Goal: Transaction & Acquisition: Book appointment/travel/reservation

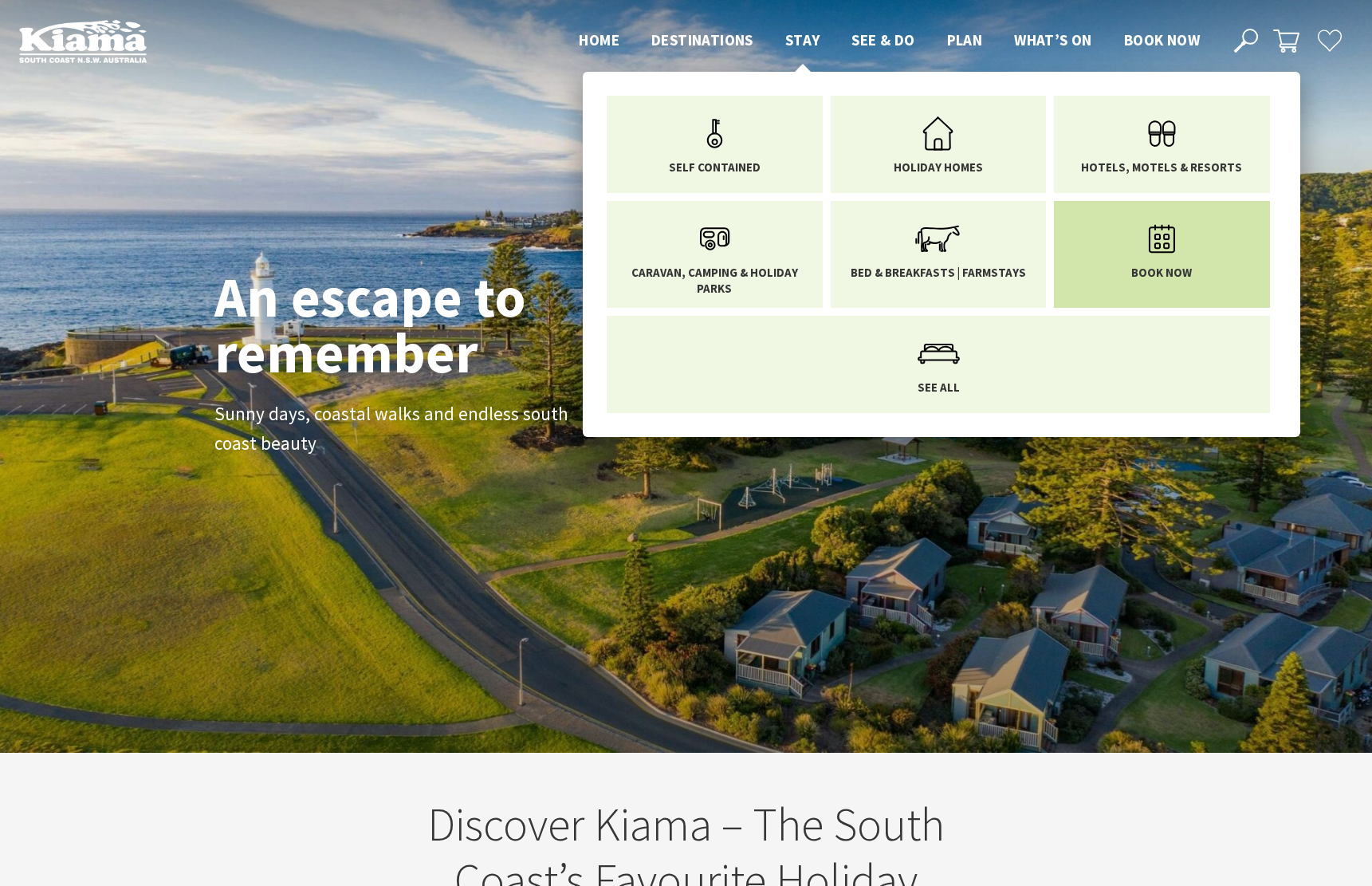
click at [1181, 270] on span "Book now" at bounding box center [1161, 272] width 61 height 16
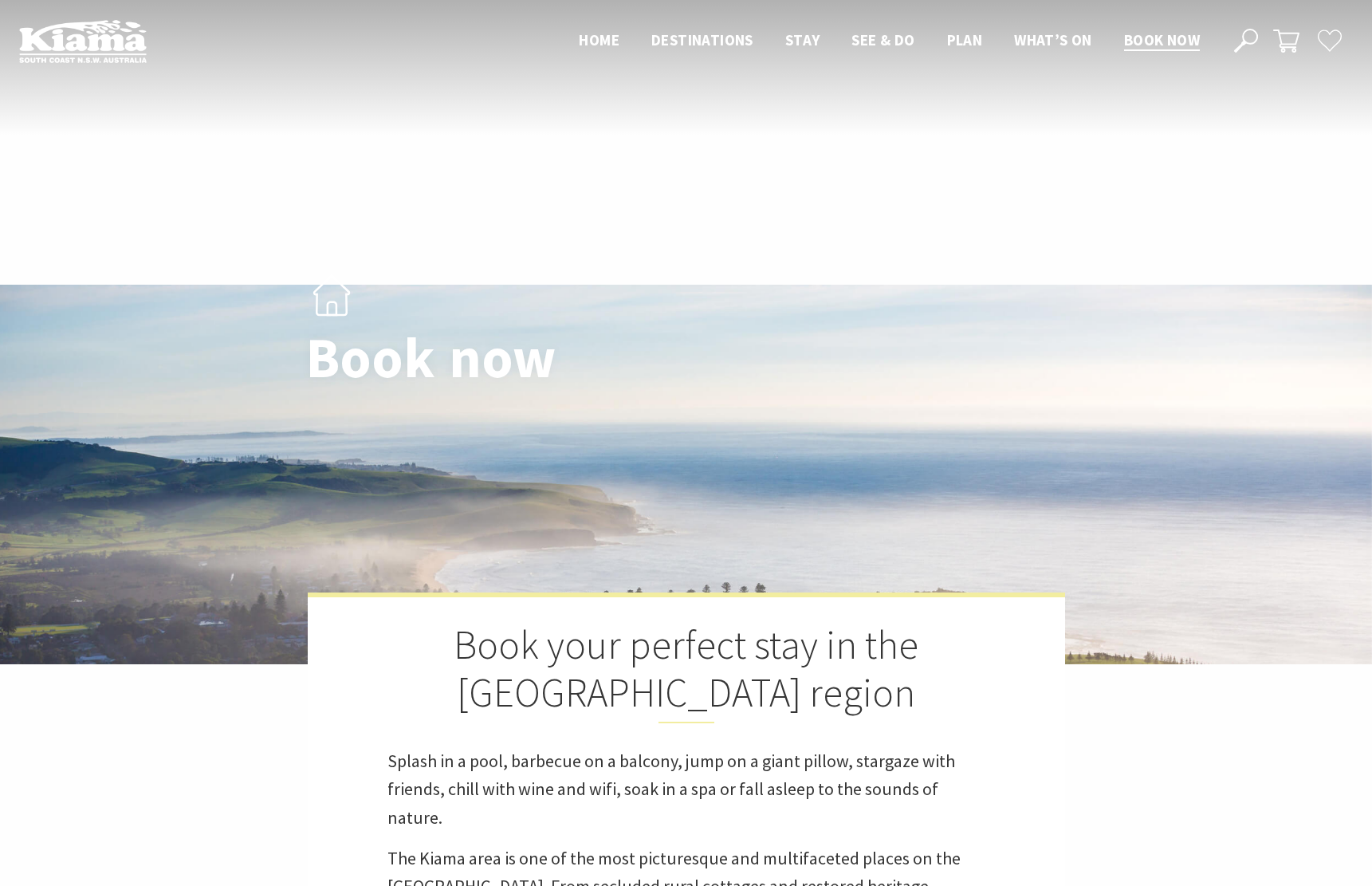
scroll to position [570, 0]
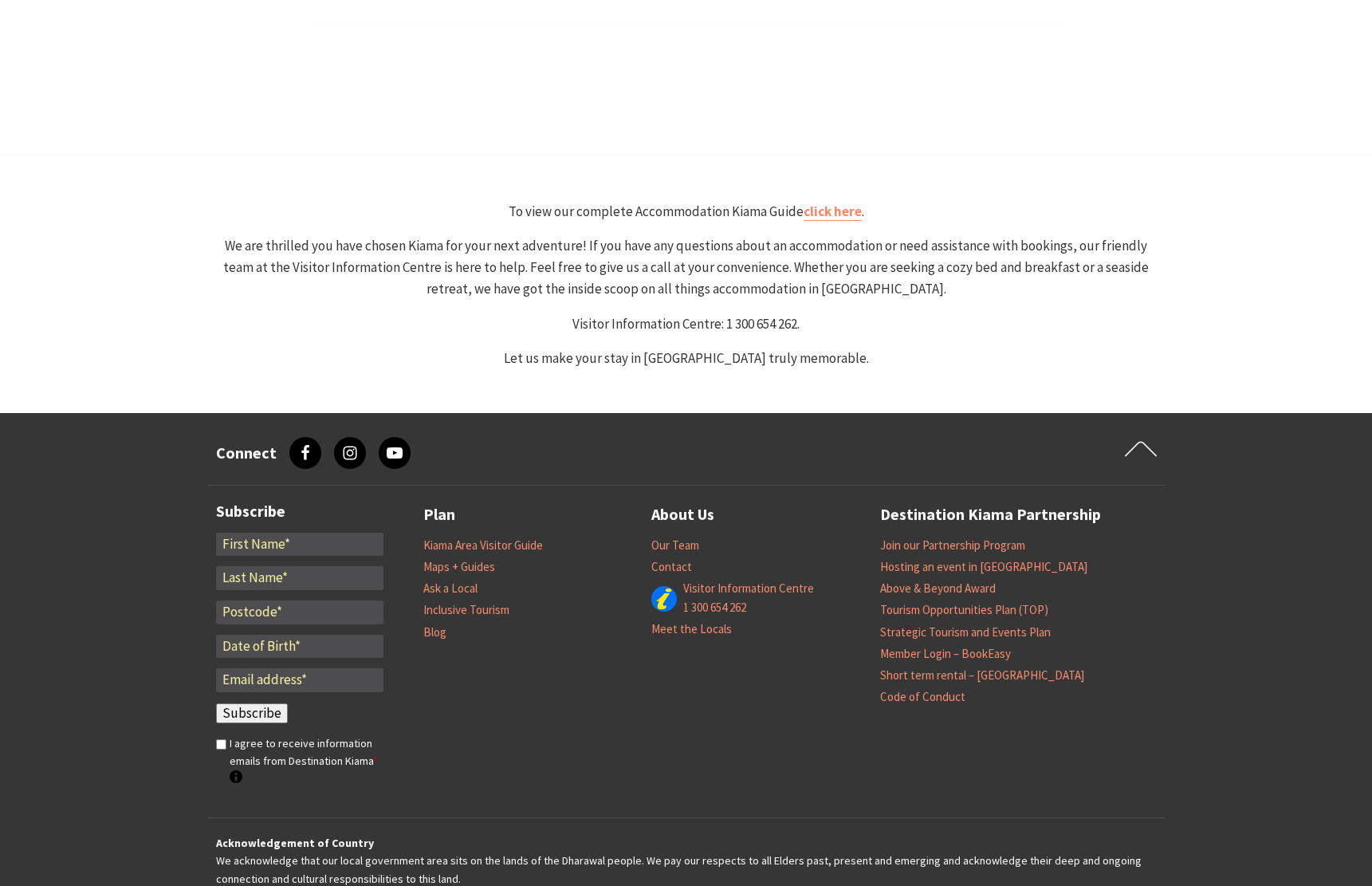
select select "3"
select select "2"
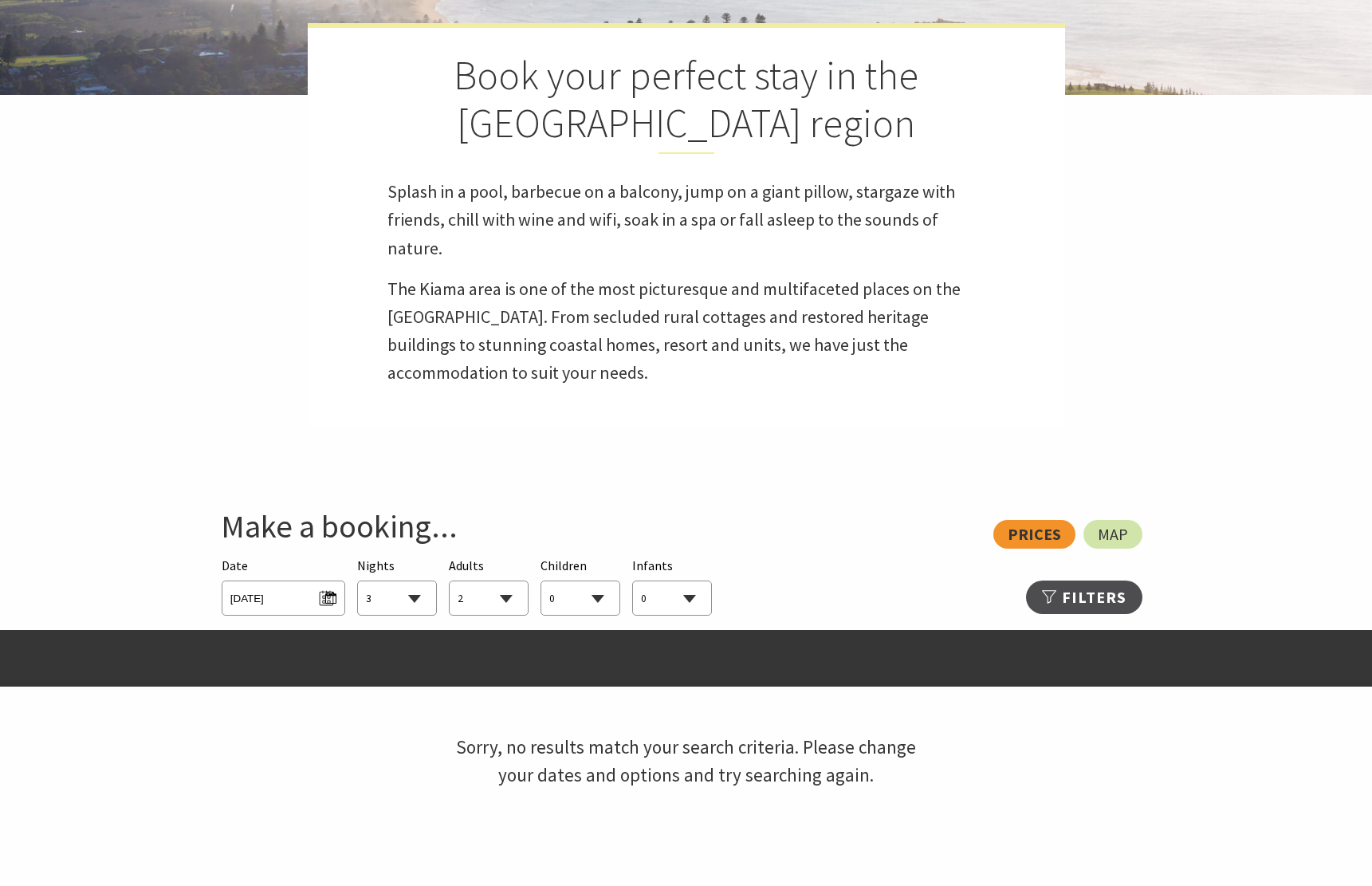
click at [358, 581] on select "1 2 3 4 5 6 7 8 9 10 11 12 13 14 15 16 17 18 19 20 21 22 23 24 25 26 27 28 29 30" at bounding box center [397, 599] width 78 height 35
select select "1"
click option "1" at bounding box center [0, 0] width 0 height 0
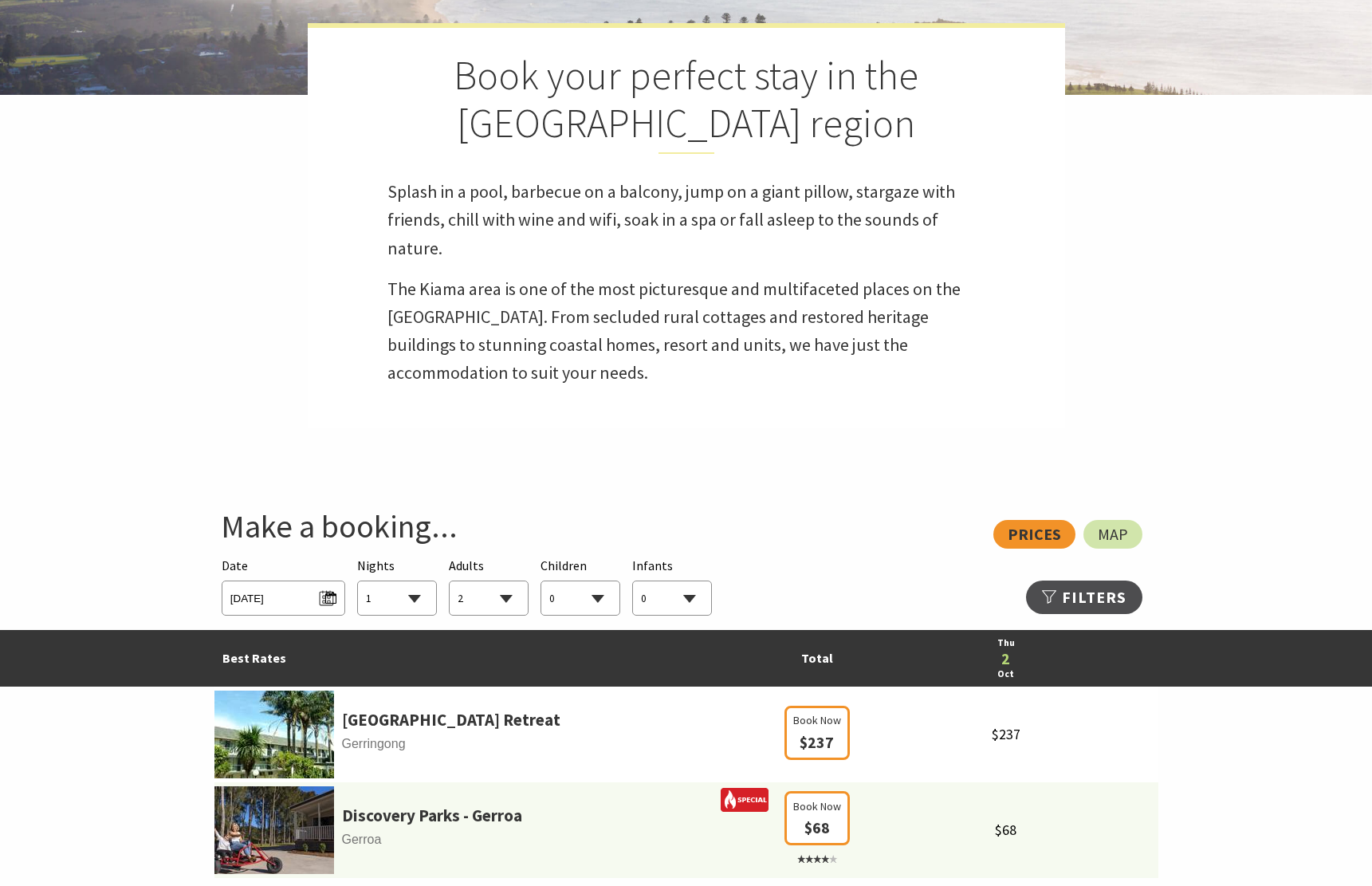
click at [541, 581] on select "0 1 2 3 4 5 6 7 8 9 10 11 12 13 14 15 16 17 18 19 20 21 22 23 24 25 26 27 28 29…" at bounding box center [580, 599] width 78 height 35
select select "1"
click option "1" at bounding box center [0, 0] width 0 height 0
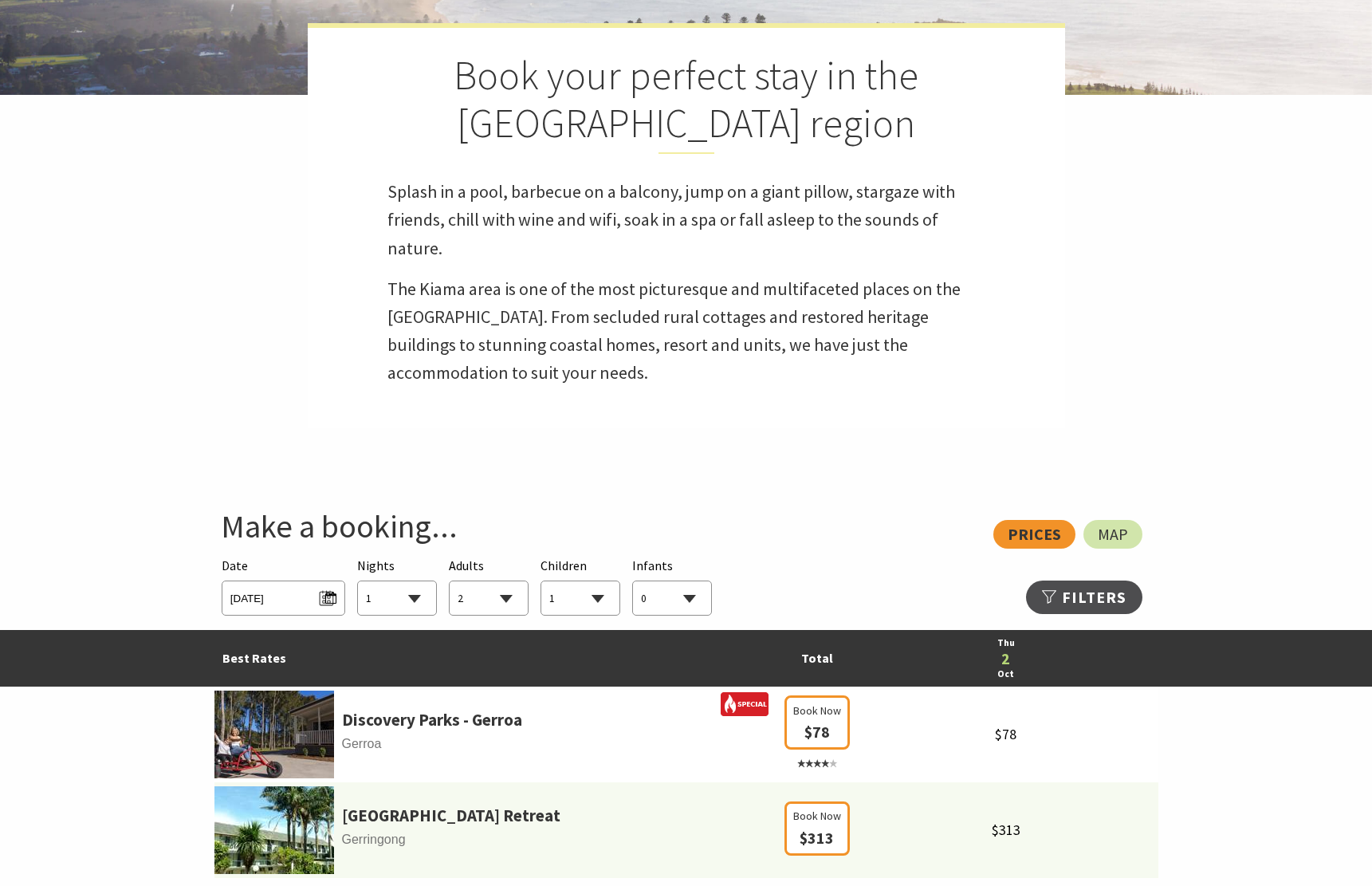
click at [743, 361] on p "The Kiama area is one of the most picturesque and multifaceted places on the NS…" at bounding box center [686, 331] width 598 height 112
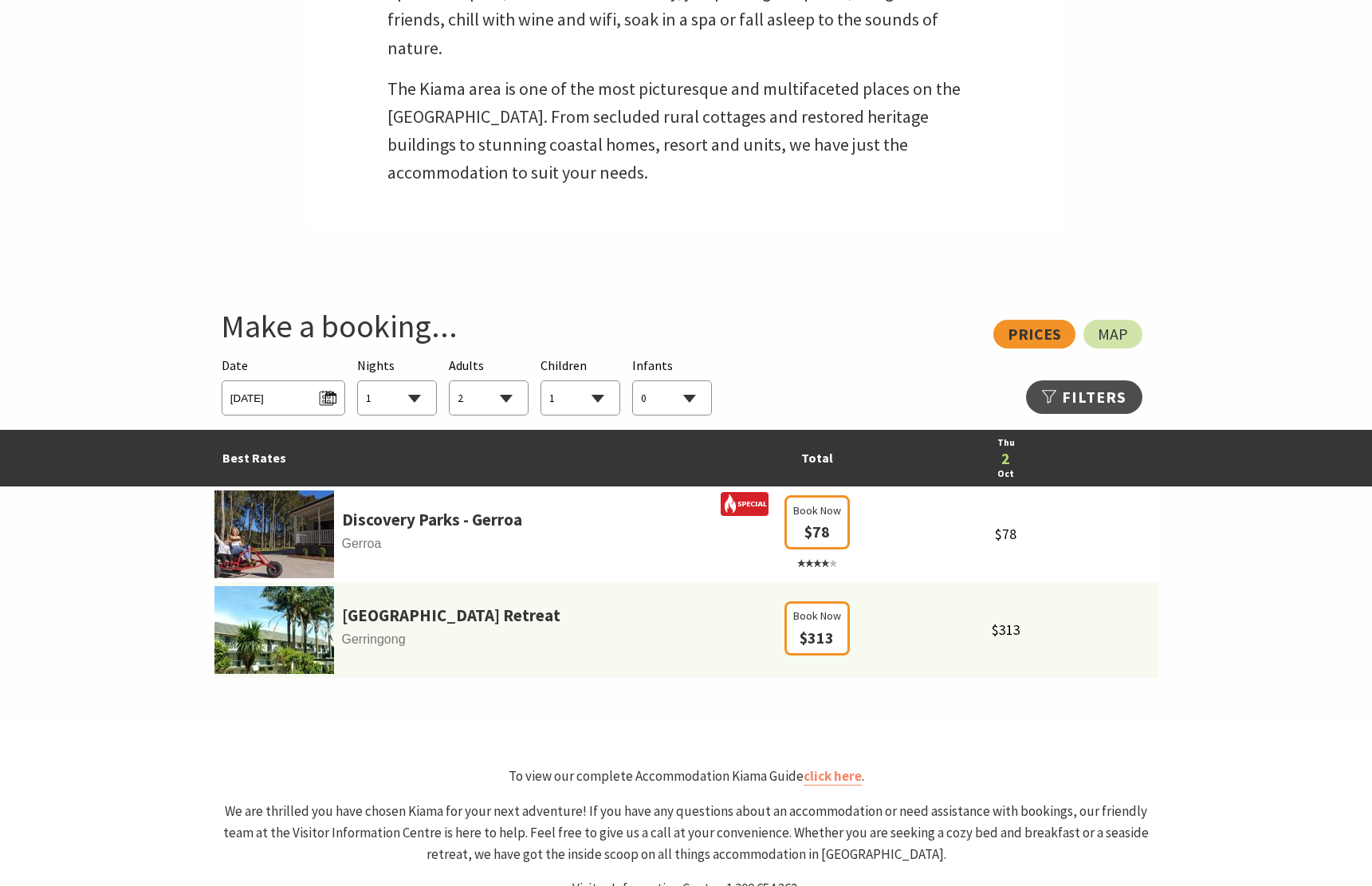
scroll to position [895, 0]
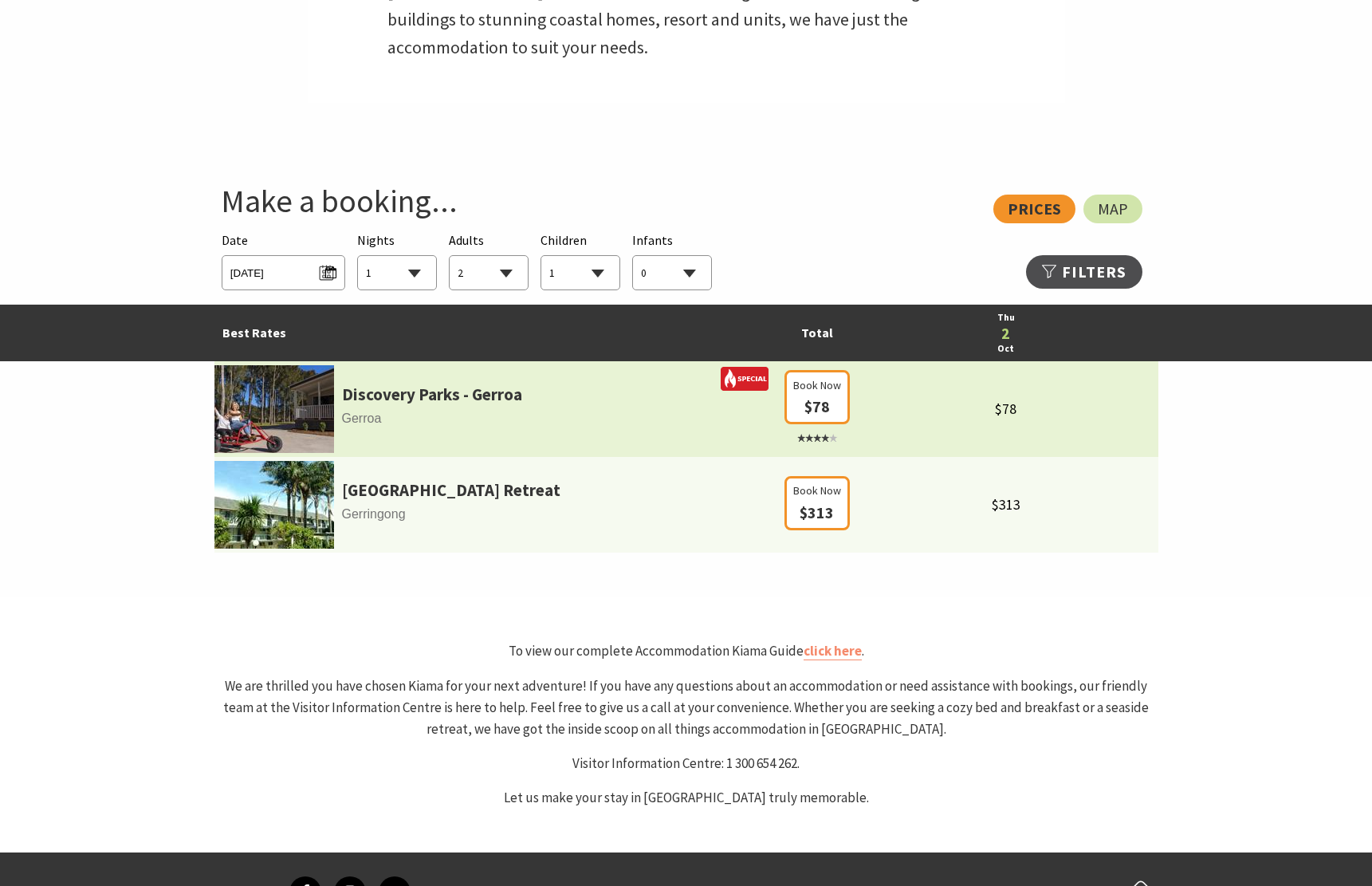
click at [311, 406] on img at bounding box center [275, 409] width 120 height 87
click at [391, 386] on link "Discovery Parks - Gerroa" at bounding box center [432, 395] width 180 height 27
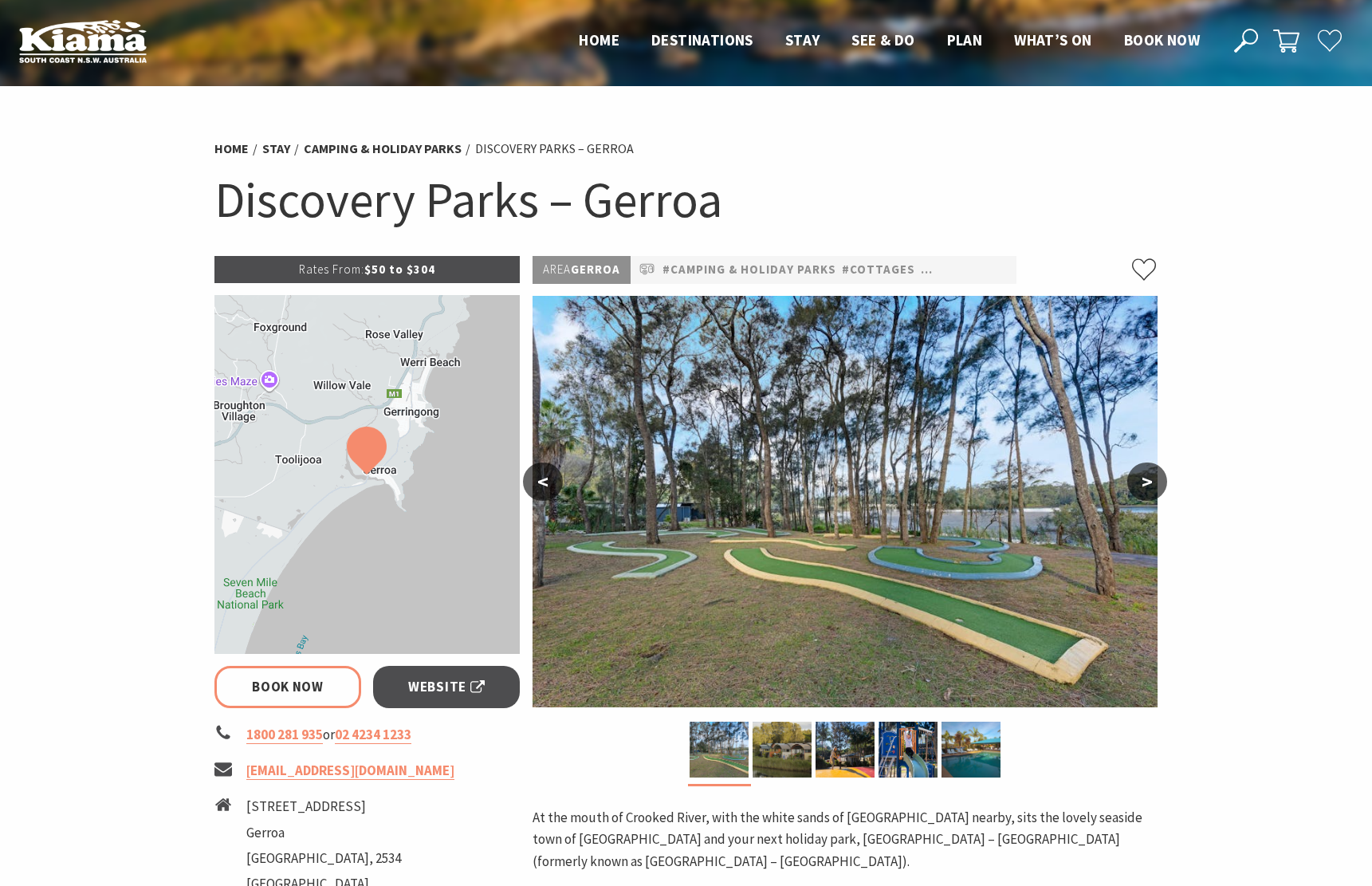
select select "2"
select select "1"
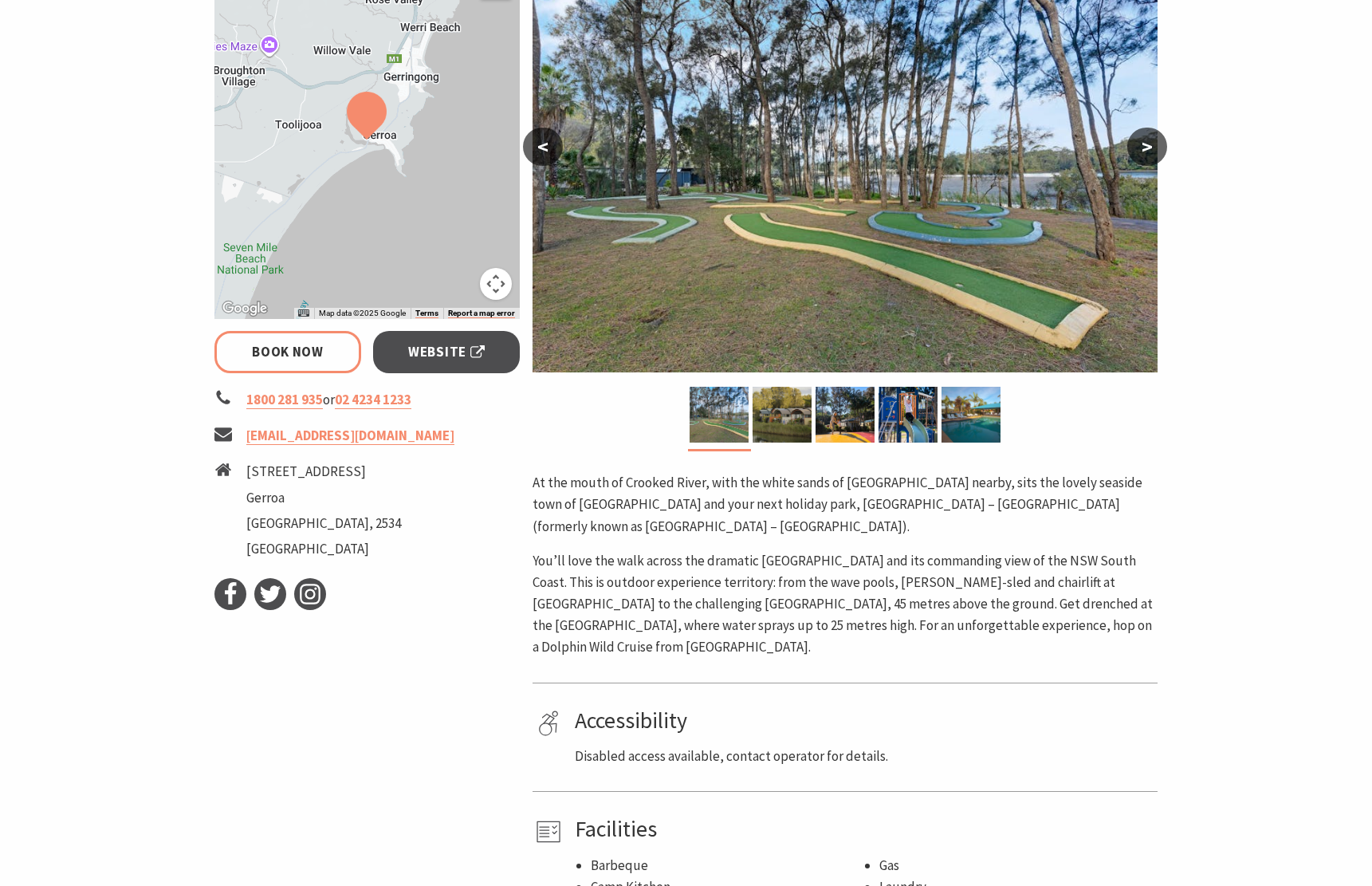
scroll to position [326, 0]
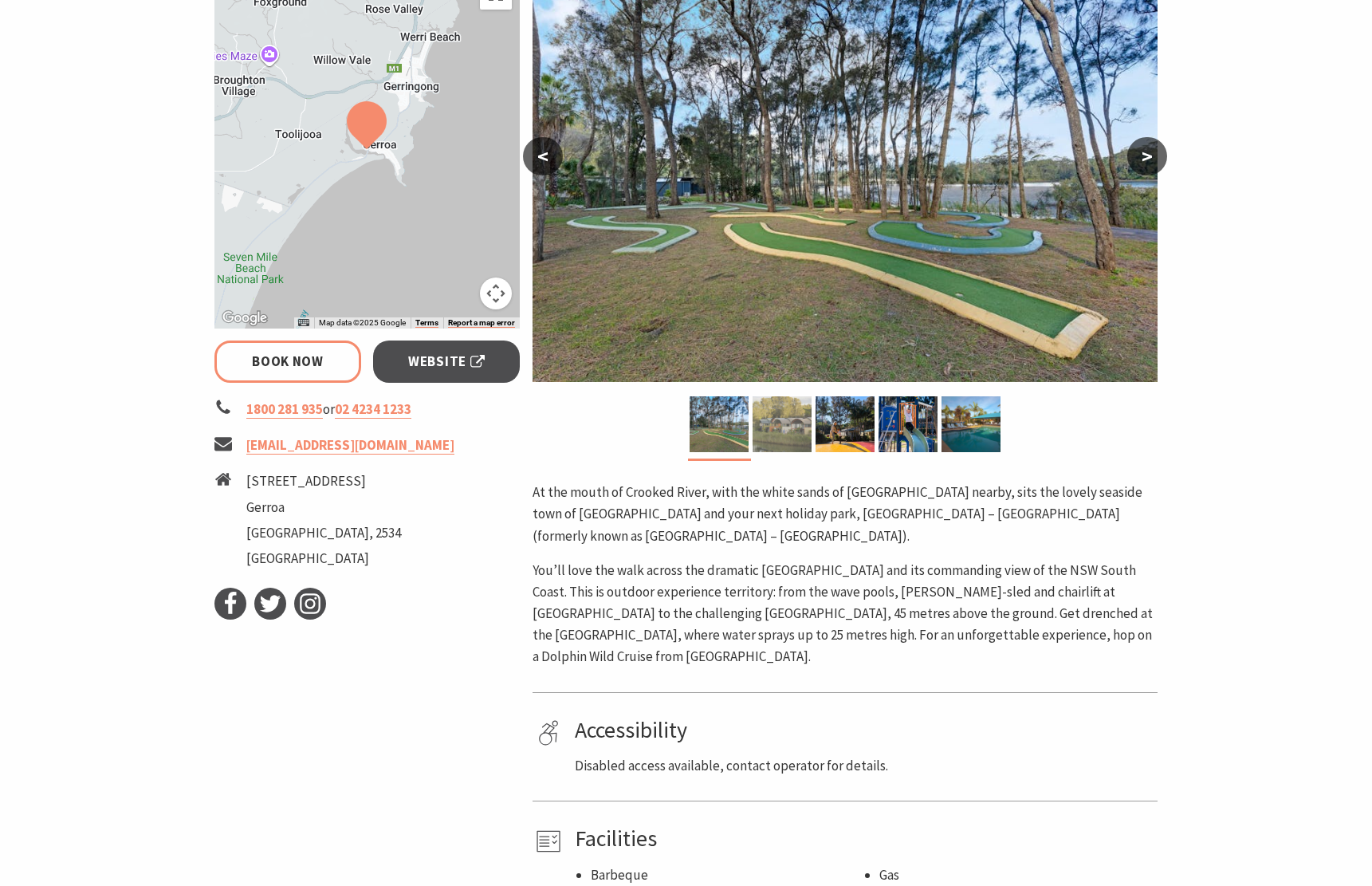
click at [790, 443] on img at bounding box center [782, 424] width 59 height 56
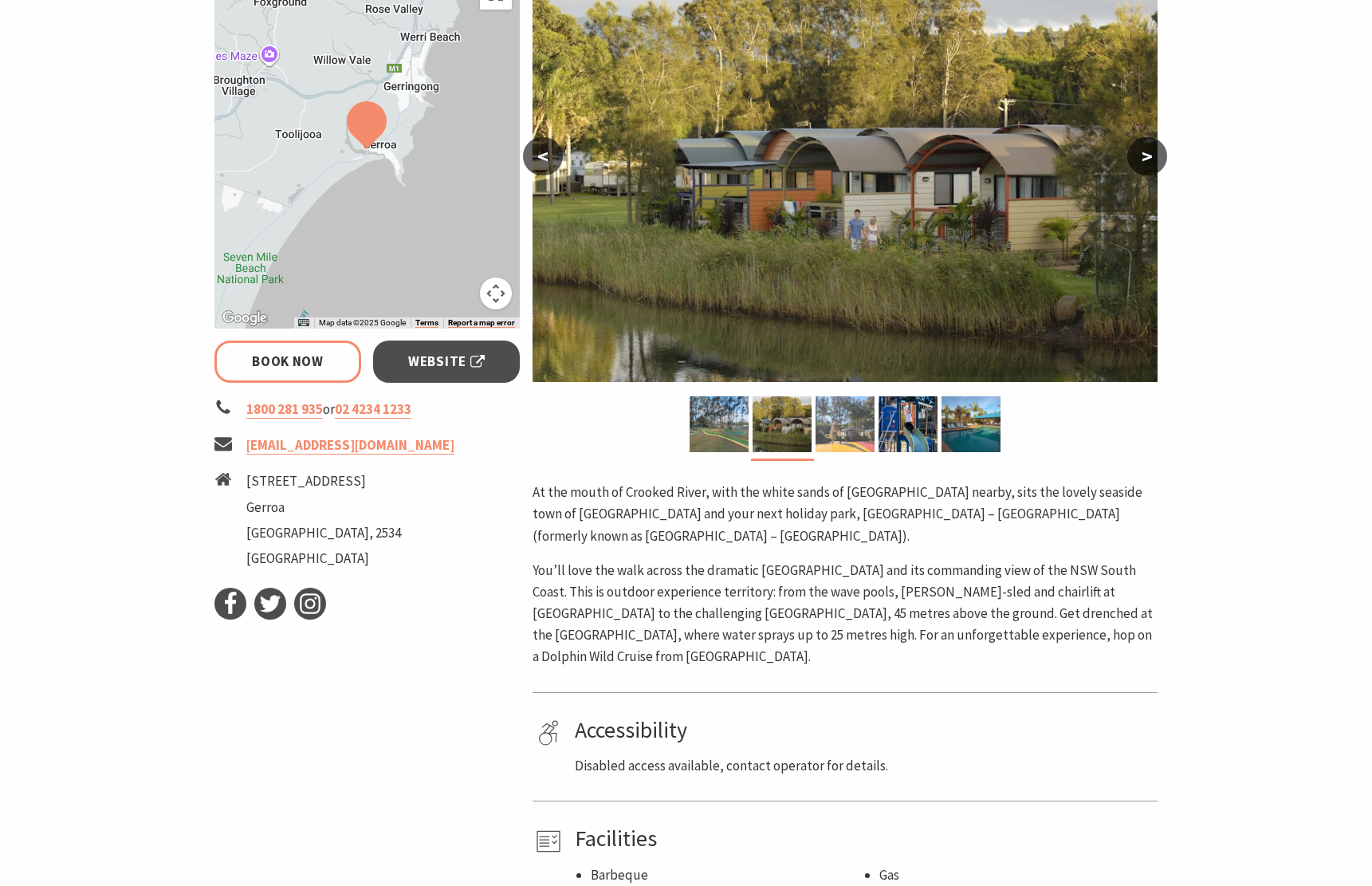
click at [862, 441] on img at bounding box center [845, 424] width 59 height 56
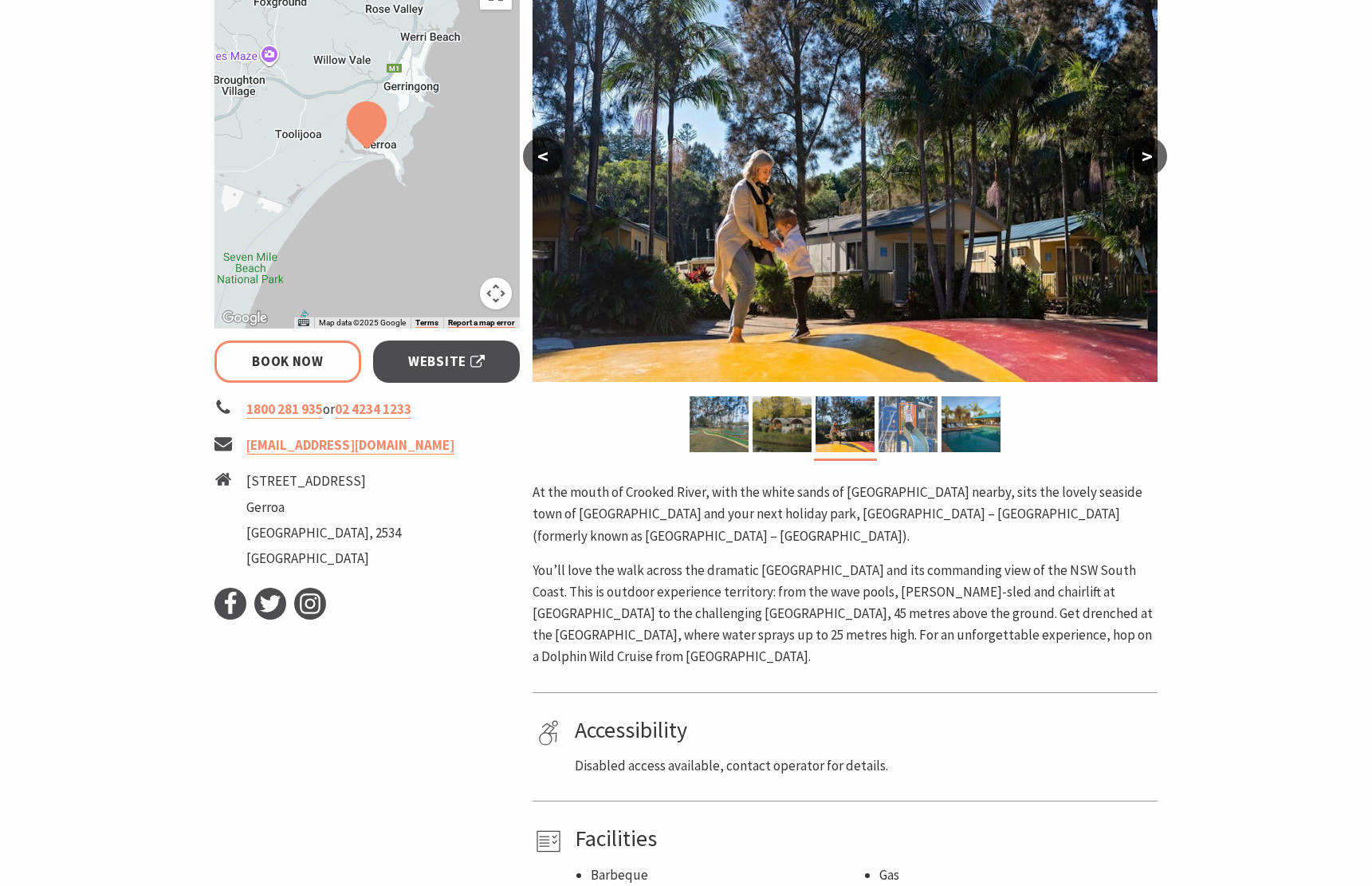
click at [907, 431] on img at bounding box center [907, 424] width 59 height 56
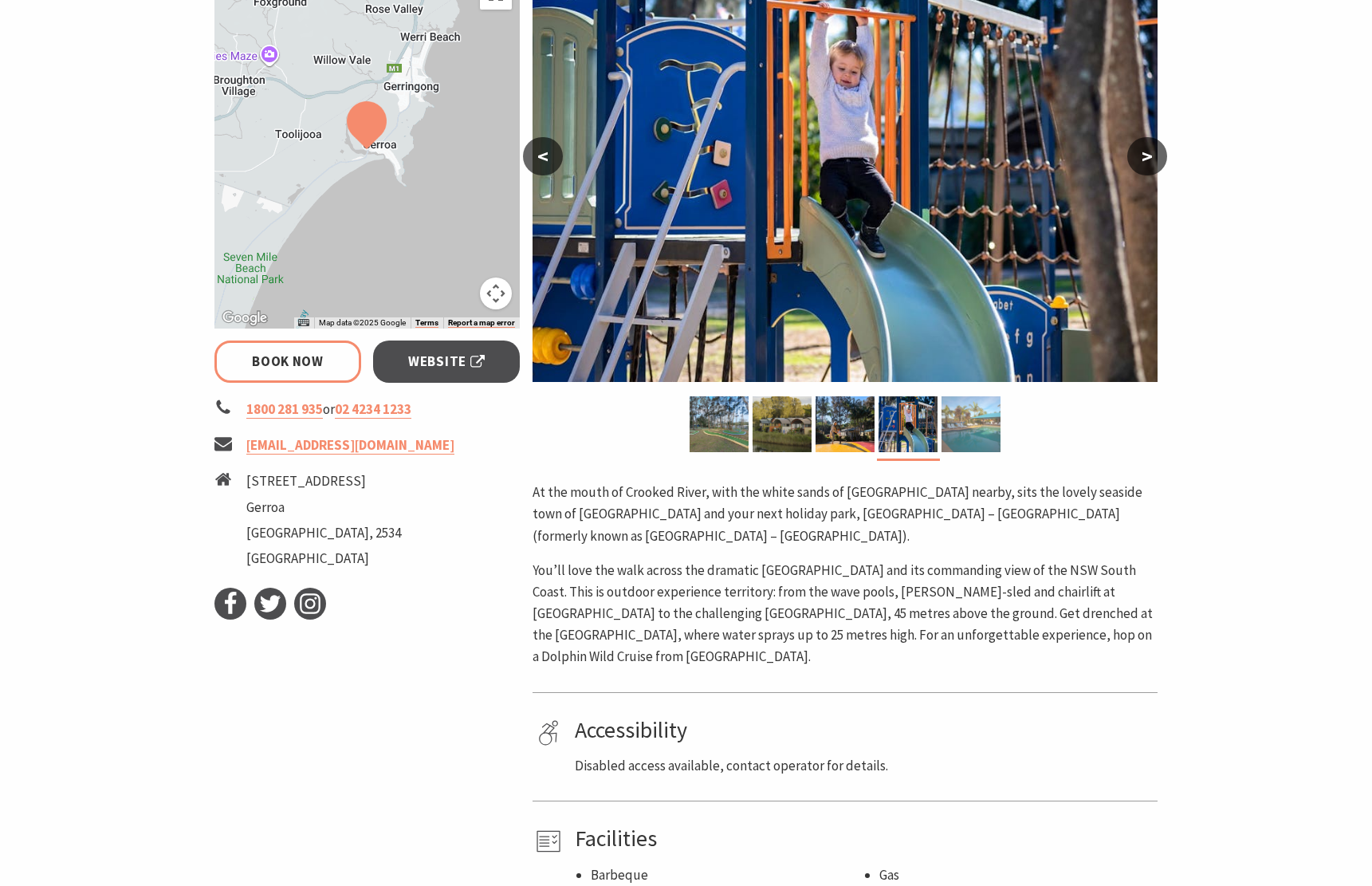
click at [999, 436] on img at bounding box center [971, 424] width 59 height 56
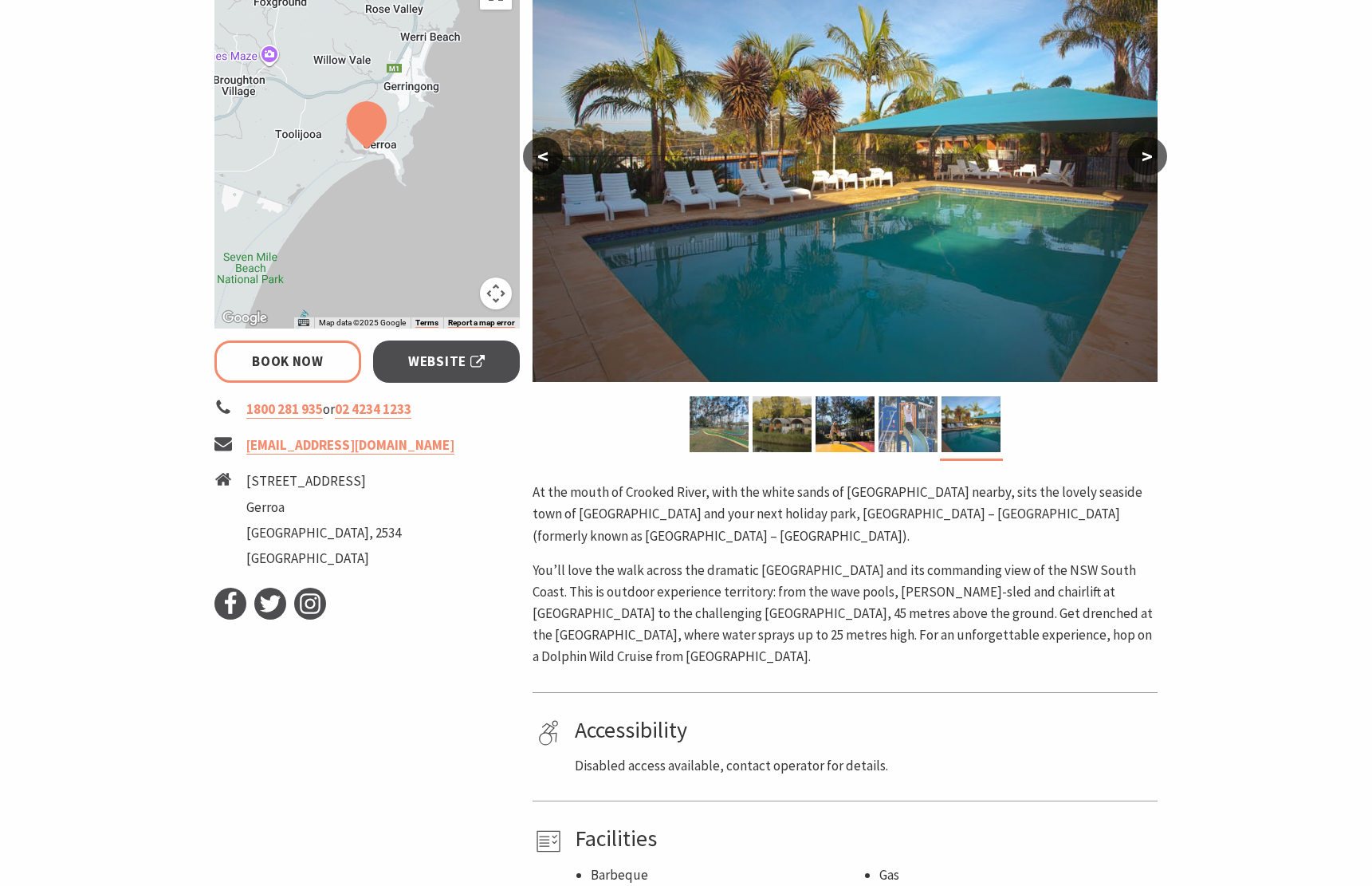
click at [919, 436] on img at bounding box center [907, 424] width 59 height 56
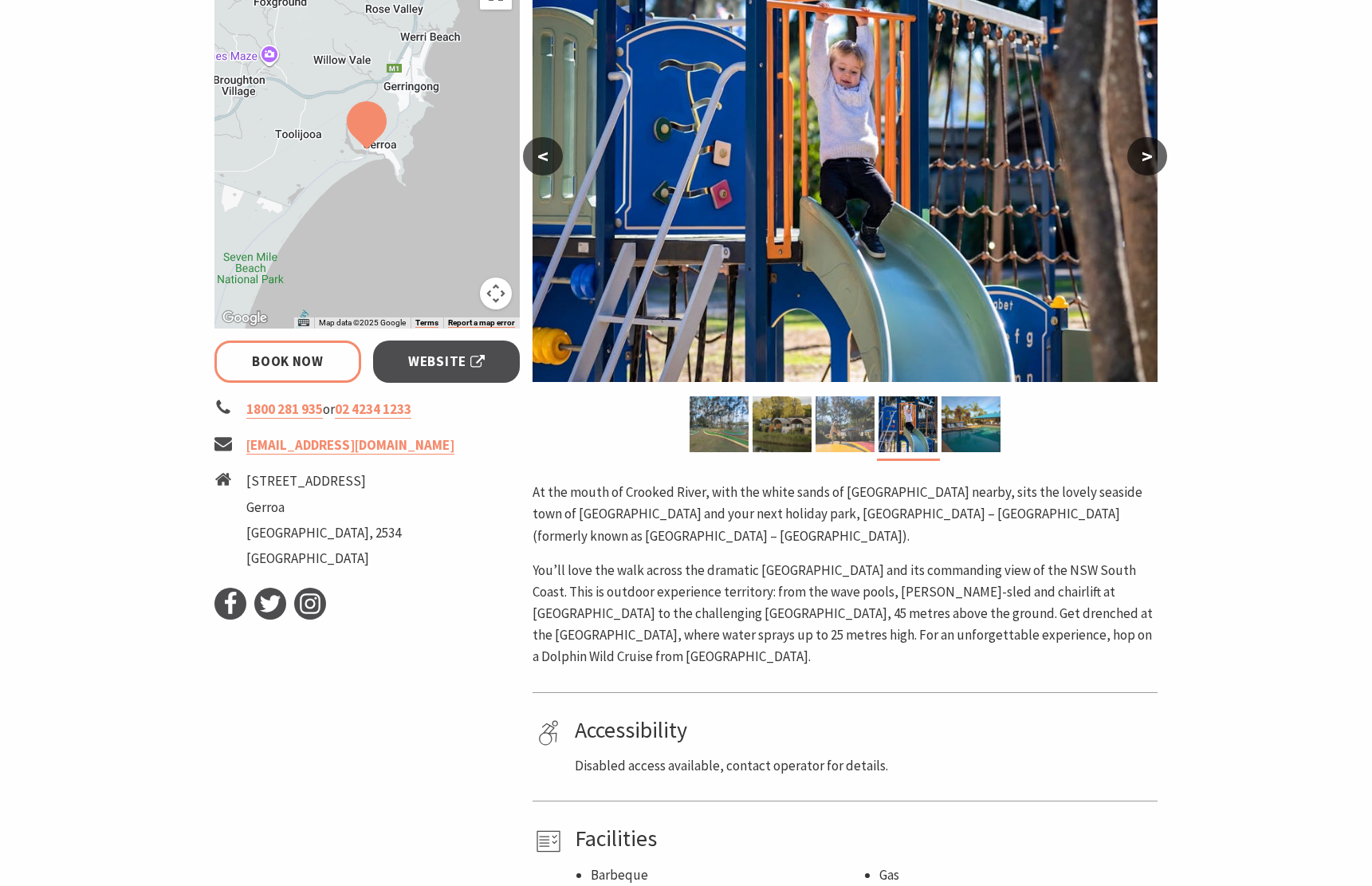
click at [834, 425] on img at bounding box center [845, 424] width 59 height 56
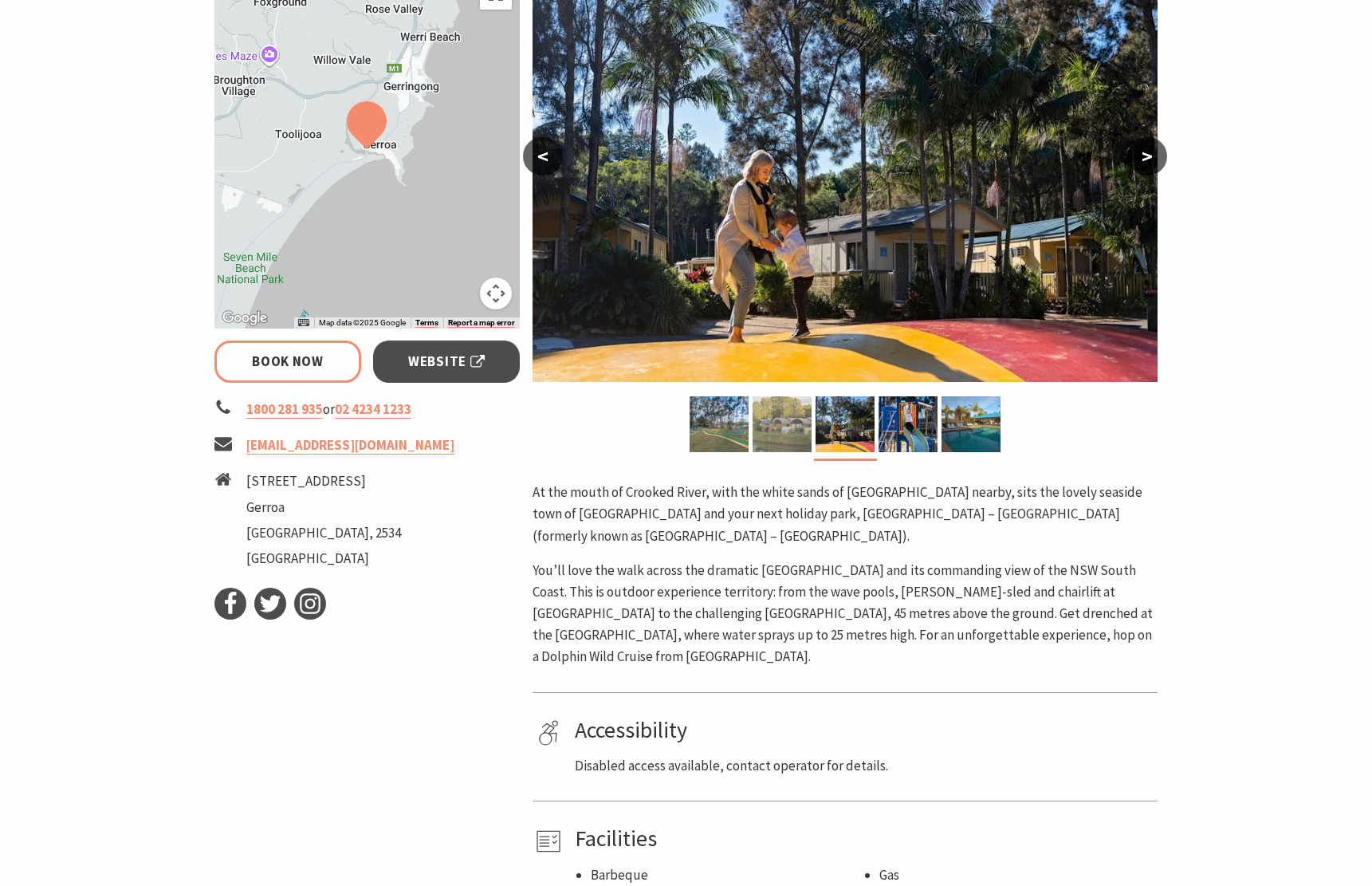
click at [807, 425] on img at bounding box center [782, 424] width 59 height 56
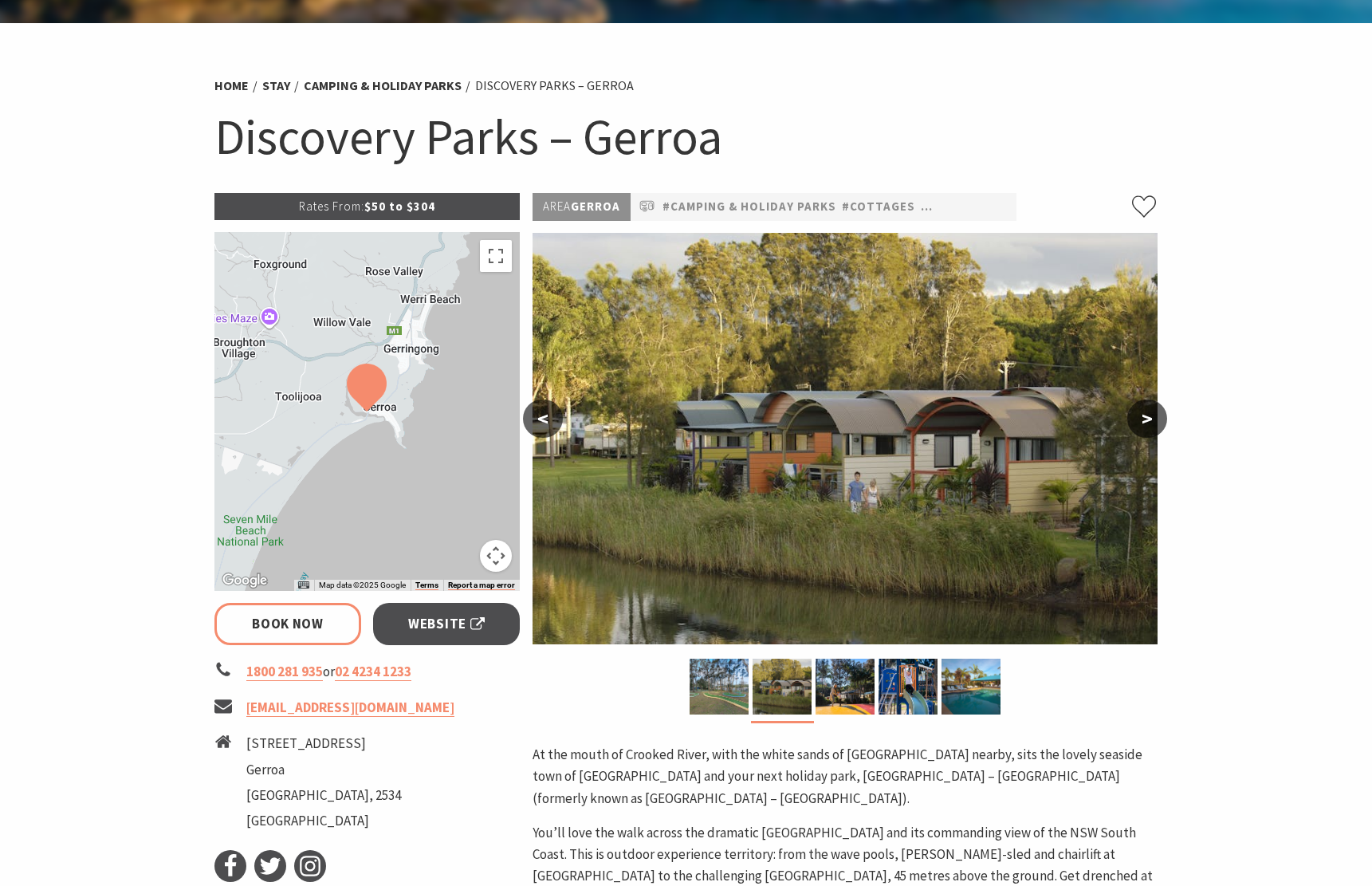
scroll to position [162, 0]
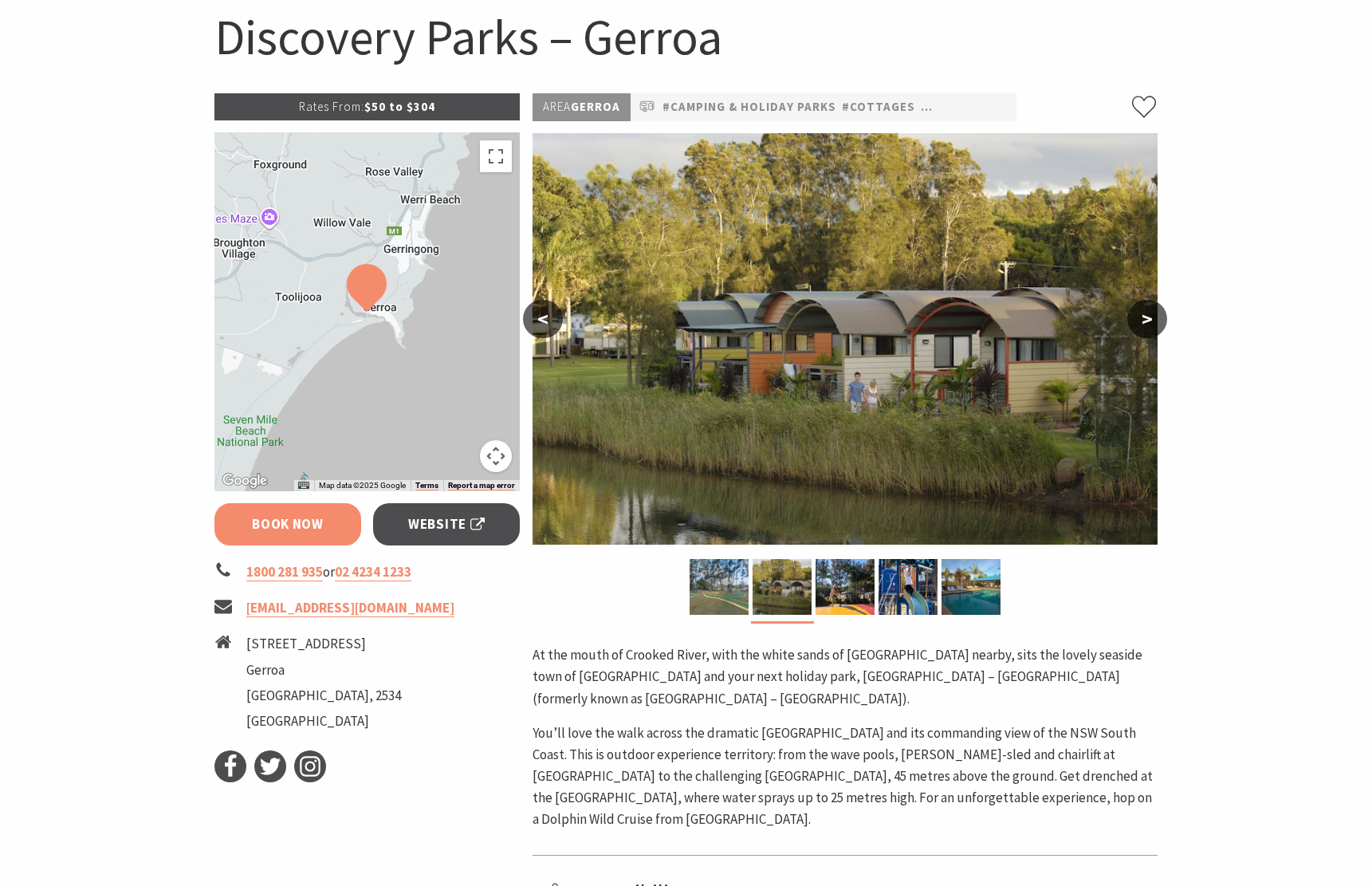
click at [272, 540] on link "Book Now" at bounding box center [288, 524] width 147 height 42
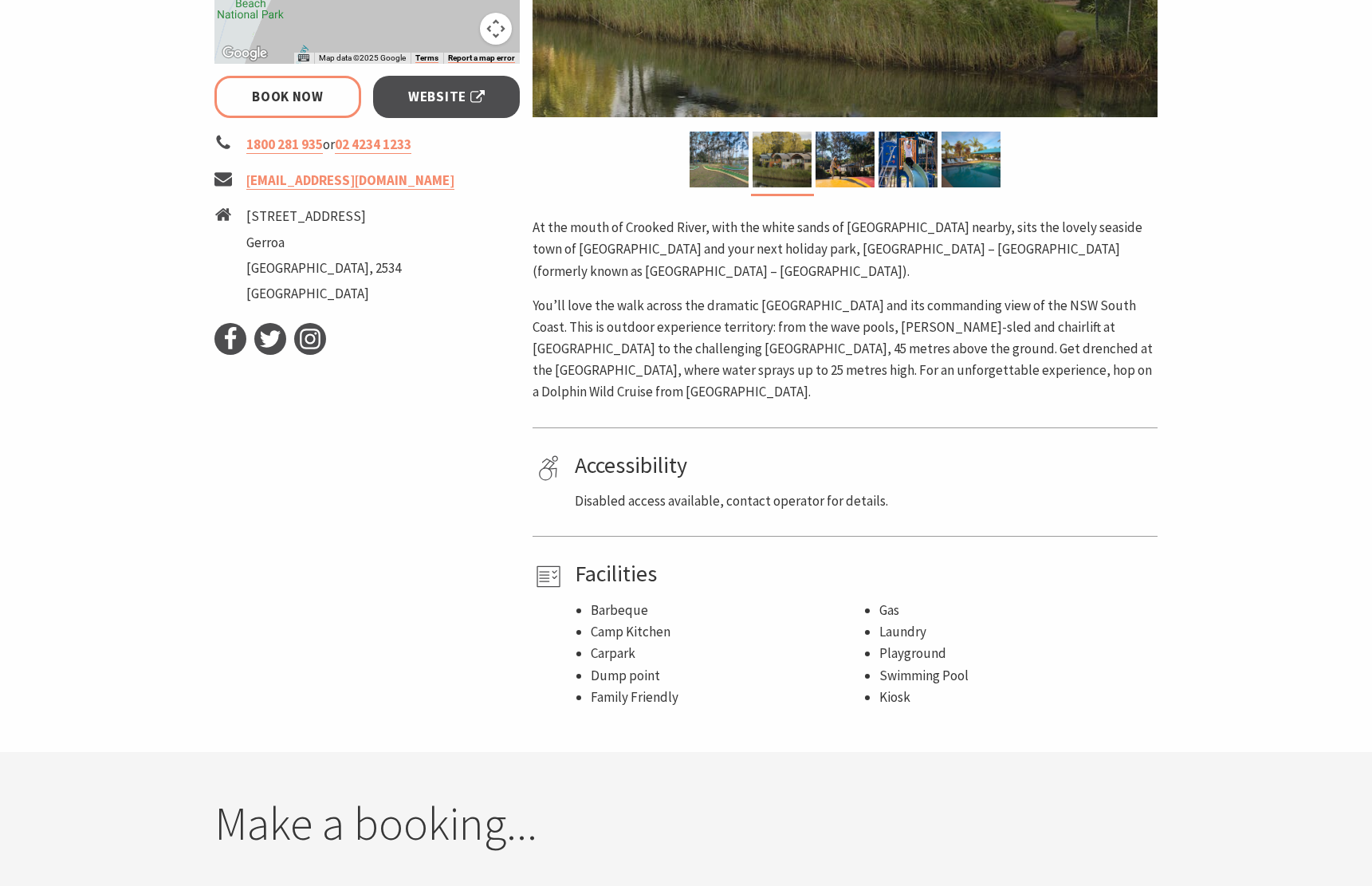
scroll to position [102, 0]
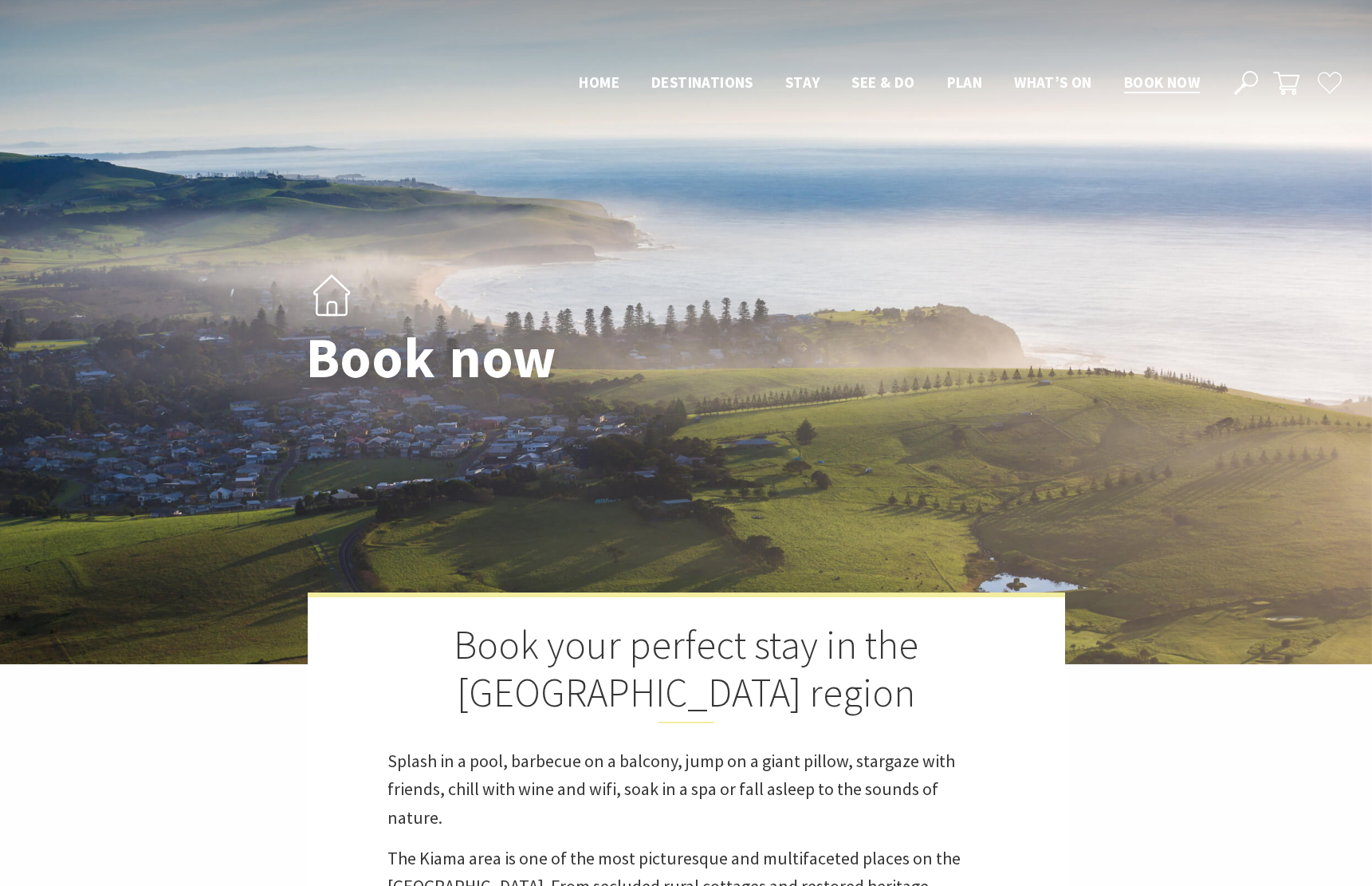
select select "2"
select select "1"
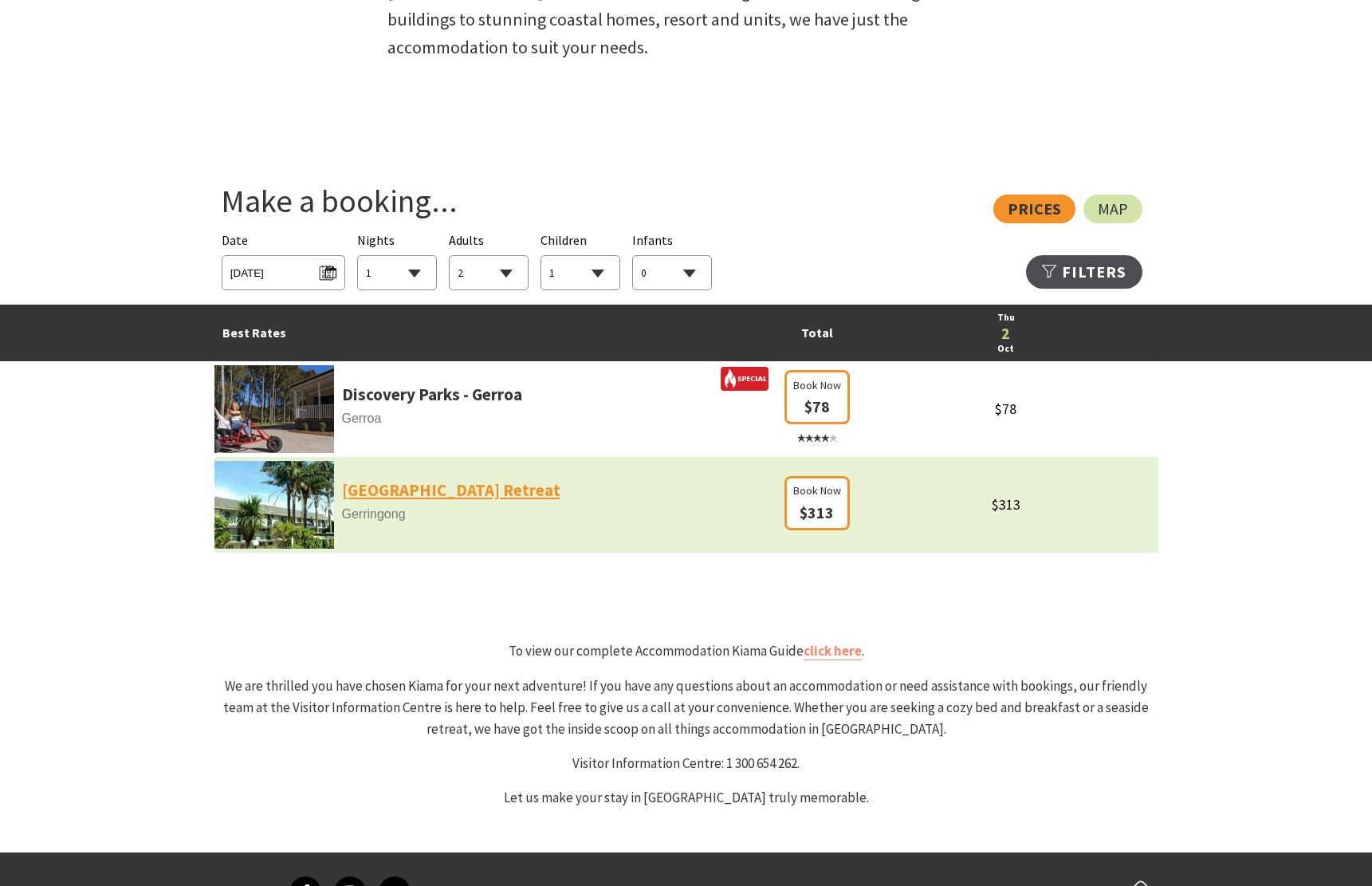
click at [375, 489] on link "Park Ridge Retreat" at bounding box center [451, 490] width 218 height 27
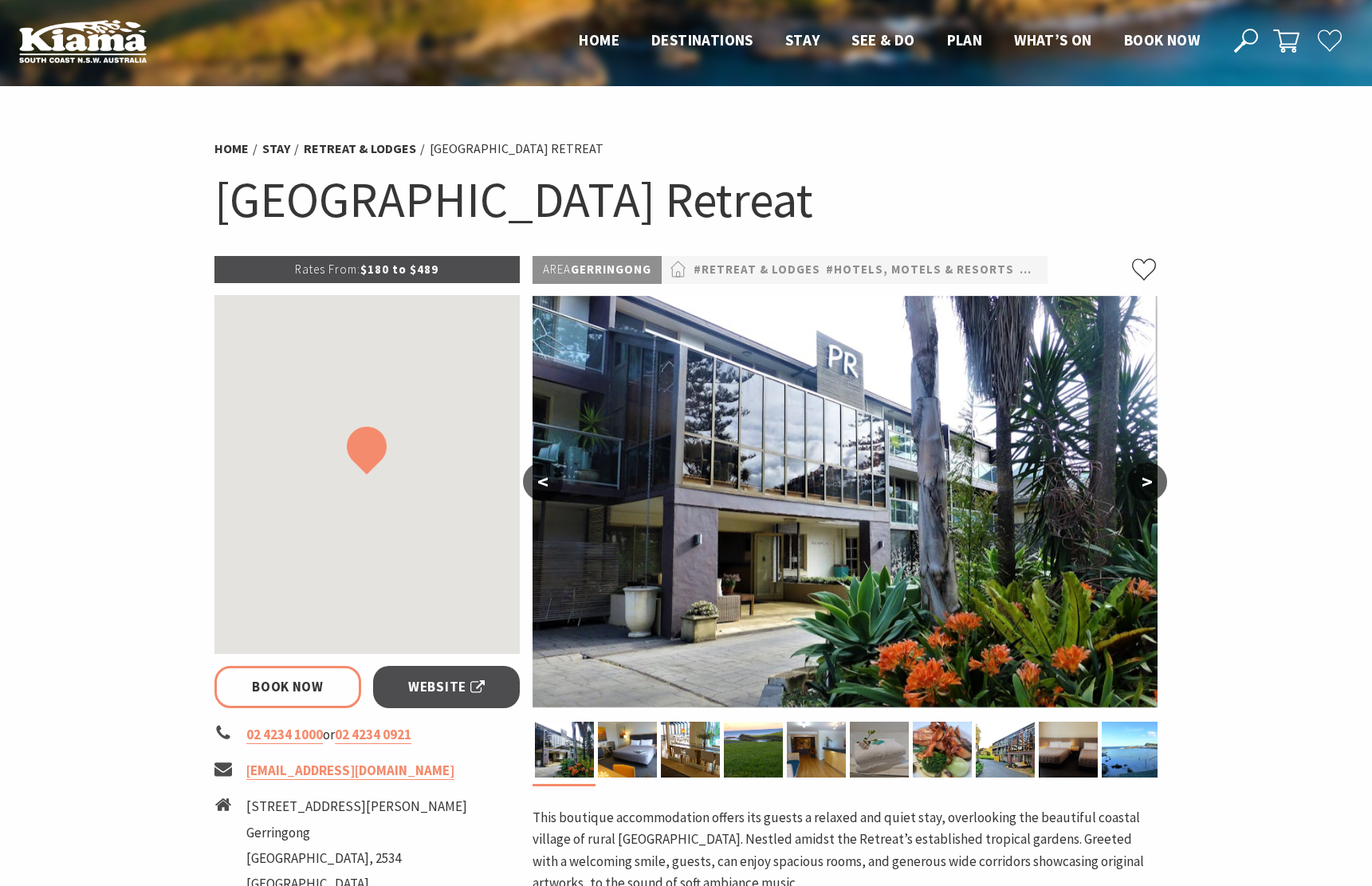
select select "2"
select select "1"
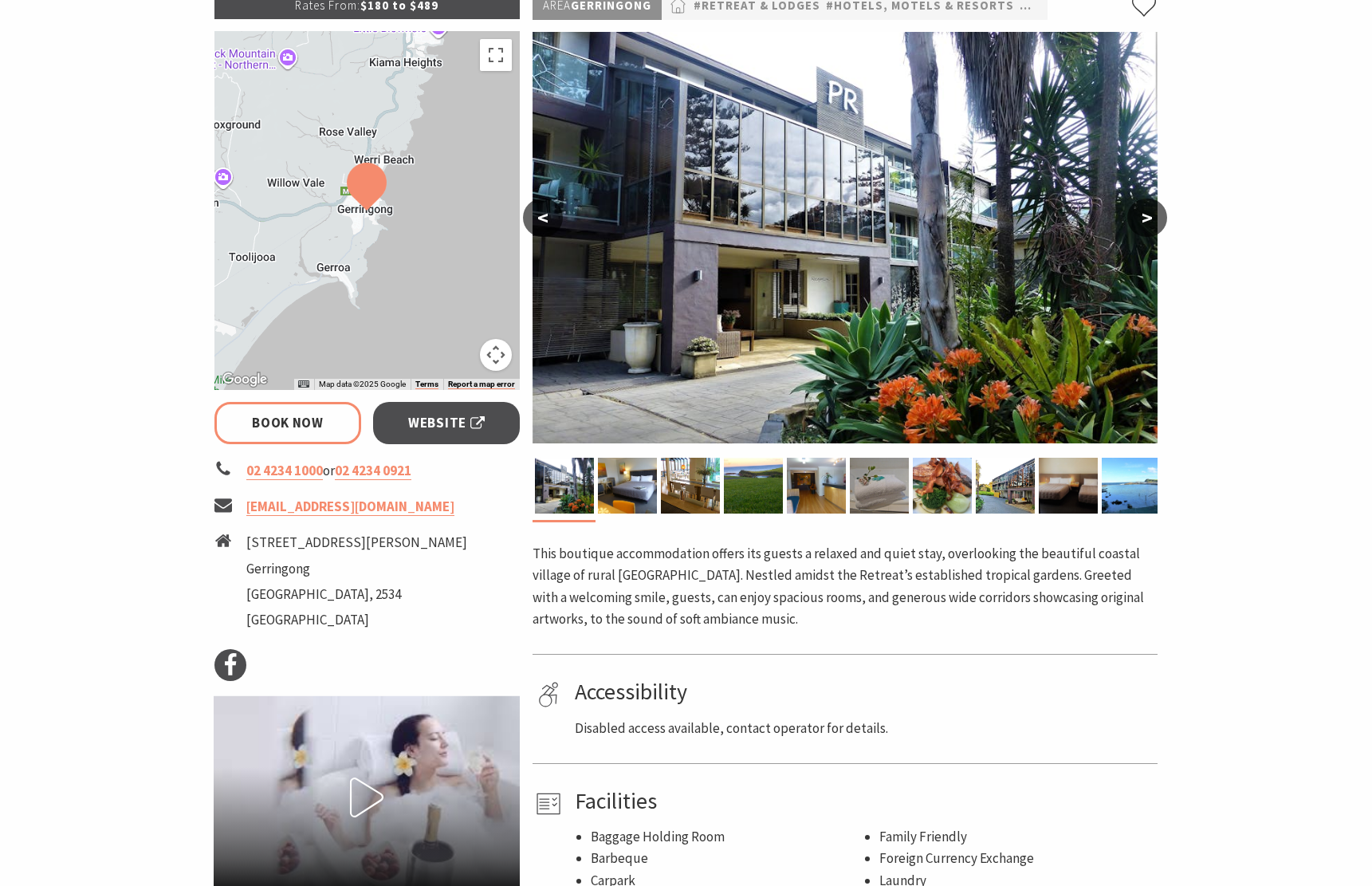
scroll to position [162, 0]
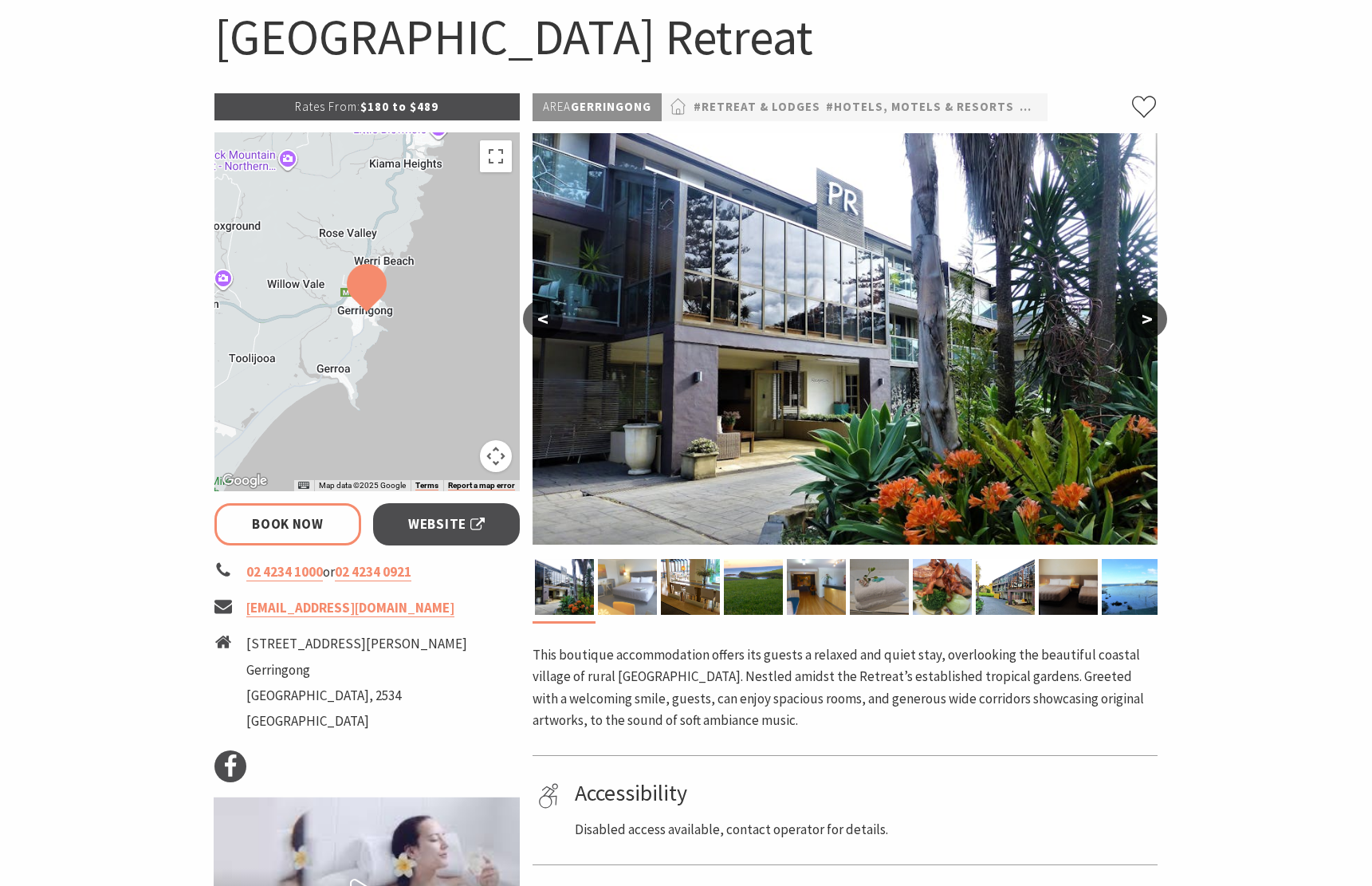
click at [628, 575] on img at bounding box center [627, 586] width 59 height 56
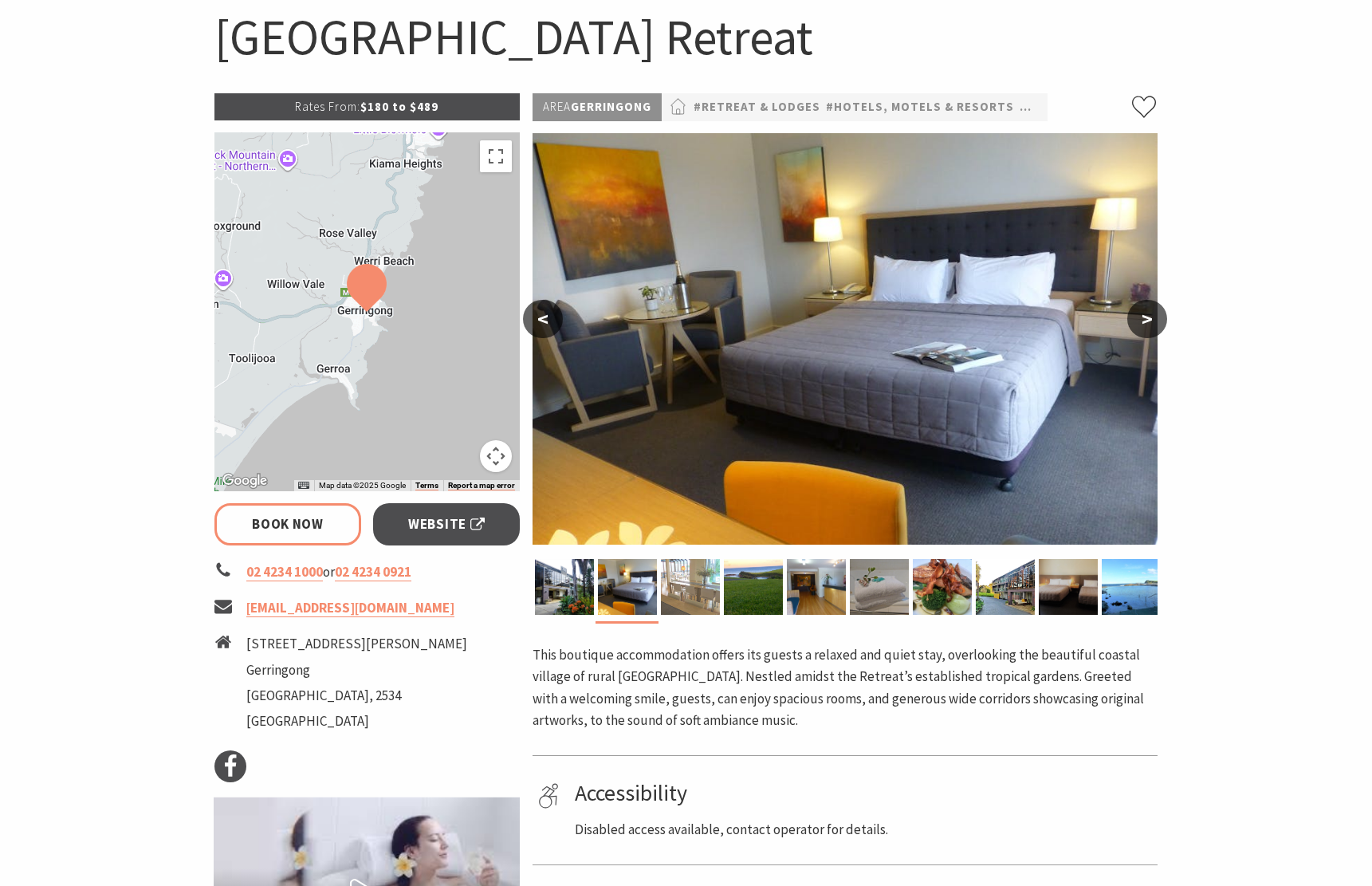
click at [708, 595] on img at bounding box center [690, 586] width 59 height 56
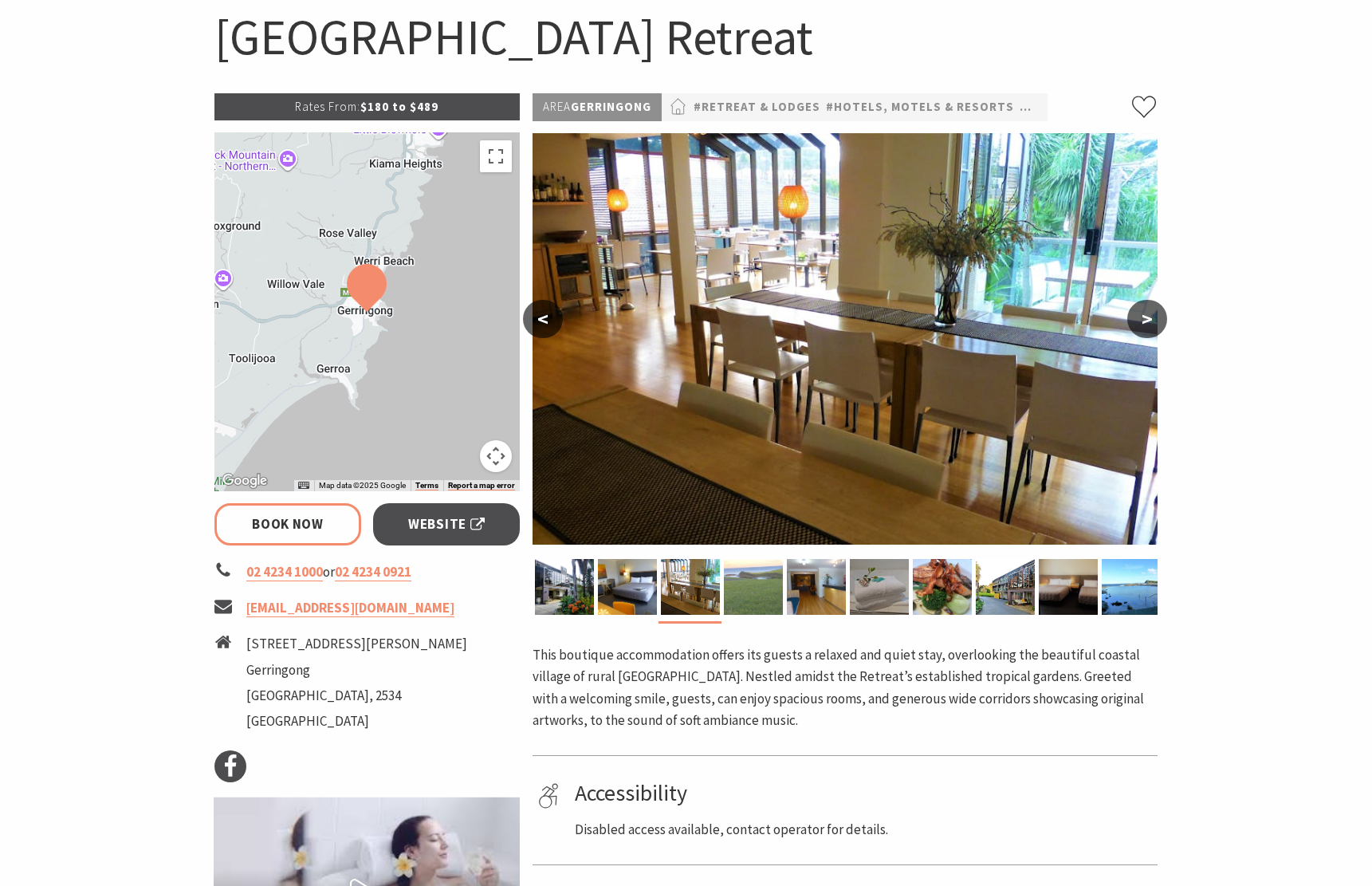
click at [757, 595] on img at bounding box center [753, 586] width 59 height 56
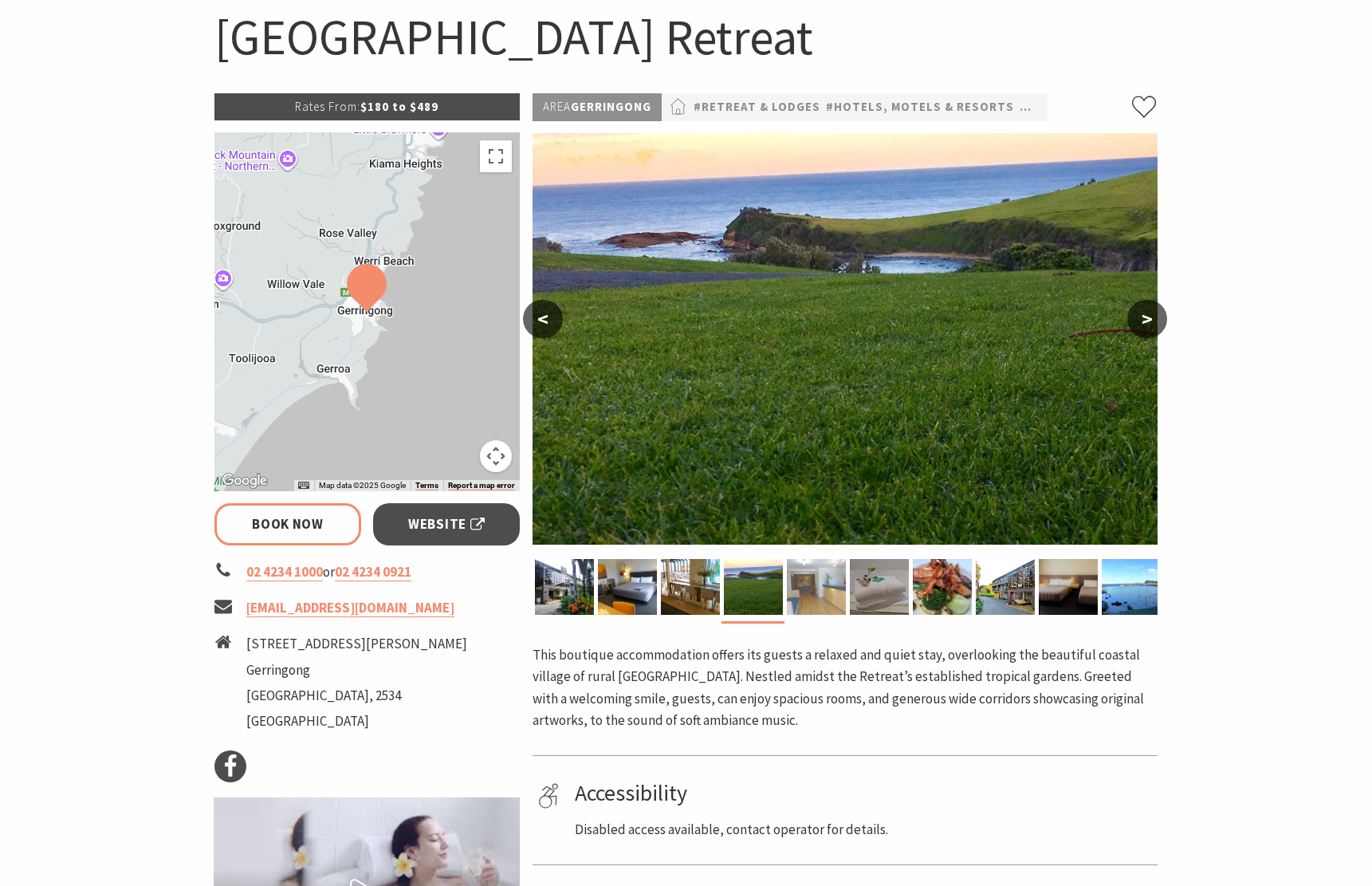
click at [820, 592] on img at bounding box center [816, 586] width 59 height 56
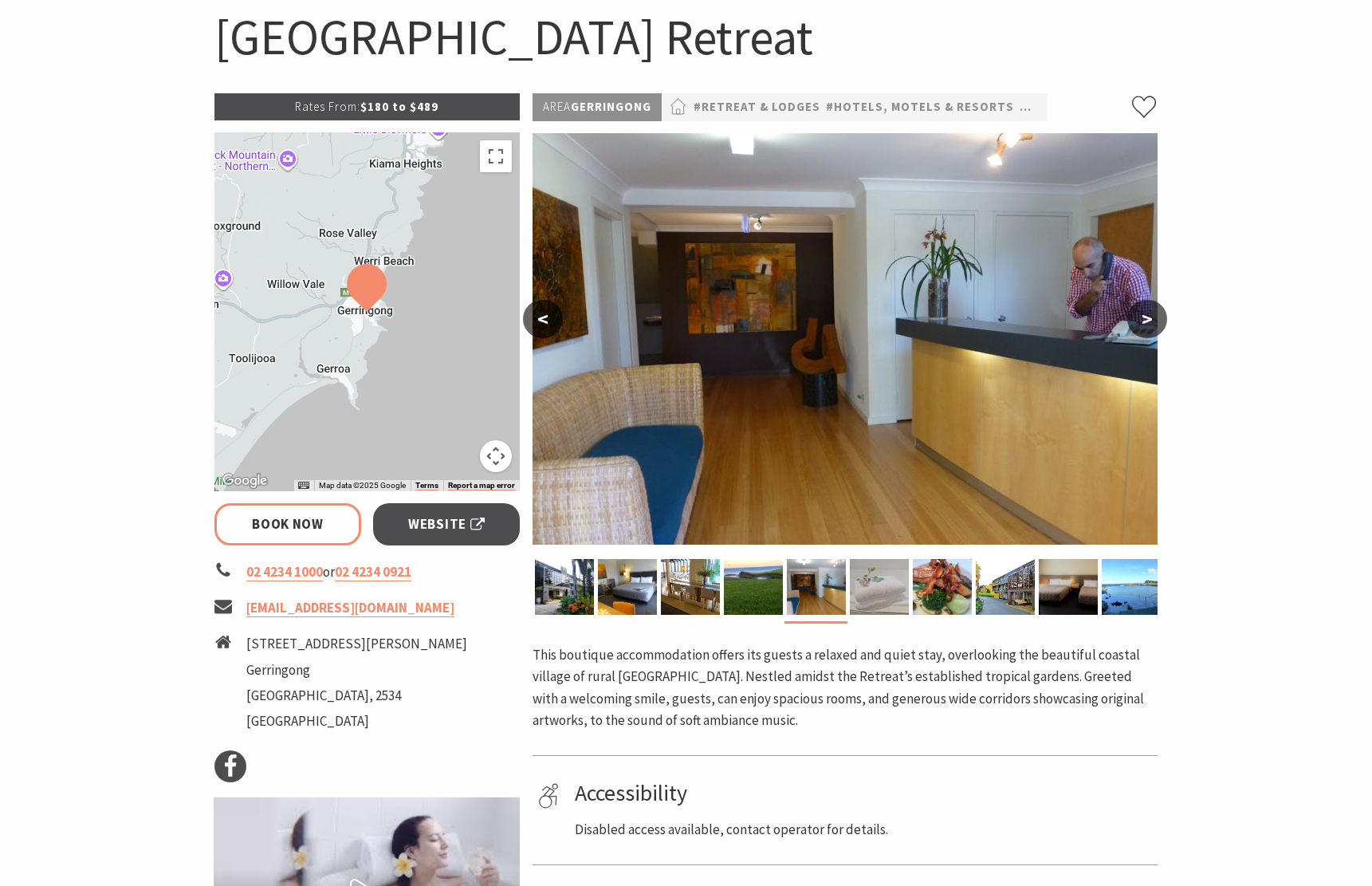
click at [897, 593] on img at bounding box center [879, 586] width 59 height 56
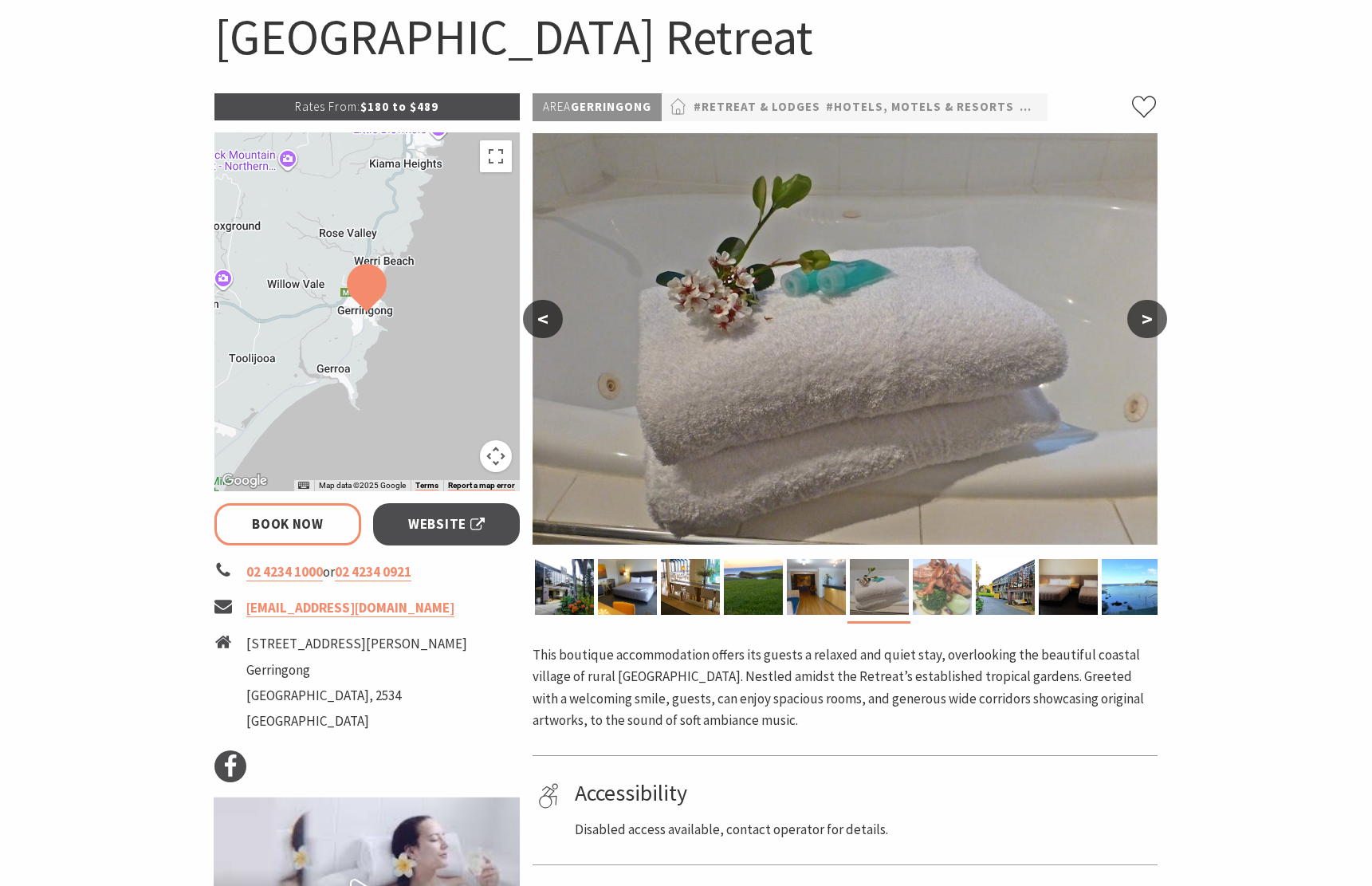
click at [957, 589] on img at bounding box center [942, 586] width 59 height 56
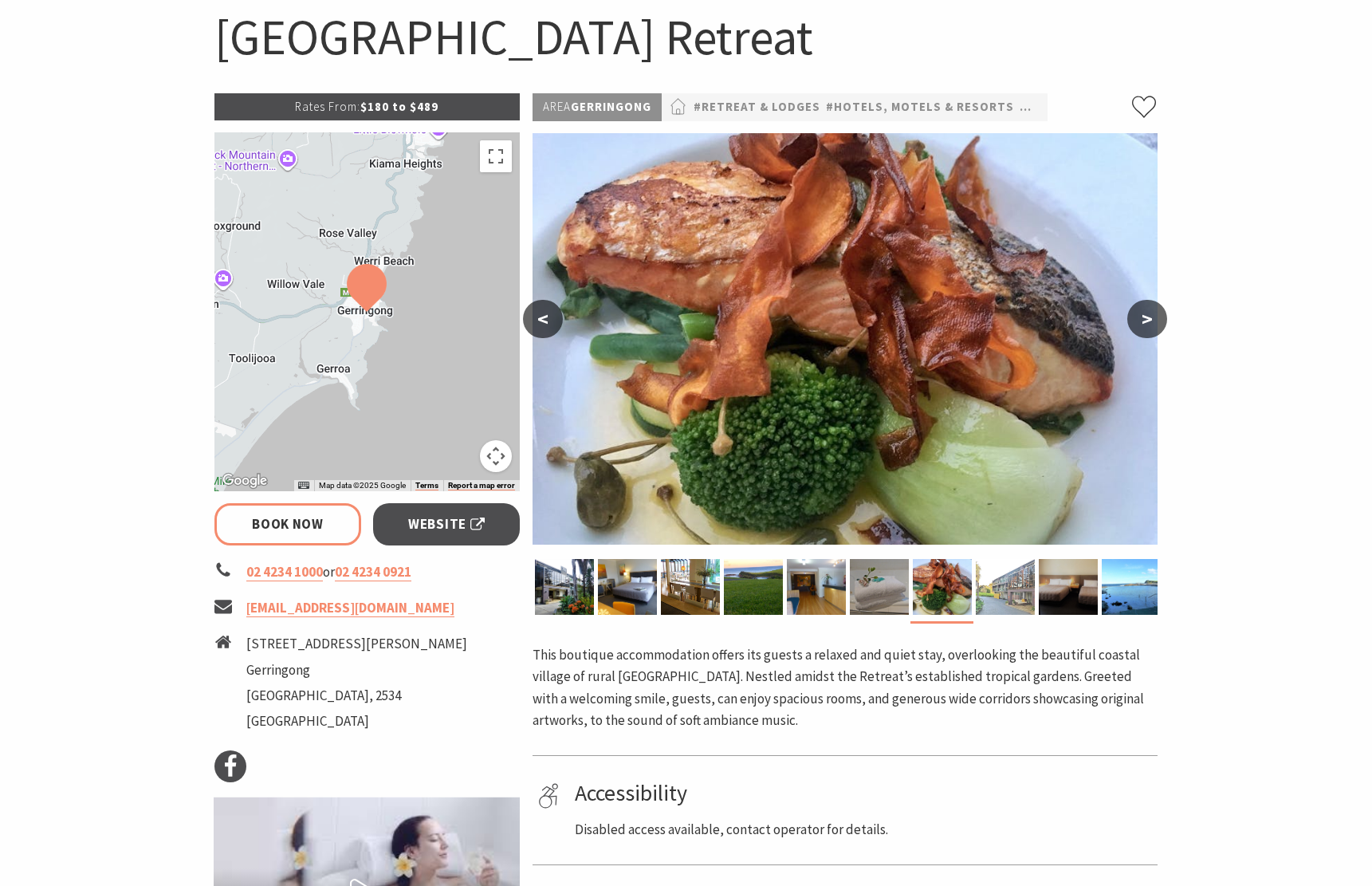
click at [1001, 587] on img at bounding box center [1005, 586] width 59 height 56
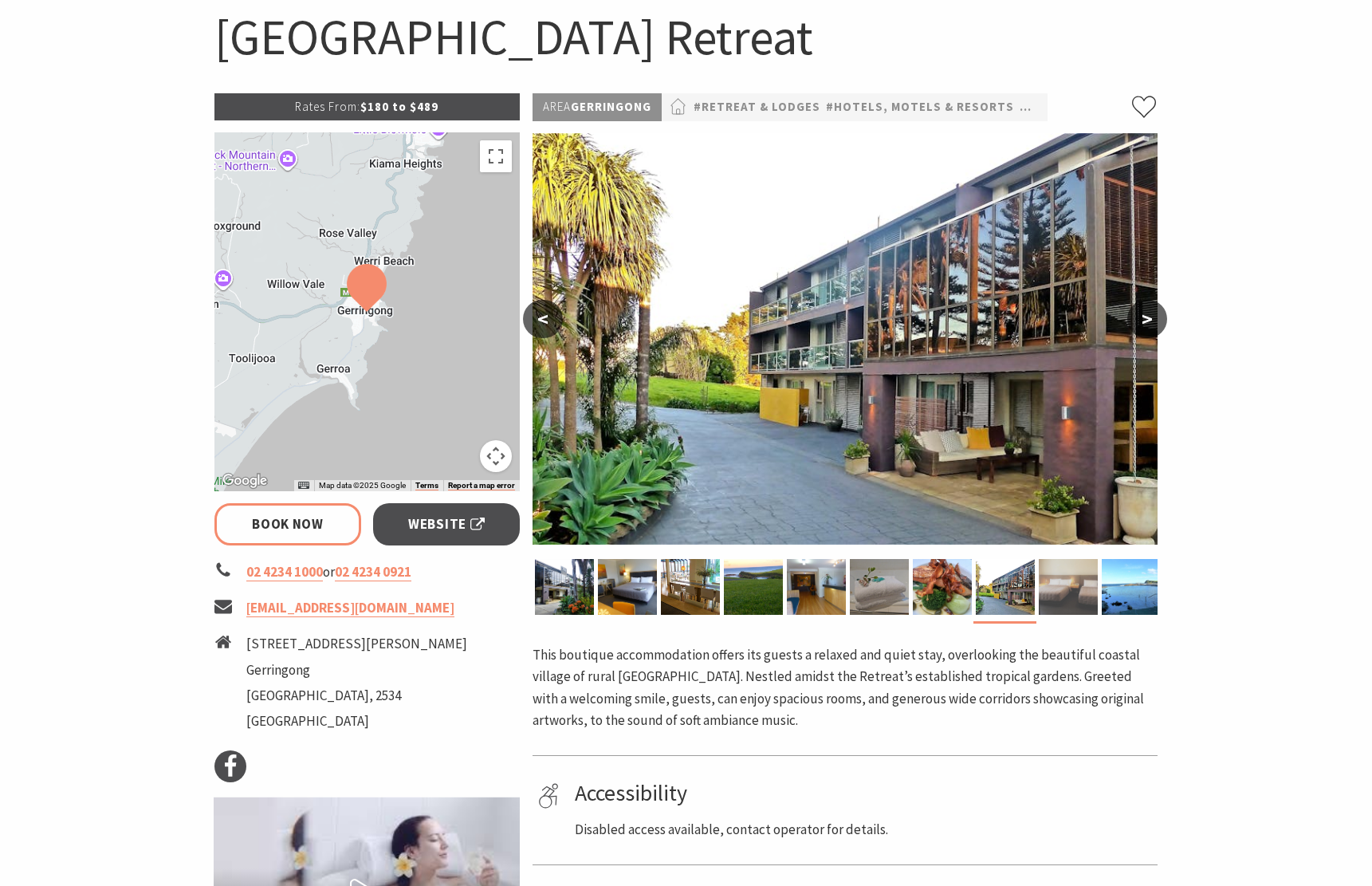
click at [1062, 590] on img at bounding box center [1068, 586] width 59 height 56
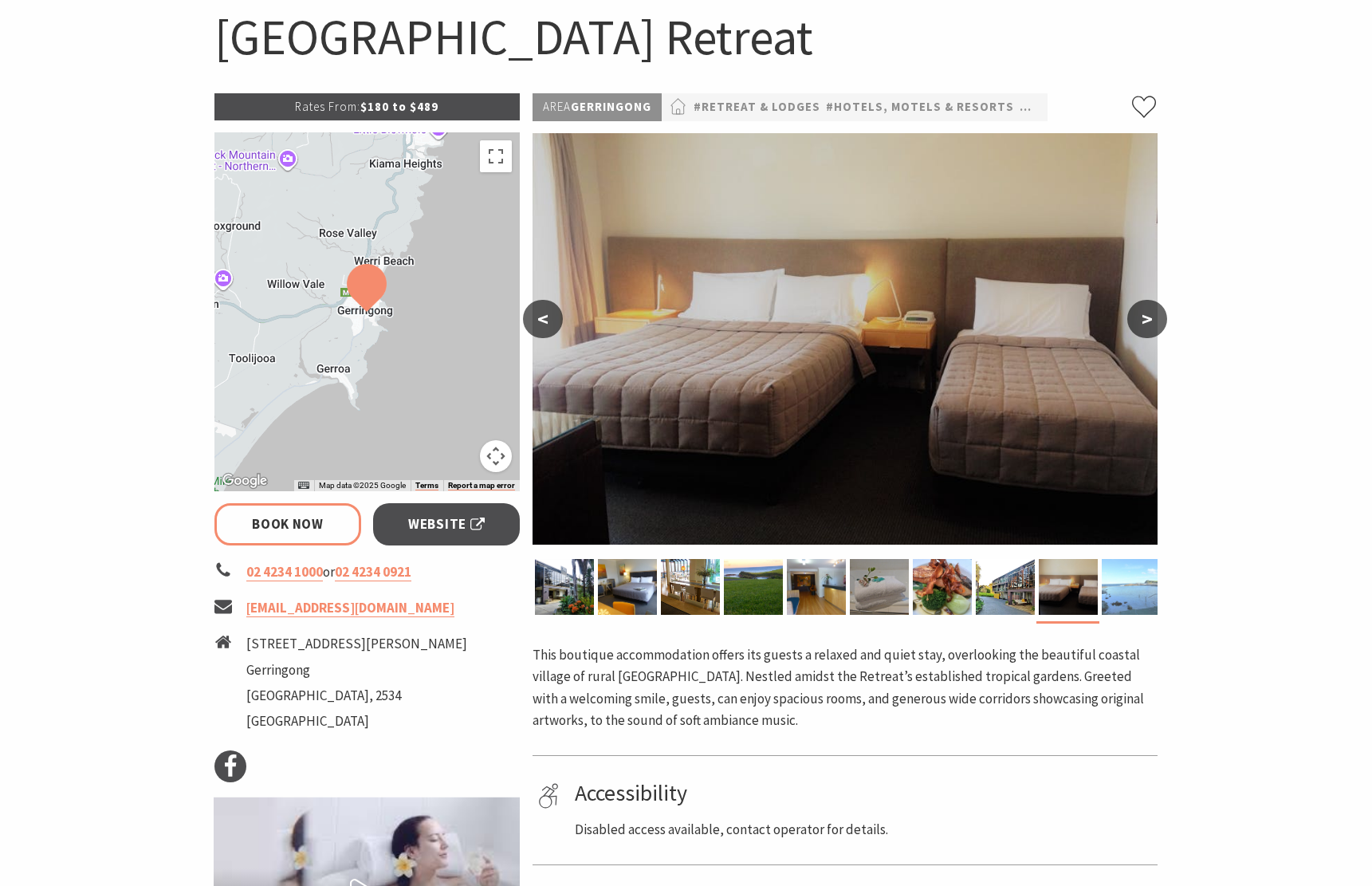
click at [1139, 588] on img at bounding box center [1131, 586] width 59 height 56
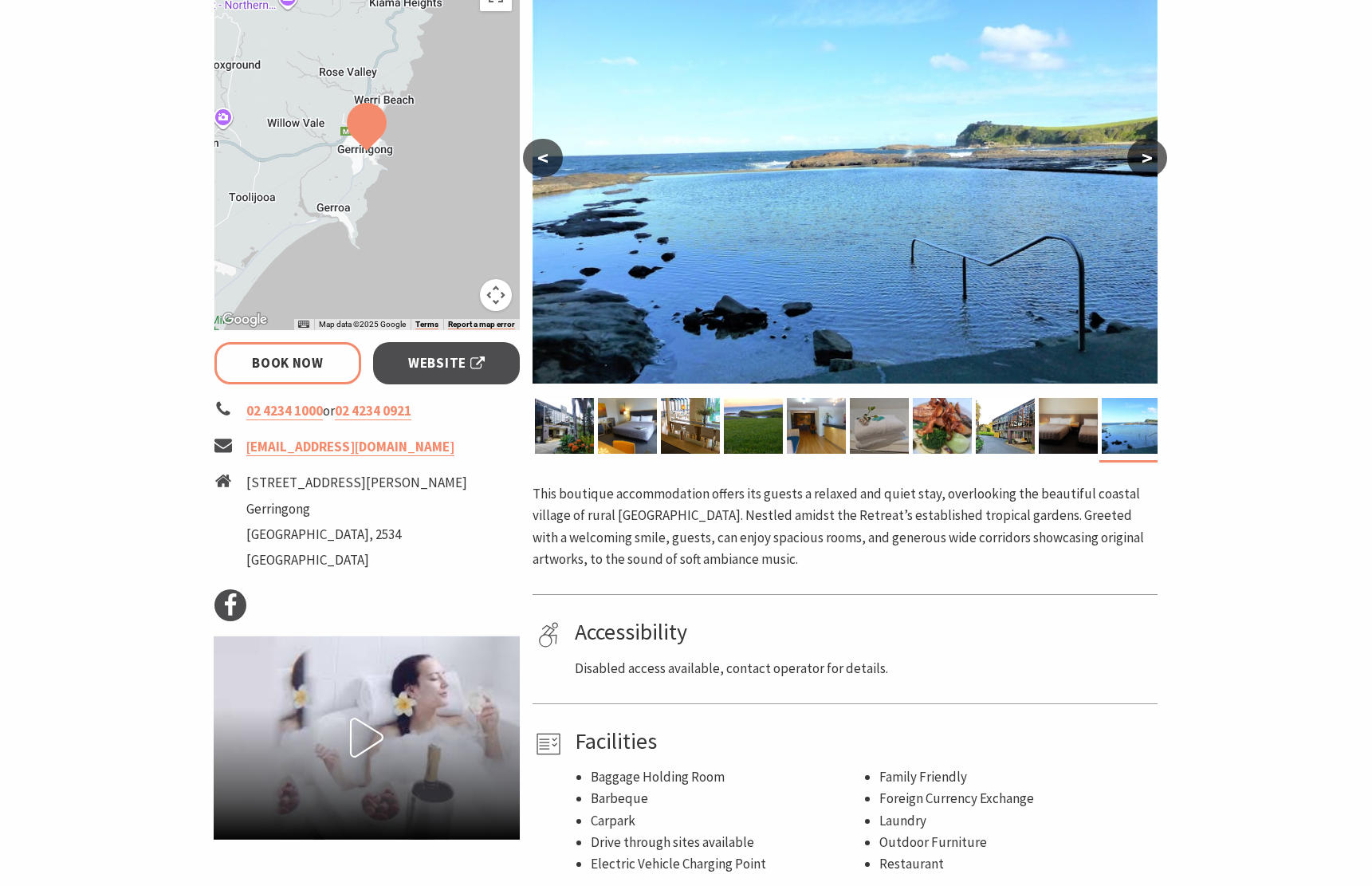
scroll to position [326, 0]
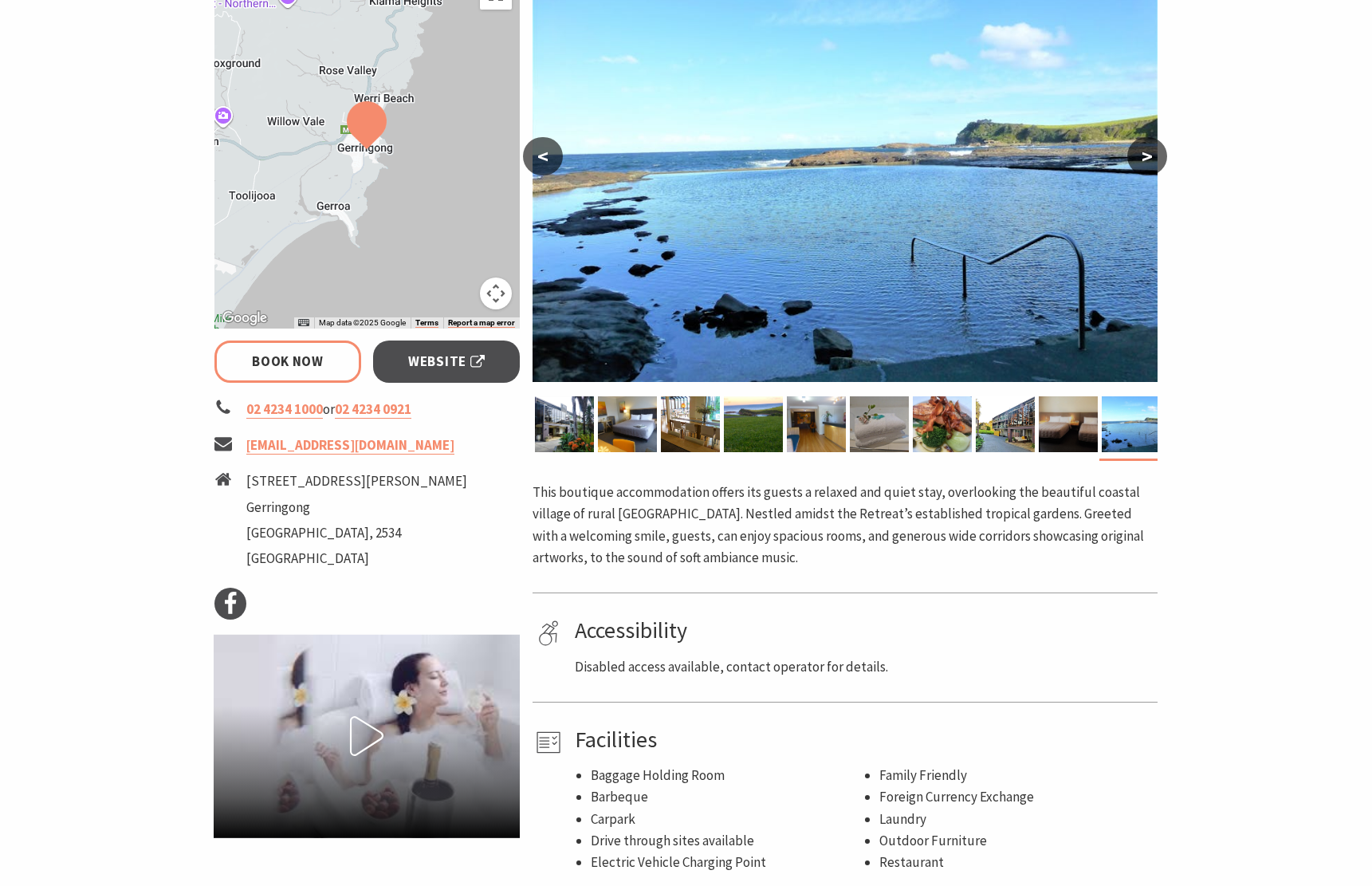
click at [1158, 155] on button ">" at bounding box center [1147, 157] width 40 height 38
click at [1145, 154] on button ">" at bounding box center [1147, 157] width 40 height 38
click at [544, 164] on button "<" at bounding box center [543, 157] width 40 height 38
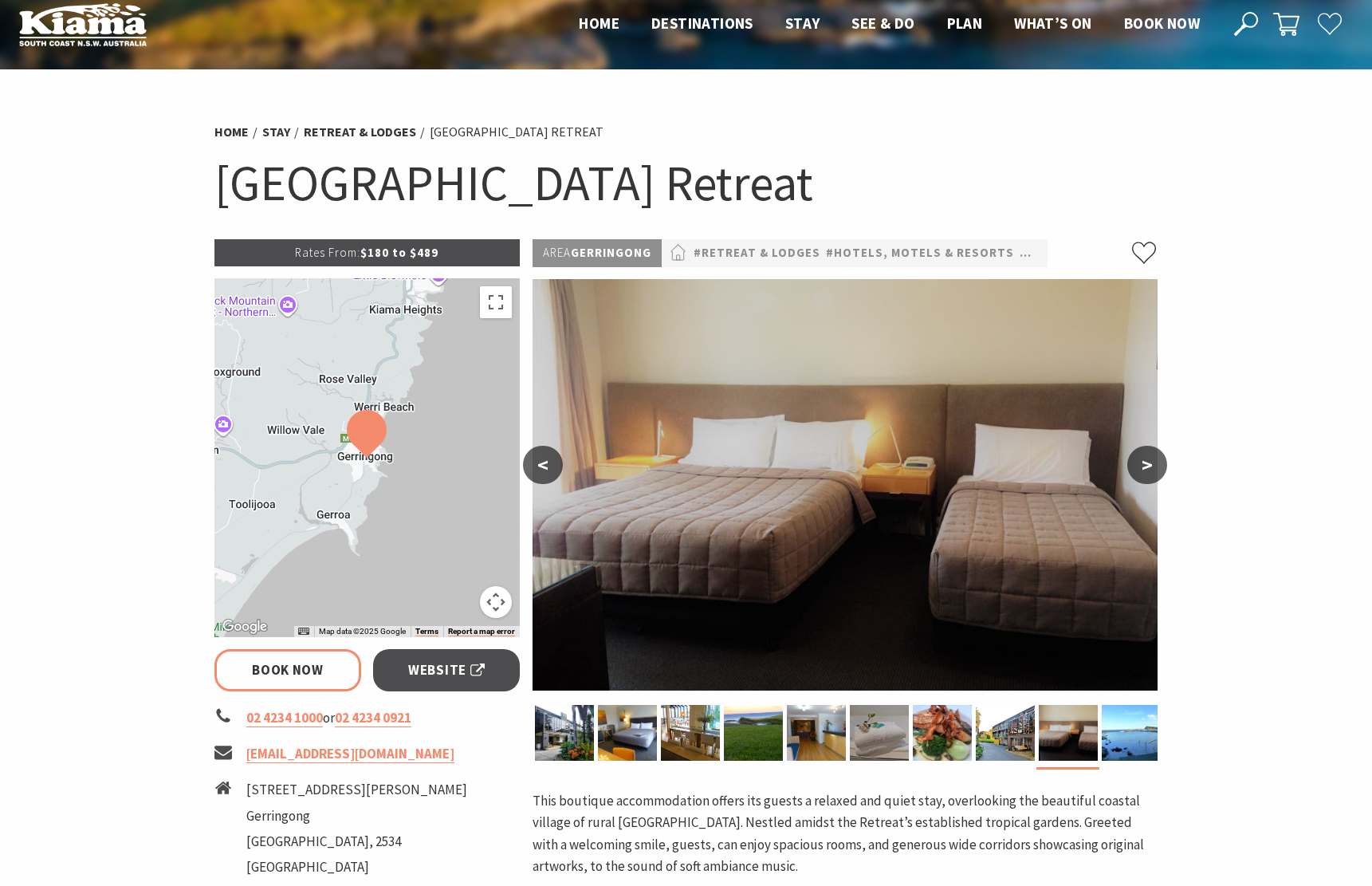
scroll to position [0, 0]
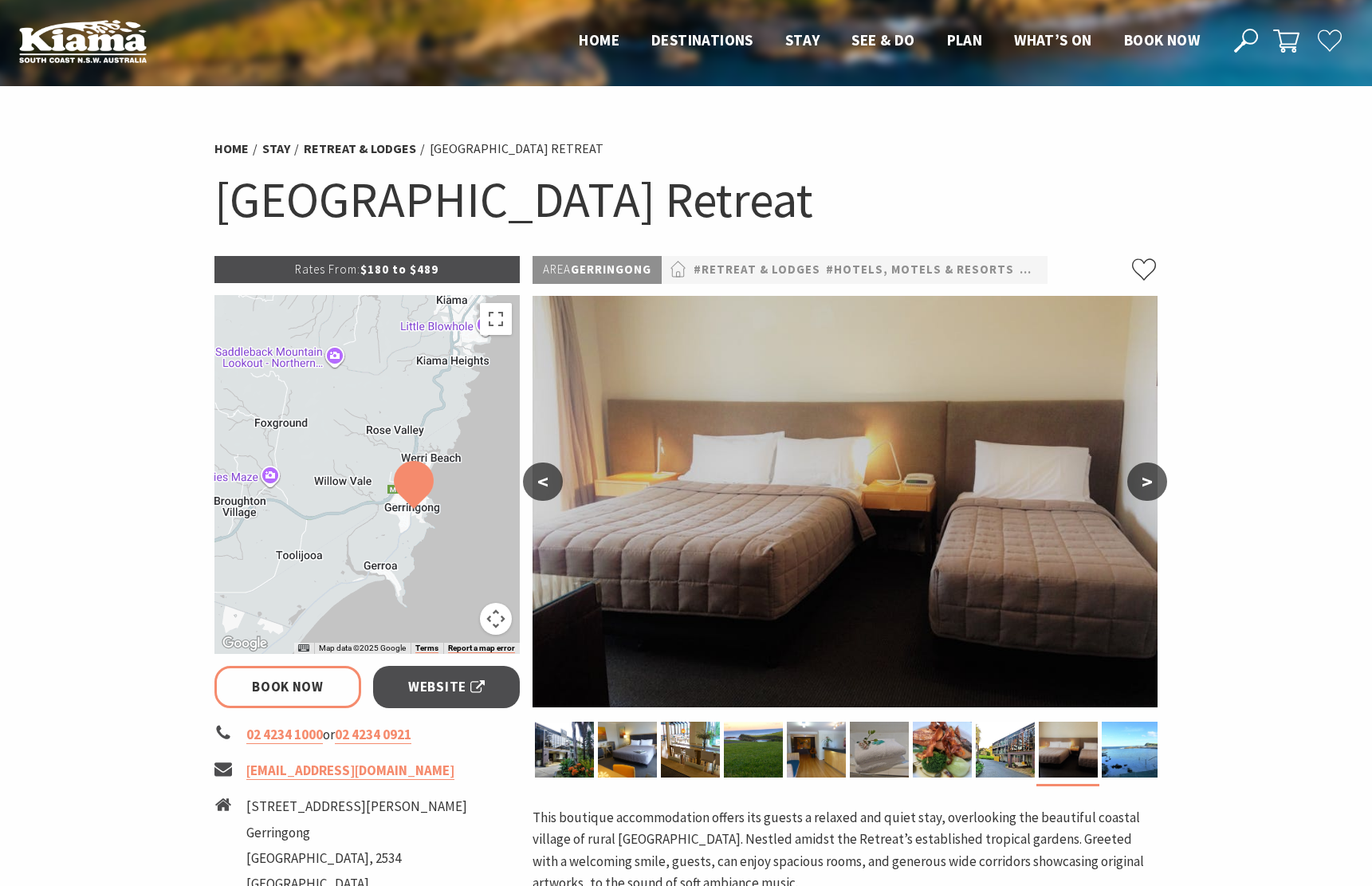
drag, startPoint x: 402, startPoint y: 444, endPoint x: 445, endPoint y: 475, distance: 53.0
click at [445, 475] on div at bounding box center [368, 474] width 306 height 359
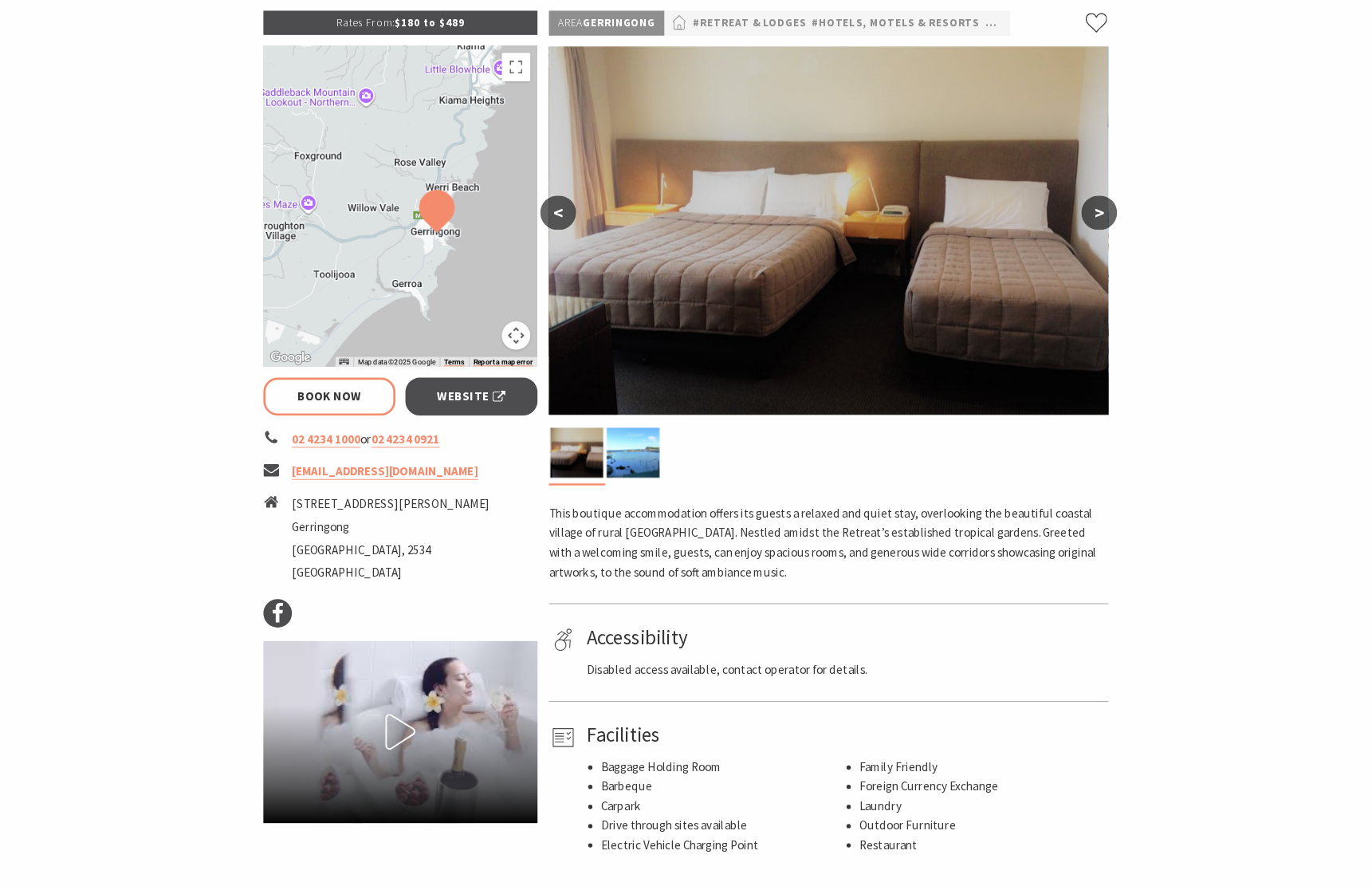
scroll to position [244, 0]
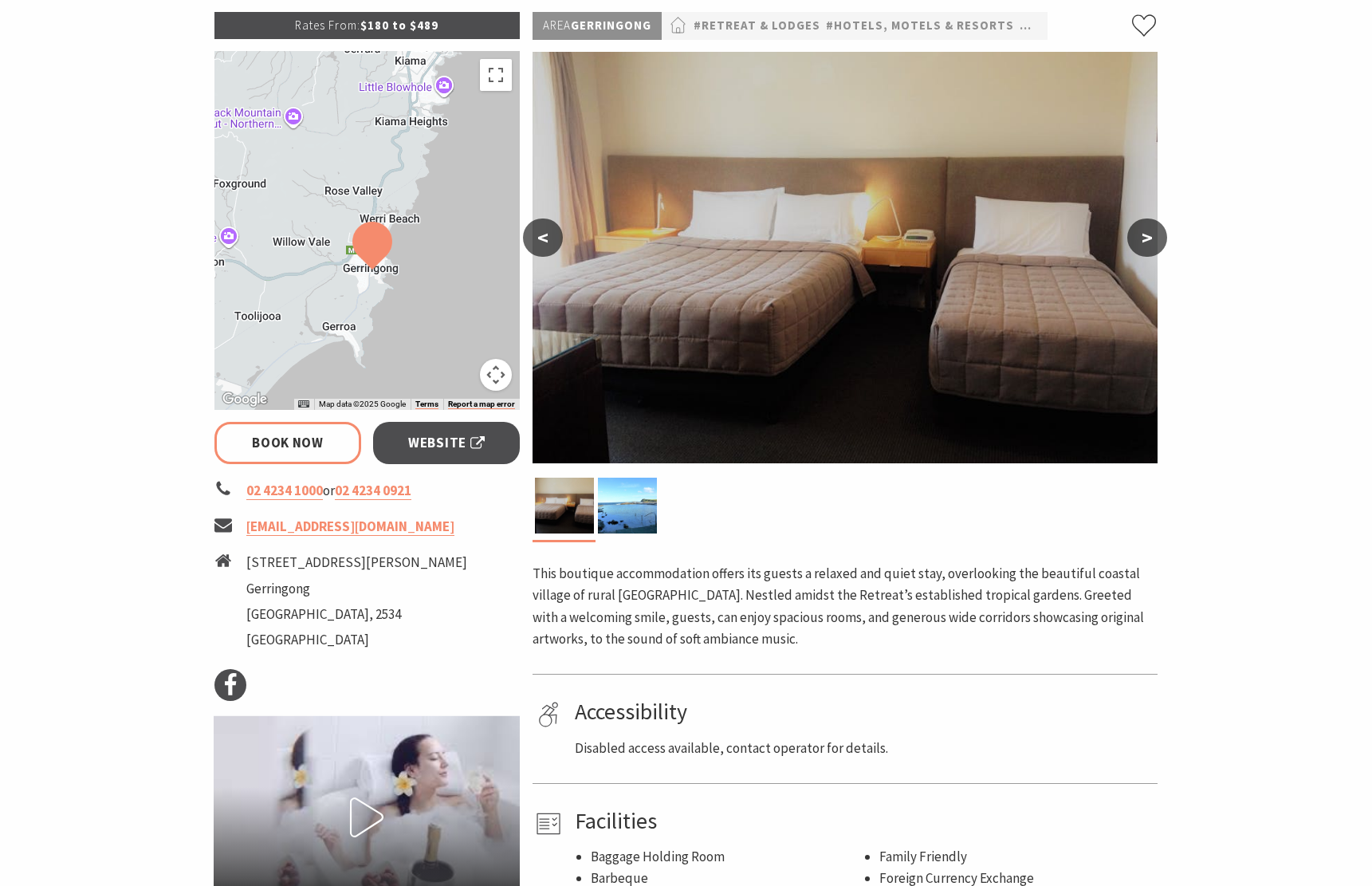
drag, startPoint x: 448, startPoint y: 266, endPoint x: 408, endPoint y: 277, distance: 41.5
click at [408, 277] on div at bounding box center [368, 230] width 306 height 359
click at [490, 376] on button "Map camera controls" at bounding box center [496, 375] width 32 height 32
click at [456, 370] on button "Zoom out" at bounding box center [456, 375] width 32 height 32
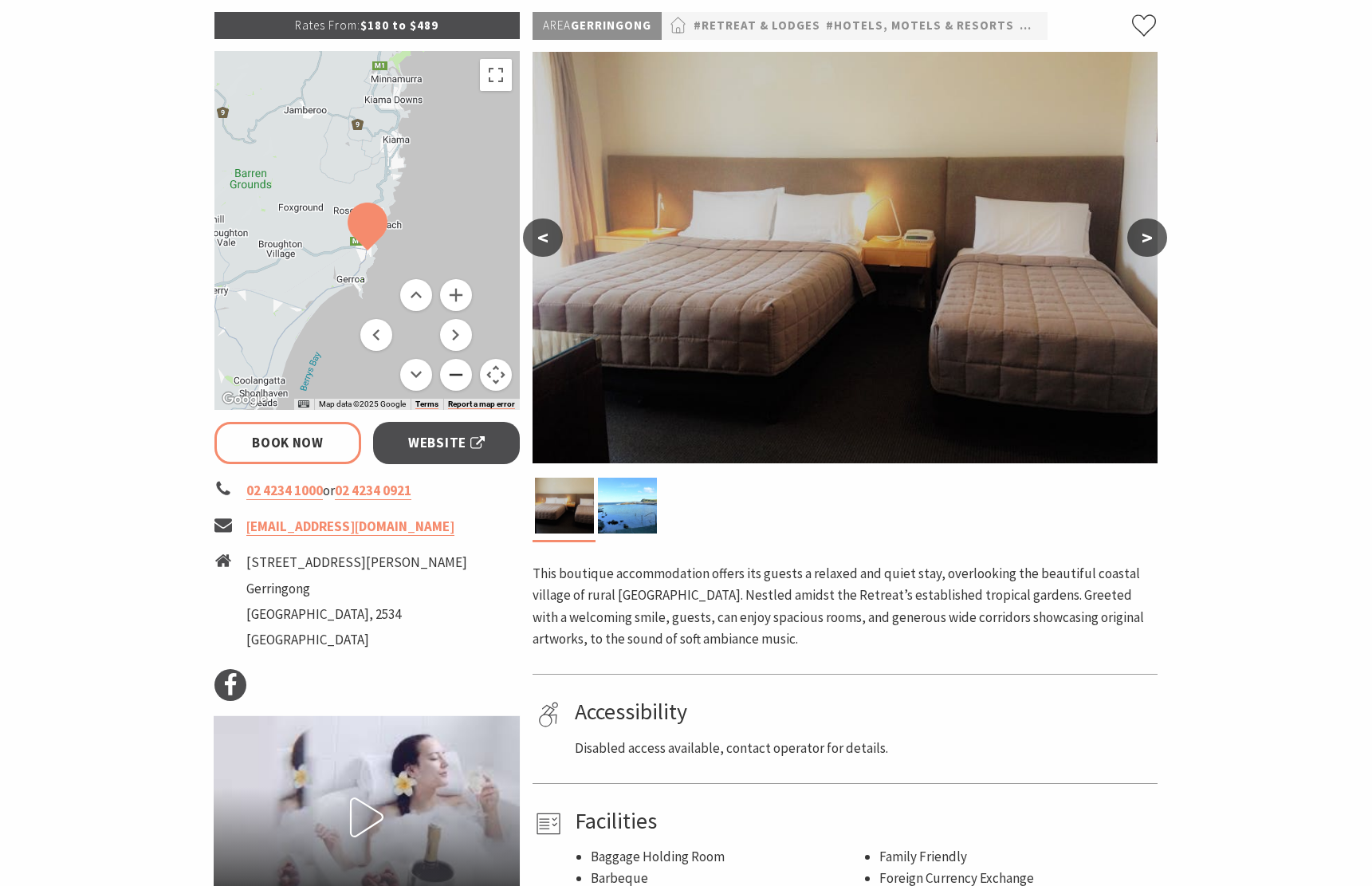
click at [456, 370] on button "Zoom out" at bounding box center [456, 375] width 32 height 32
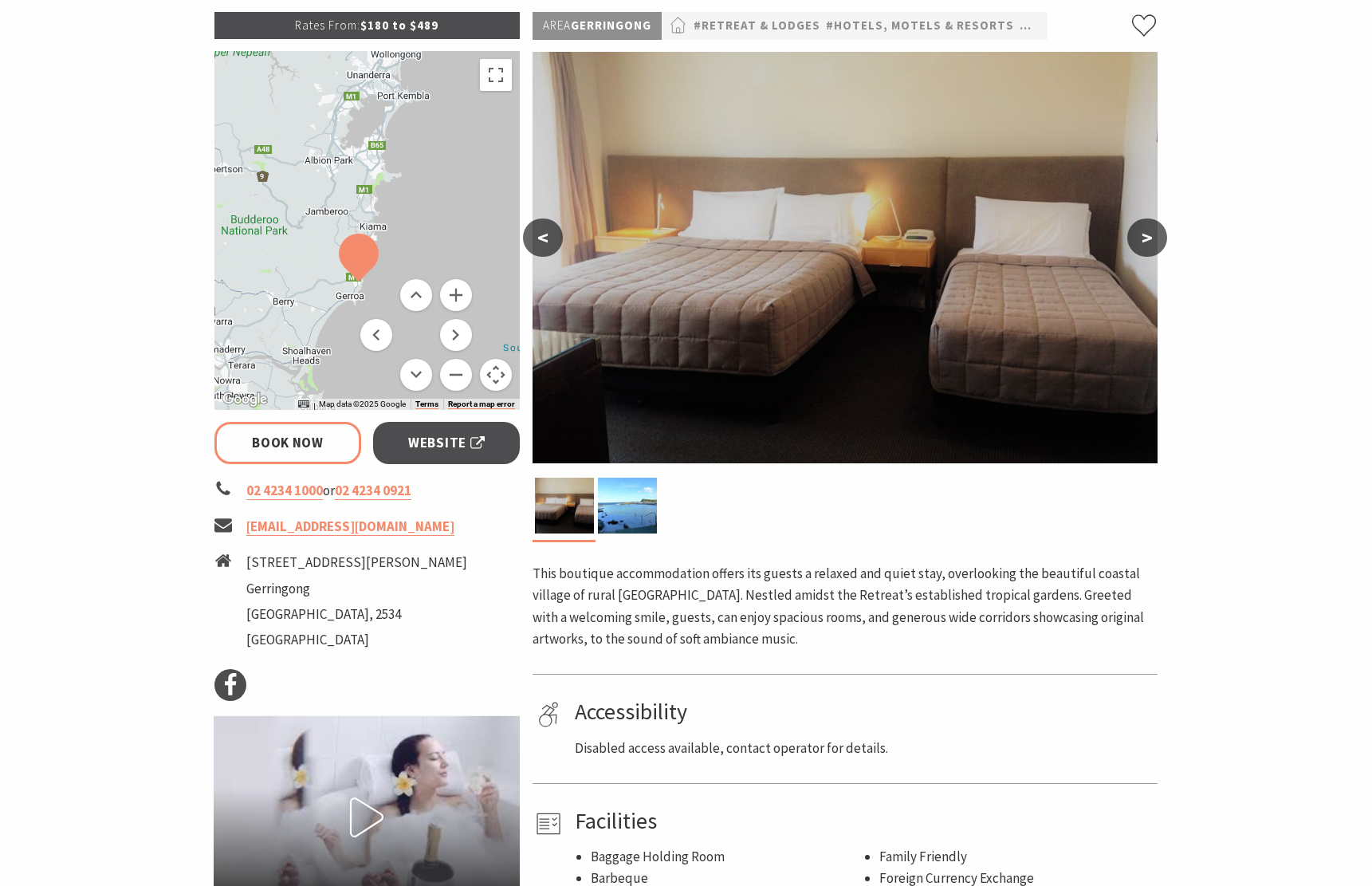
drag, startPoint x: 421, startPoint y: 182, endPoint x: 407, endPoint y: 250, distance: 69.4
click at [407, 250] on div at bounding box center [368, 230] width 306 height 359
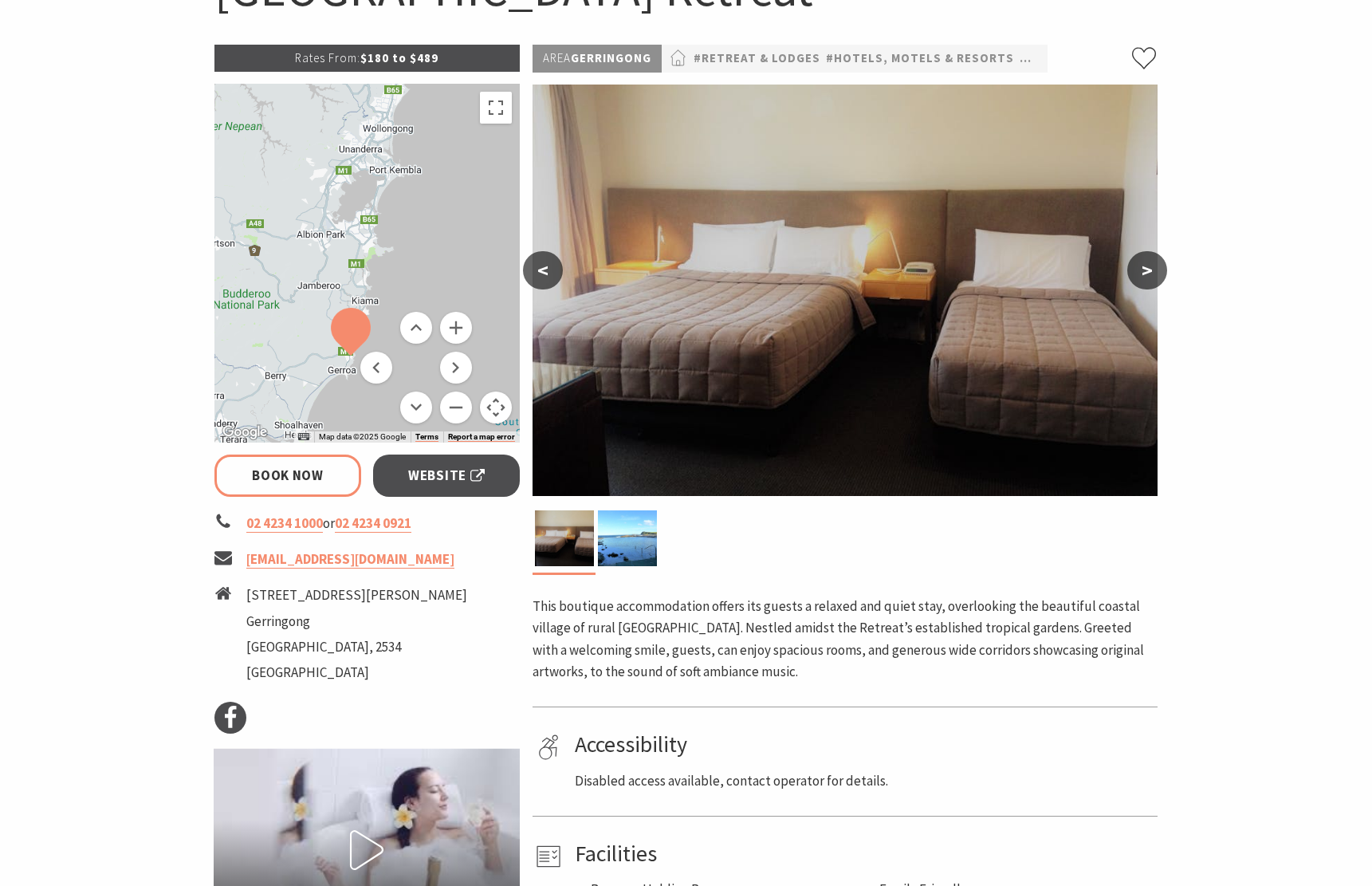
scroll to position [162, 0]
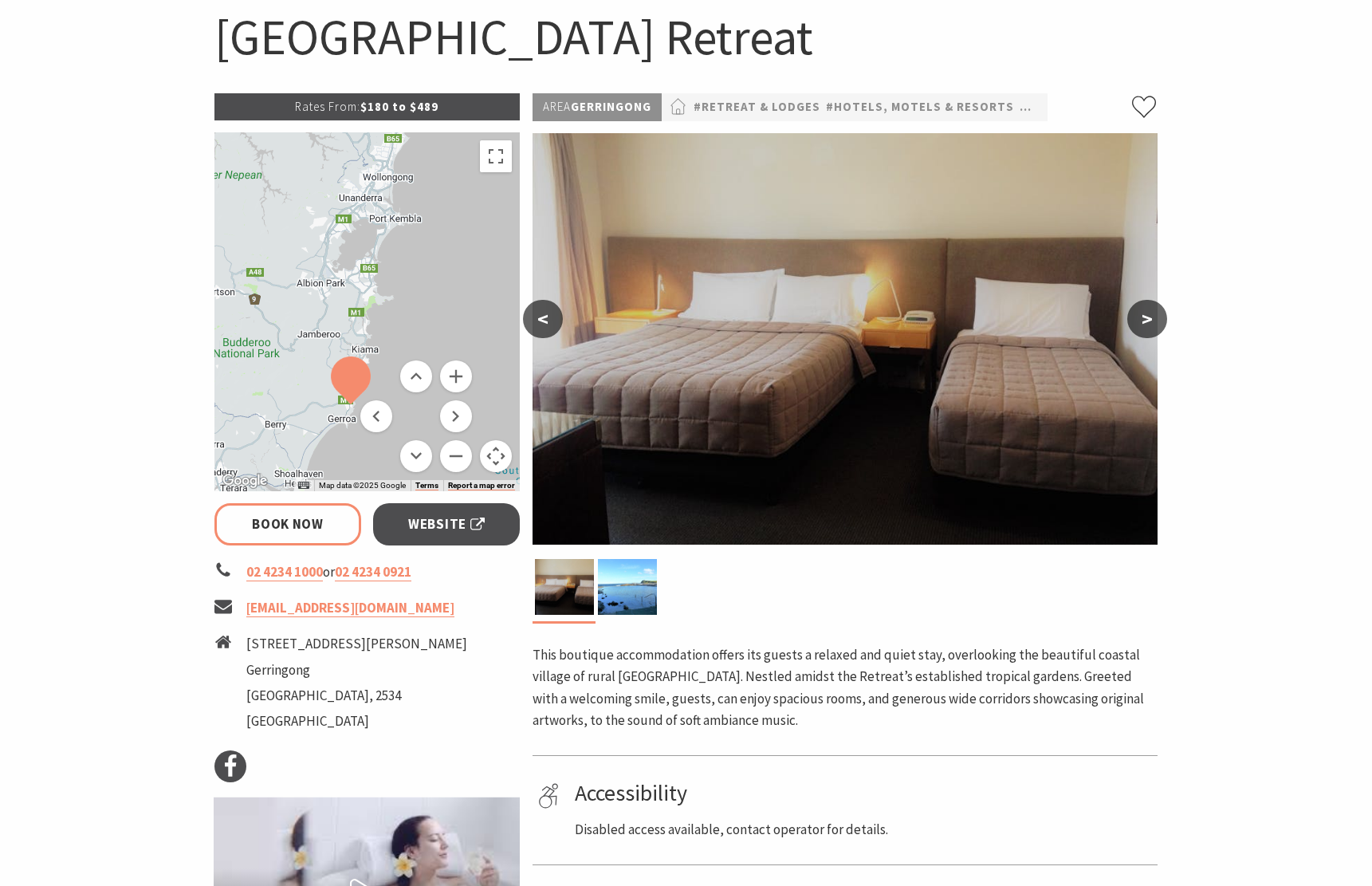
select select "1"
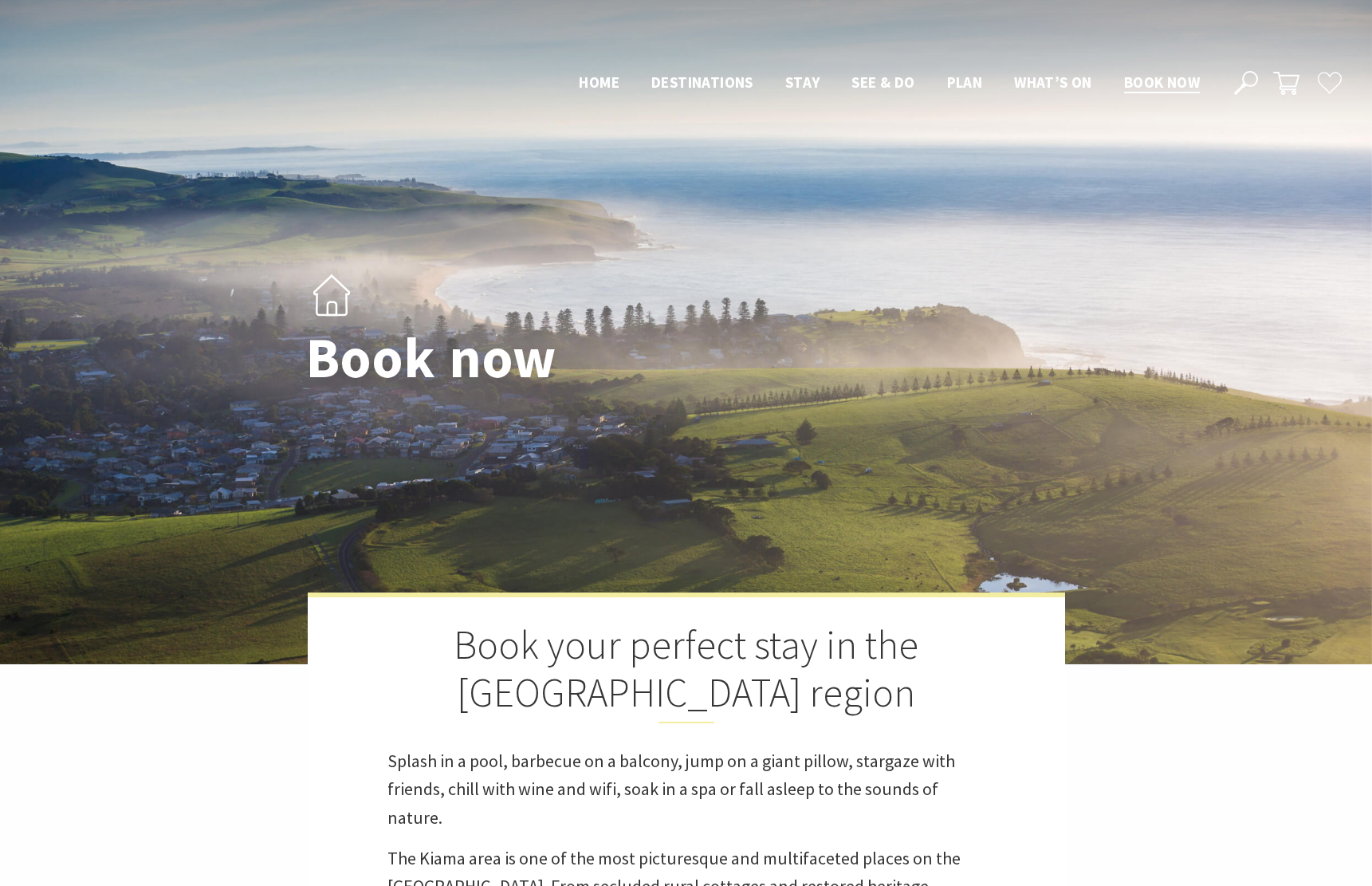
select select "2"
select select "1"
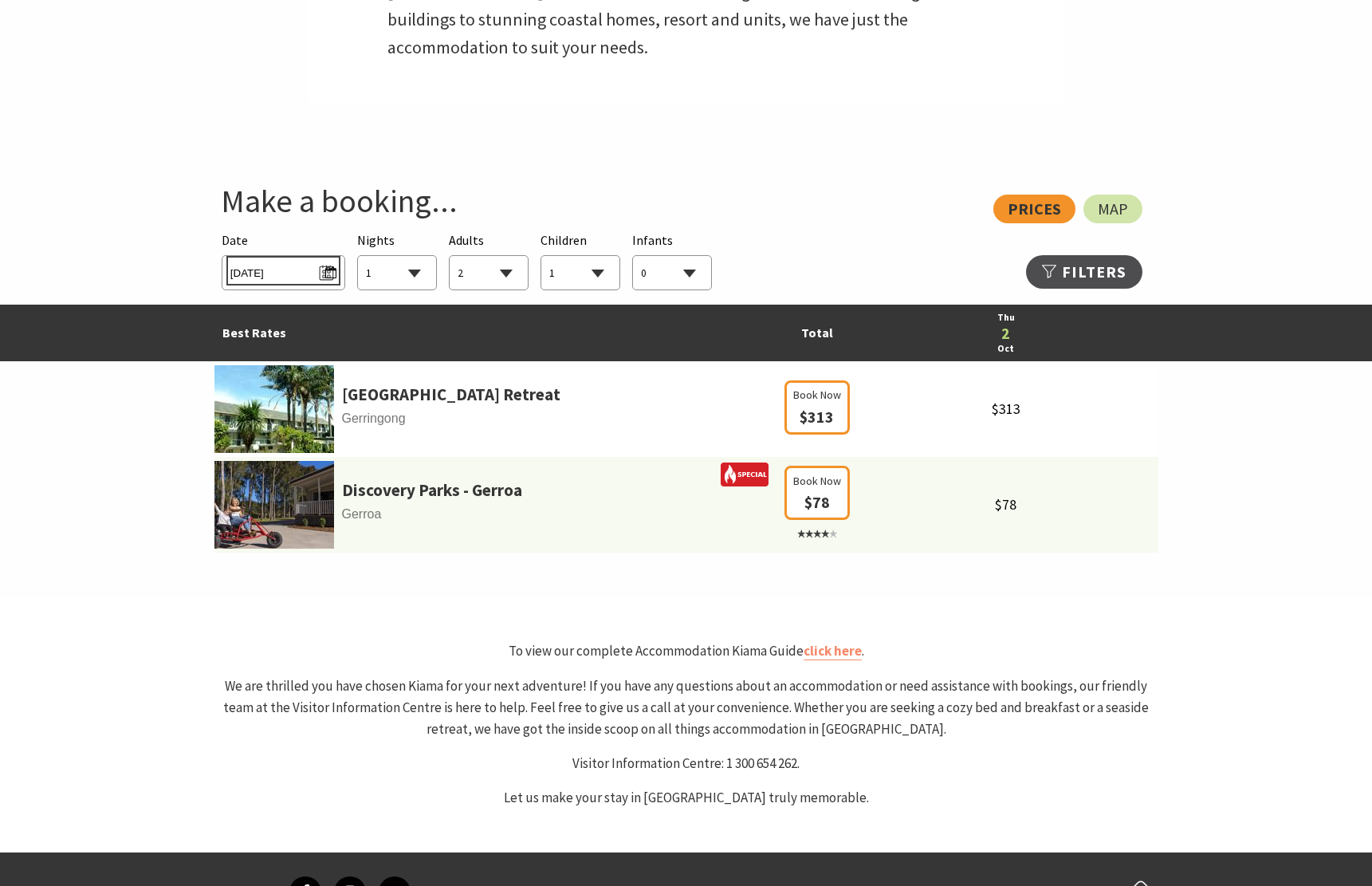
click at [279, 278] on span "[DATE]" at bounding box center [283, 271] width 106 height 22
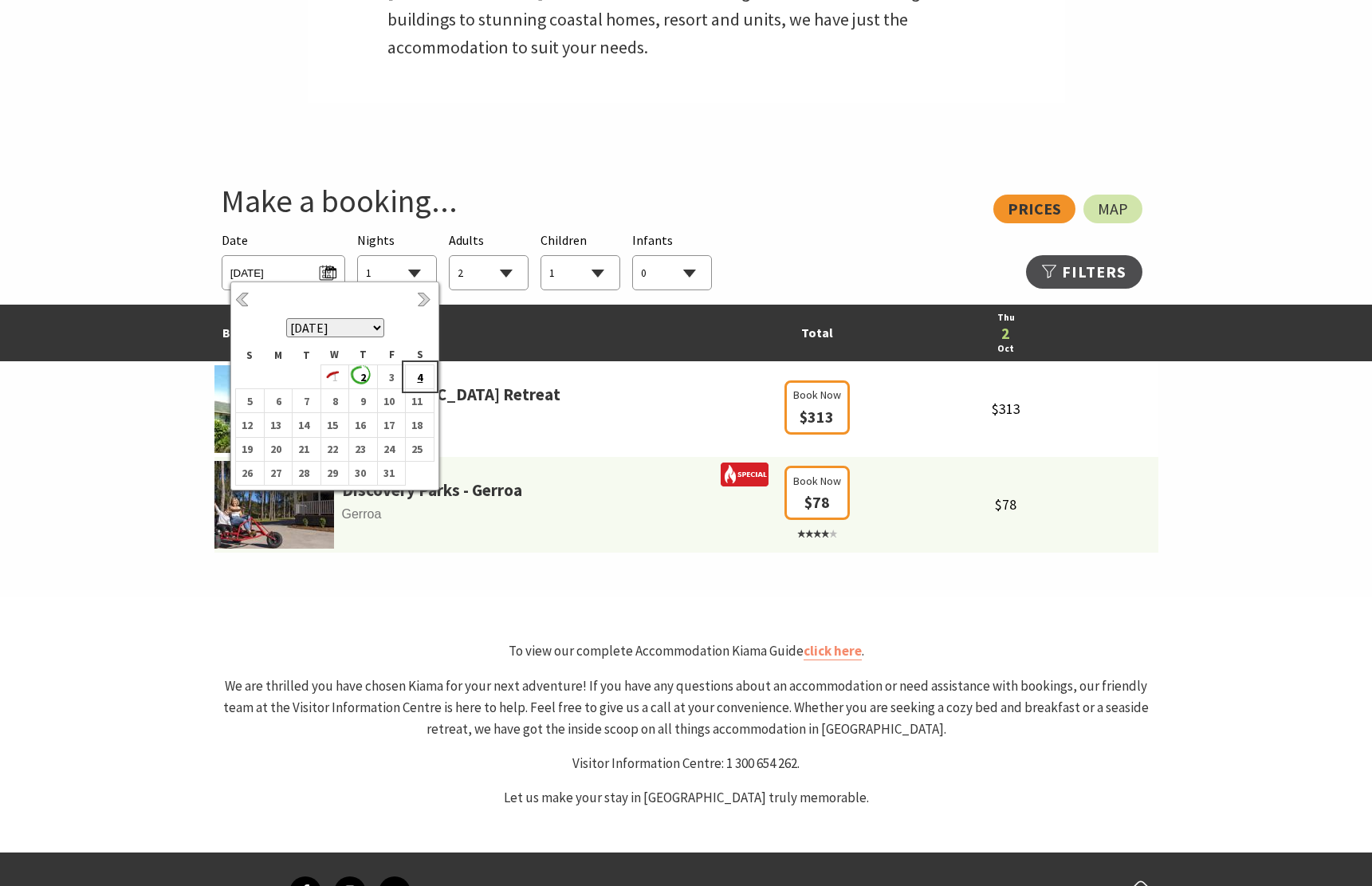
click at [419, 381] on b "4" at bounding box center [415, 377] width 21 height 21
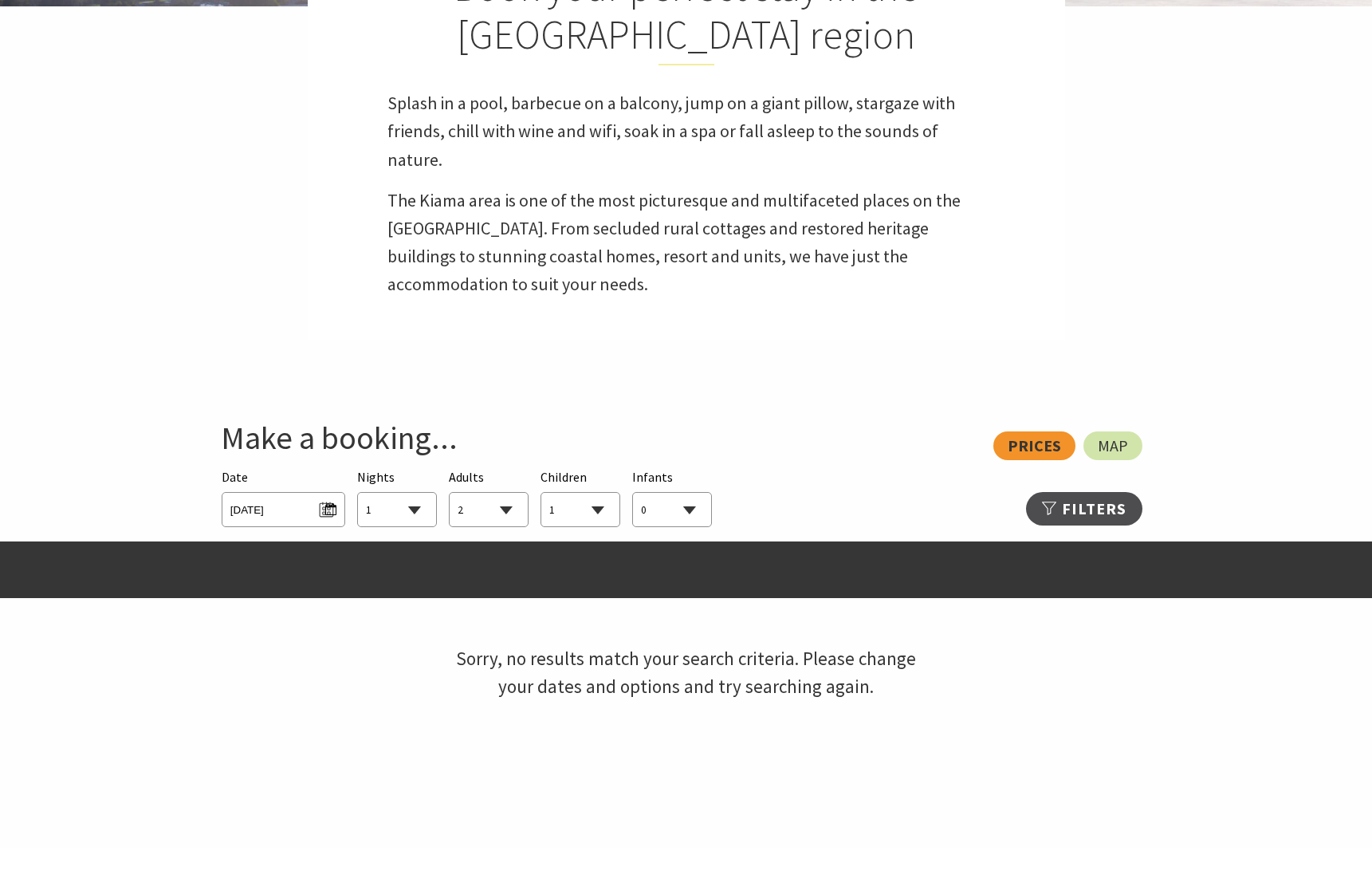
scroll to position [650, 0]
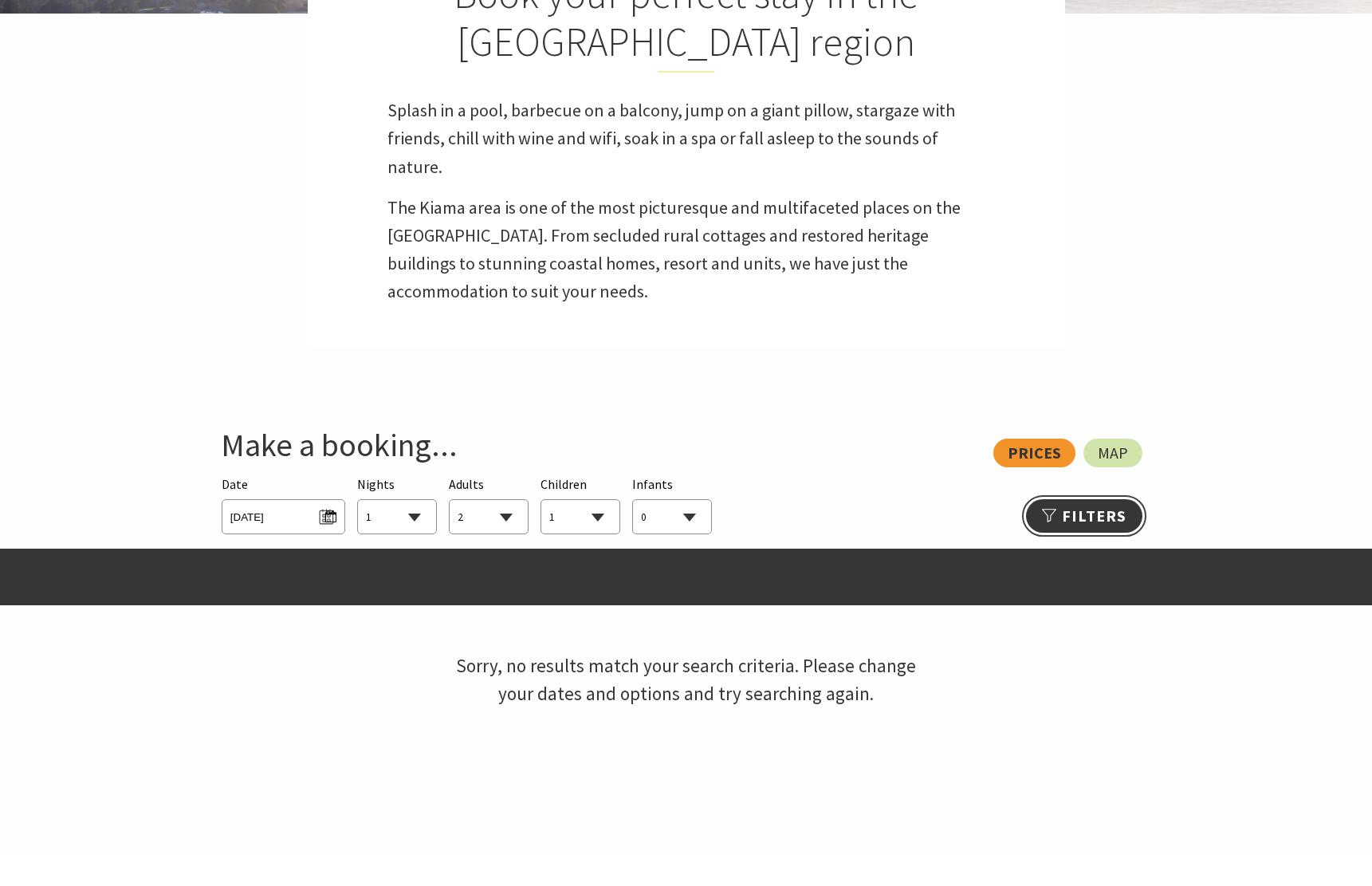
click at [1111, 524] on link "Refine Results >>" at bounding box center [1085, 516] width 117 height 33
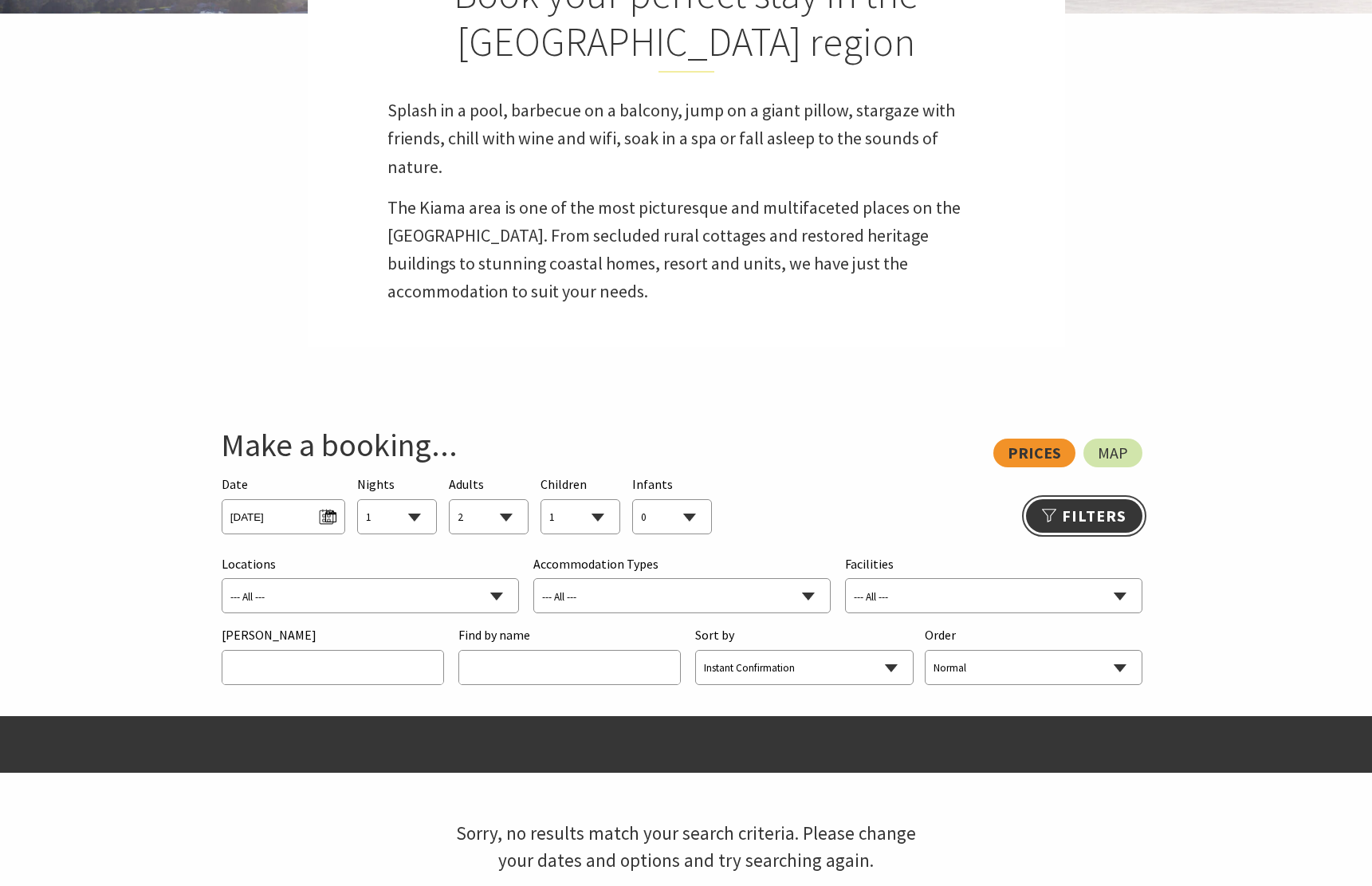
click at [1111, 524] on link "Refine Results >>" at bounding box center [1085, 516] width 117 height 33
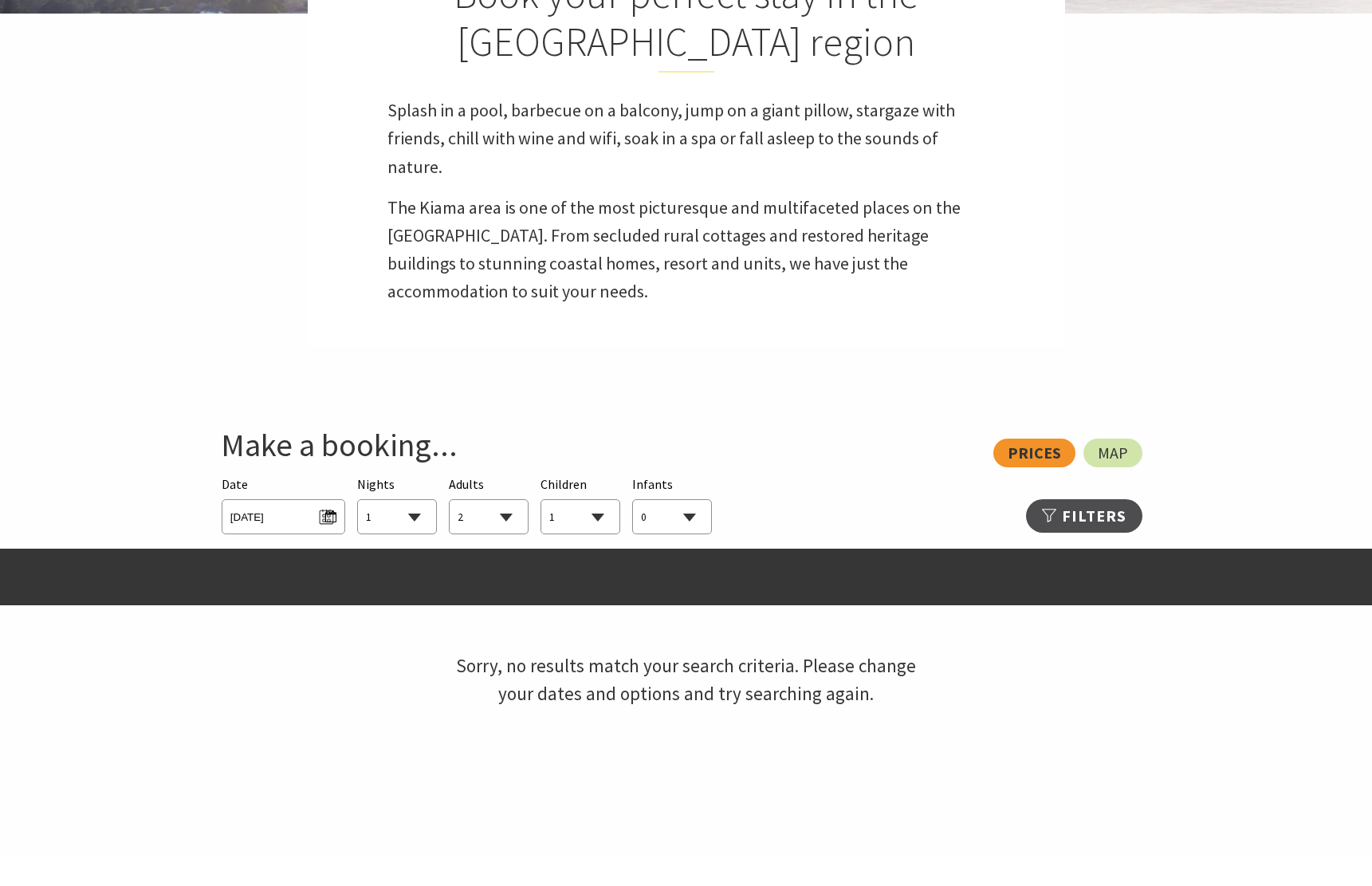
click at [358, 500] on select "1 2 3 4 5 6 7 8 9 10 11 12 13 14 15 16 17 18 19 20 21 22 23 24 25 26 27 28 29 30" at bounding box center [397, 517] width 78 height 35
click at [450, 500] on select "0 1 2 3 4 5 6 7 8 9 10 11 12 13 14 15 16 17 18 19 20 21 22 23 24 25 26 27 28 29…" at bounding box center [489, 517] width 78 height 35
click at [316, 511] on span "Sat 04/10/2025" at bounding box center [283, 515] width 106 height 22
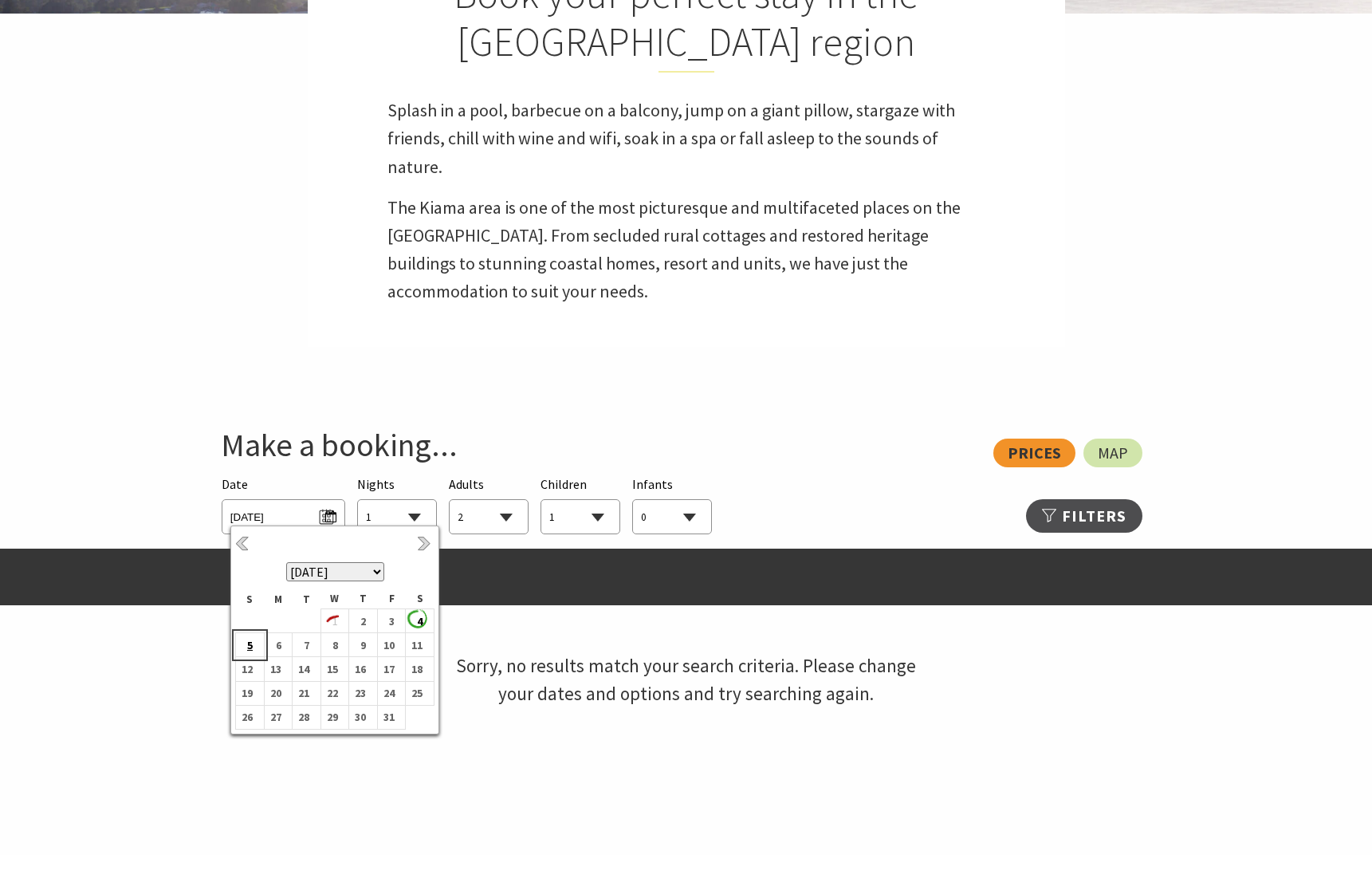
click at [258, 647] on td "5" at bounding box center [250, 645] width 28 height 24
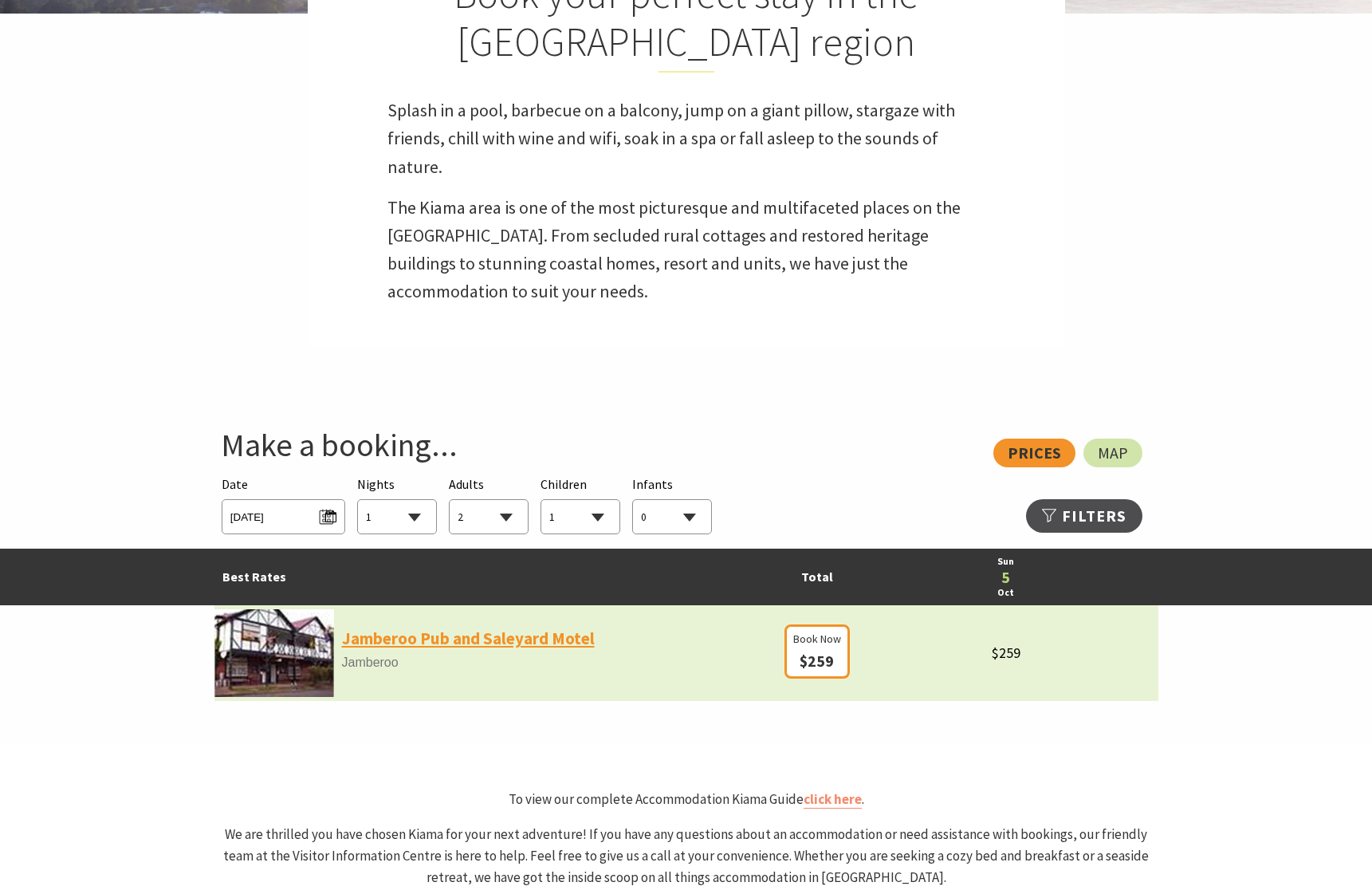
click at [495, 640] on link "Jamberoo Pub and Saleyard Motel" at bounding box center [469, 639] width 253 height 27
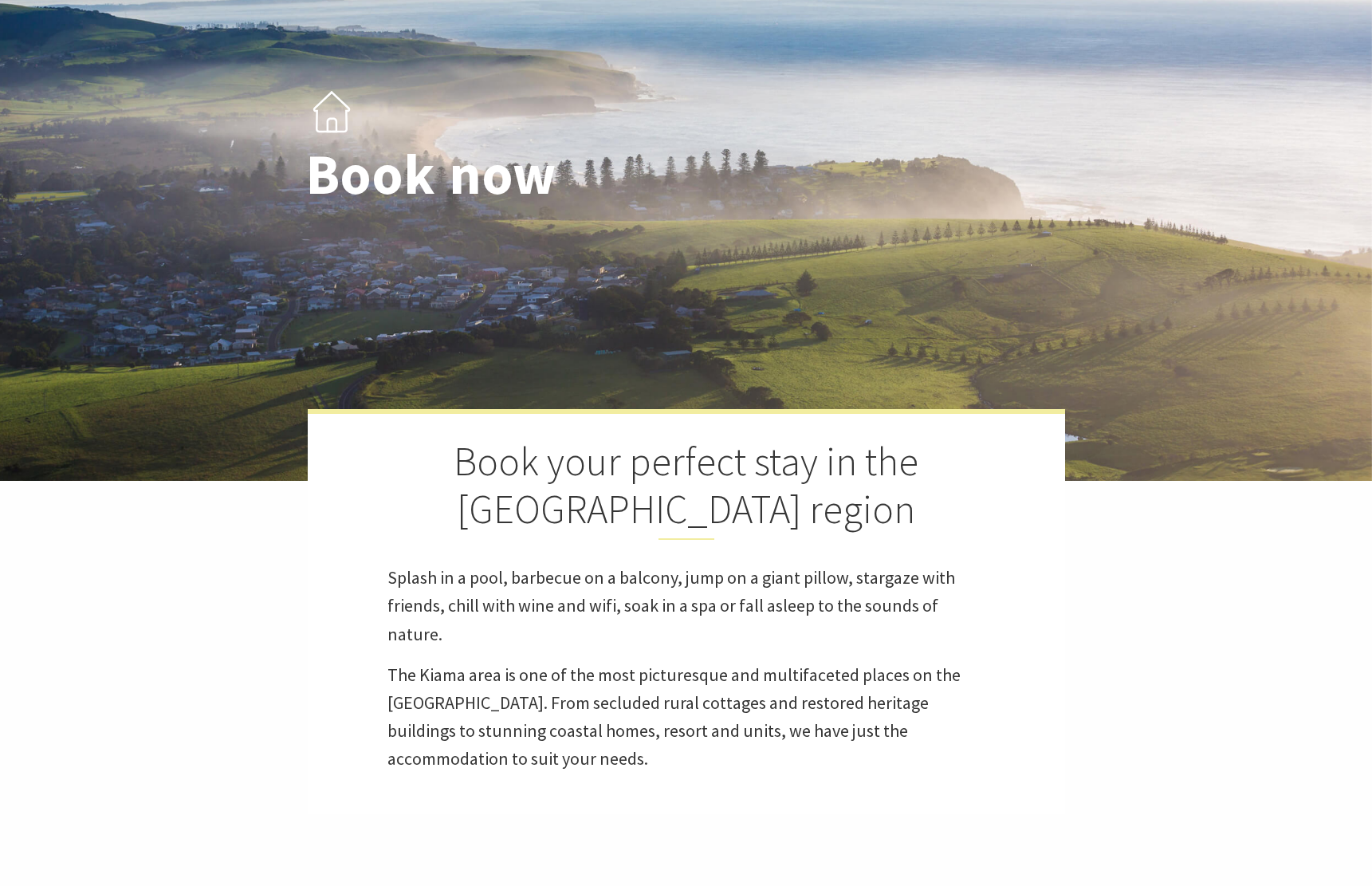
scroll to position [0, 0]
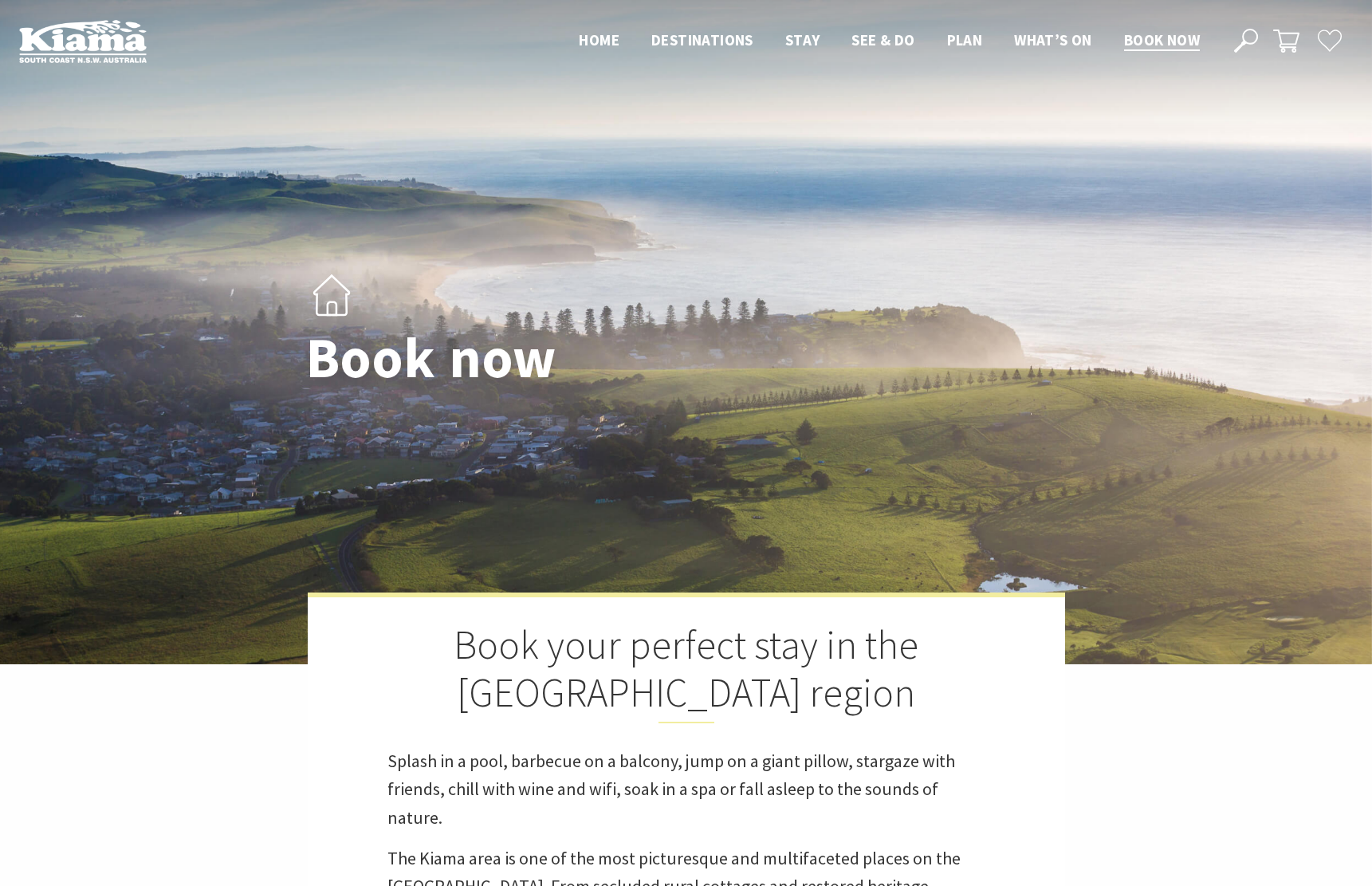
select select "1"
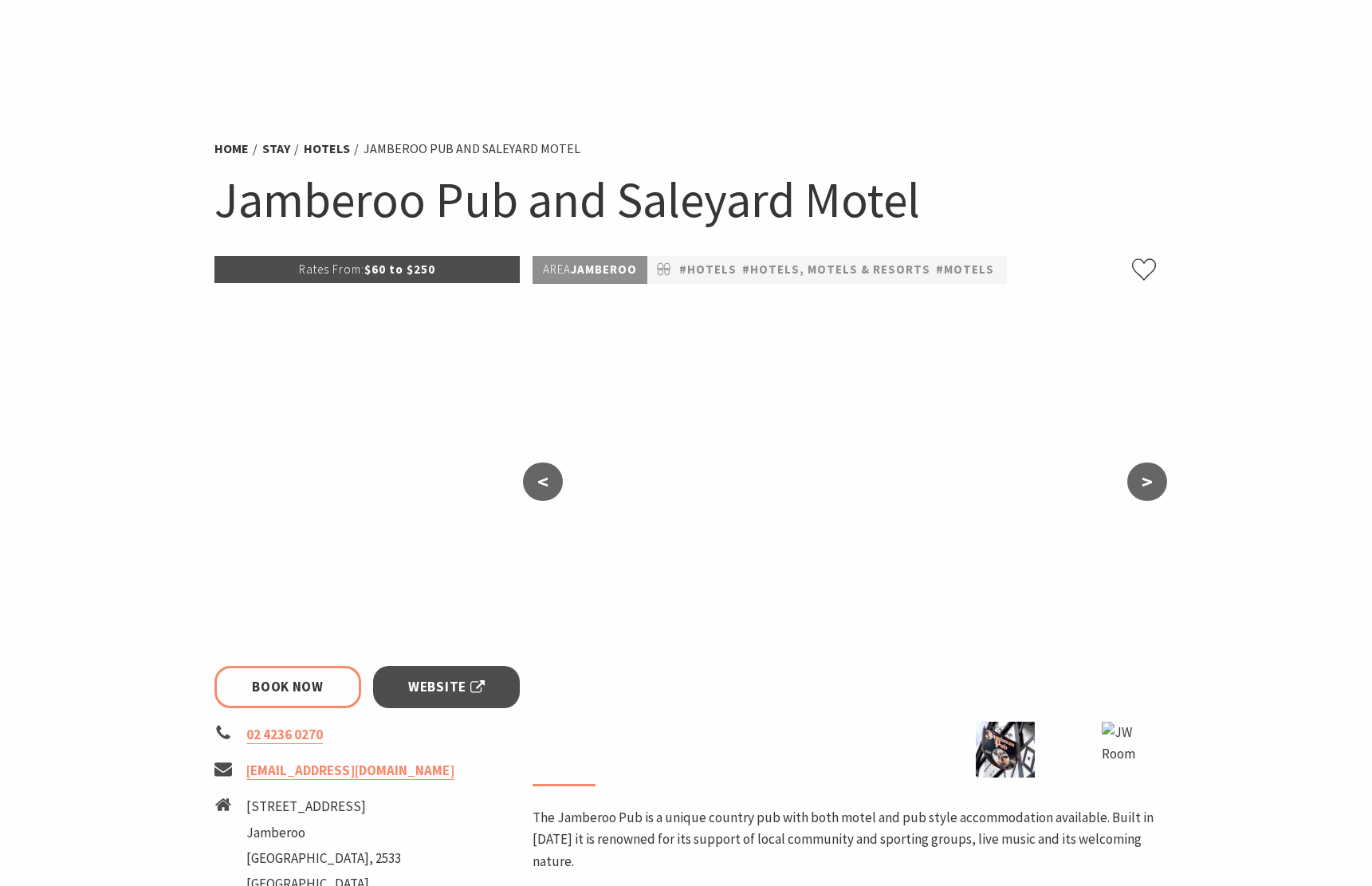
select select "2"
select select "1"
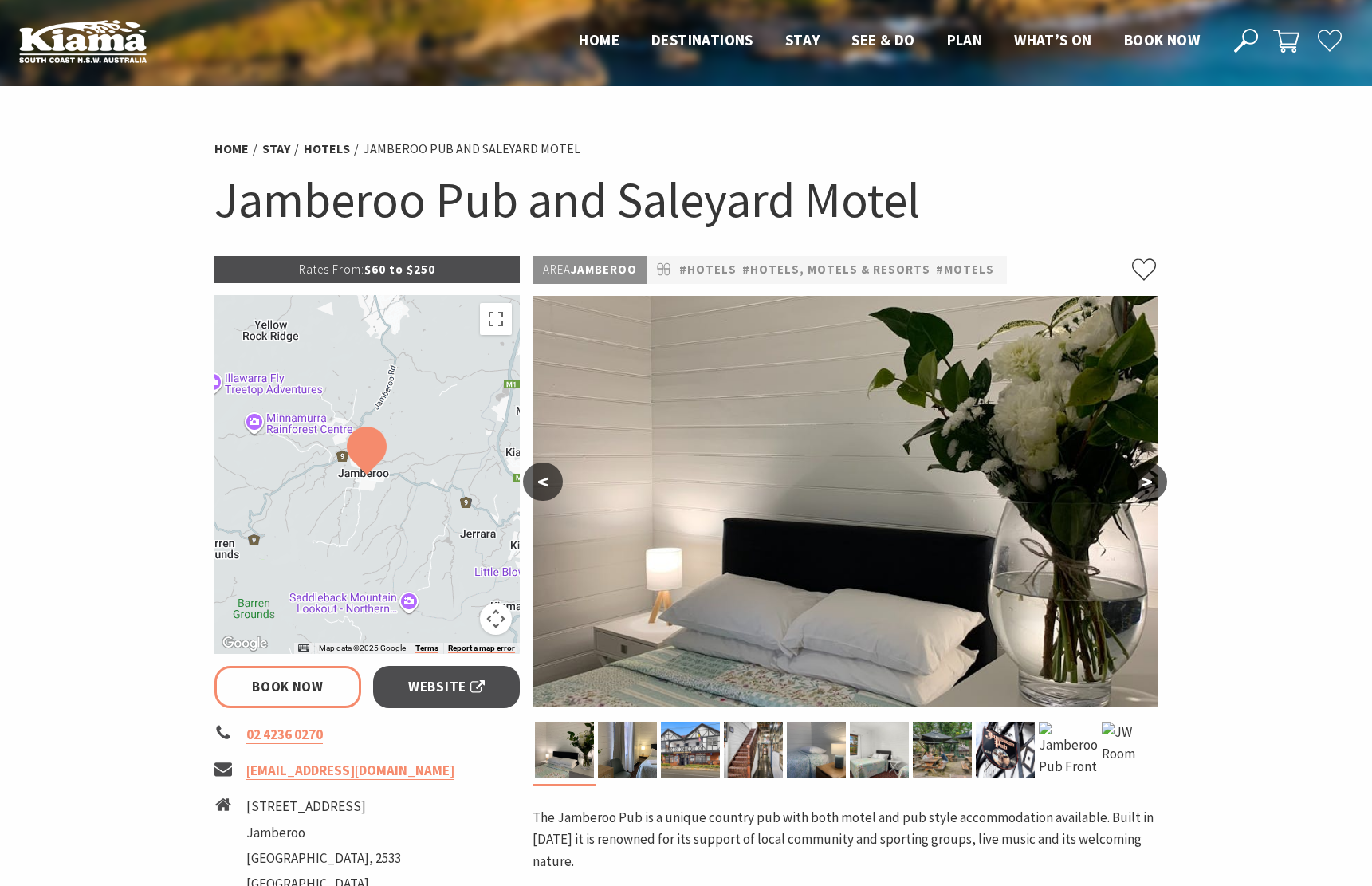
click at [500, 632] on button "Map camera controls" at bounding box center [496, 619] width 32 height 32
click at [456, 615] on button "Zoom out" at bounding box center [456, 619] width 32 height 32
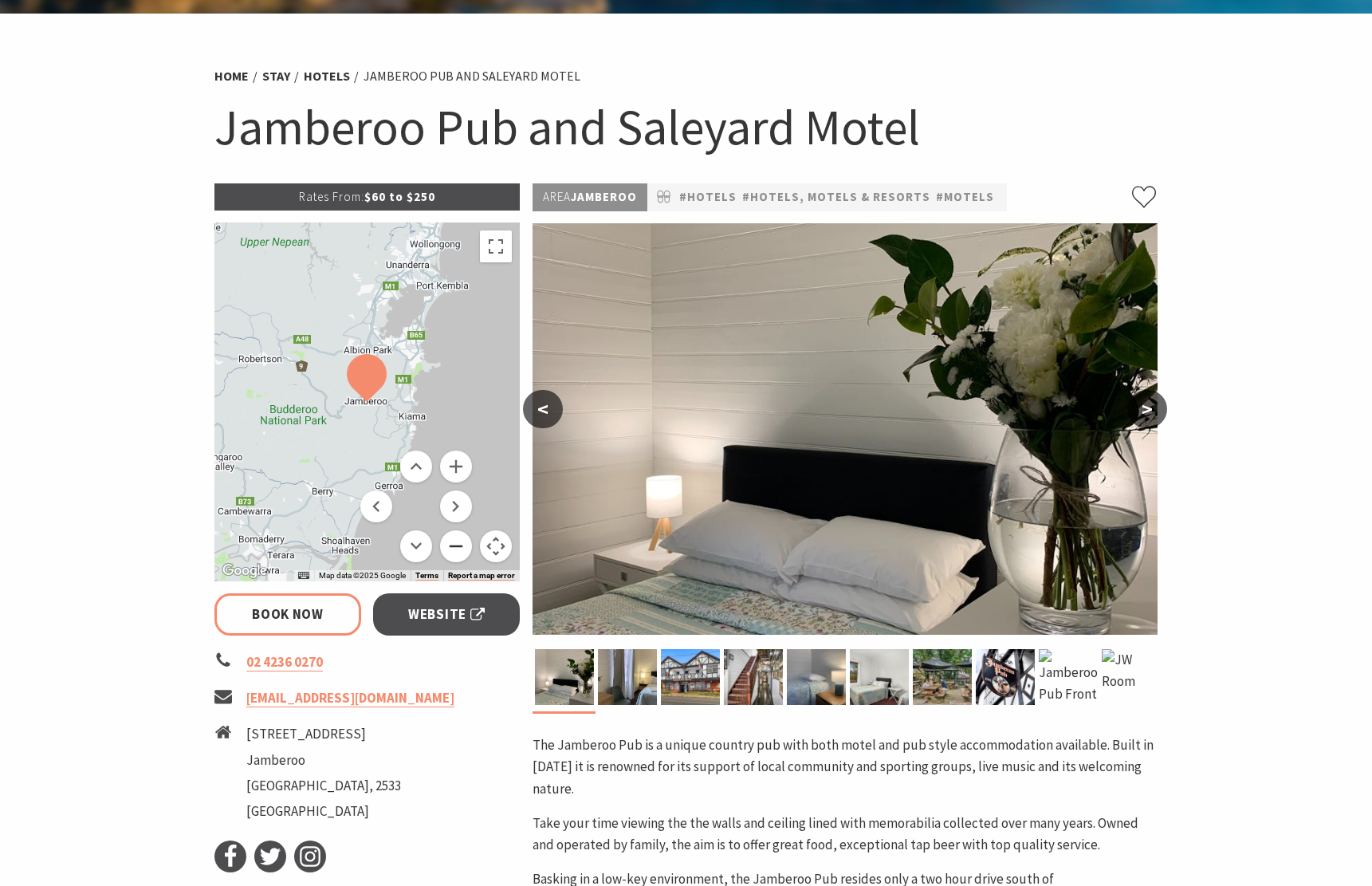
scroll to position [244, 0]
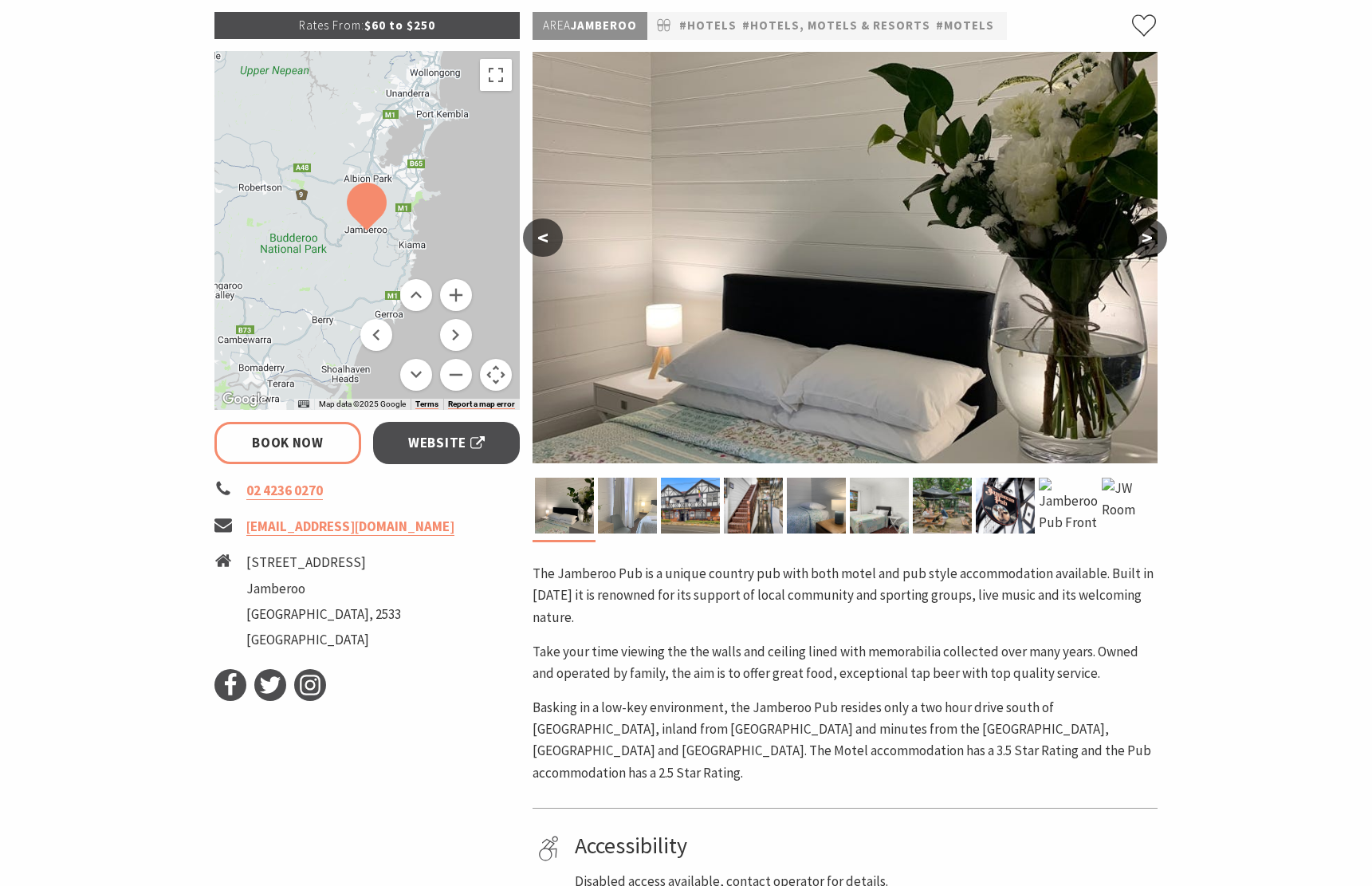
click at [636, 510] on img at bounding box center [627, 505] width 59 height 56
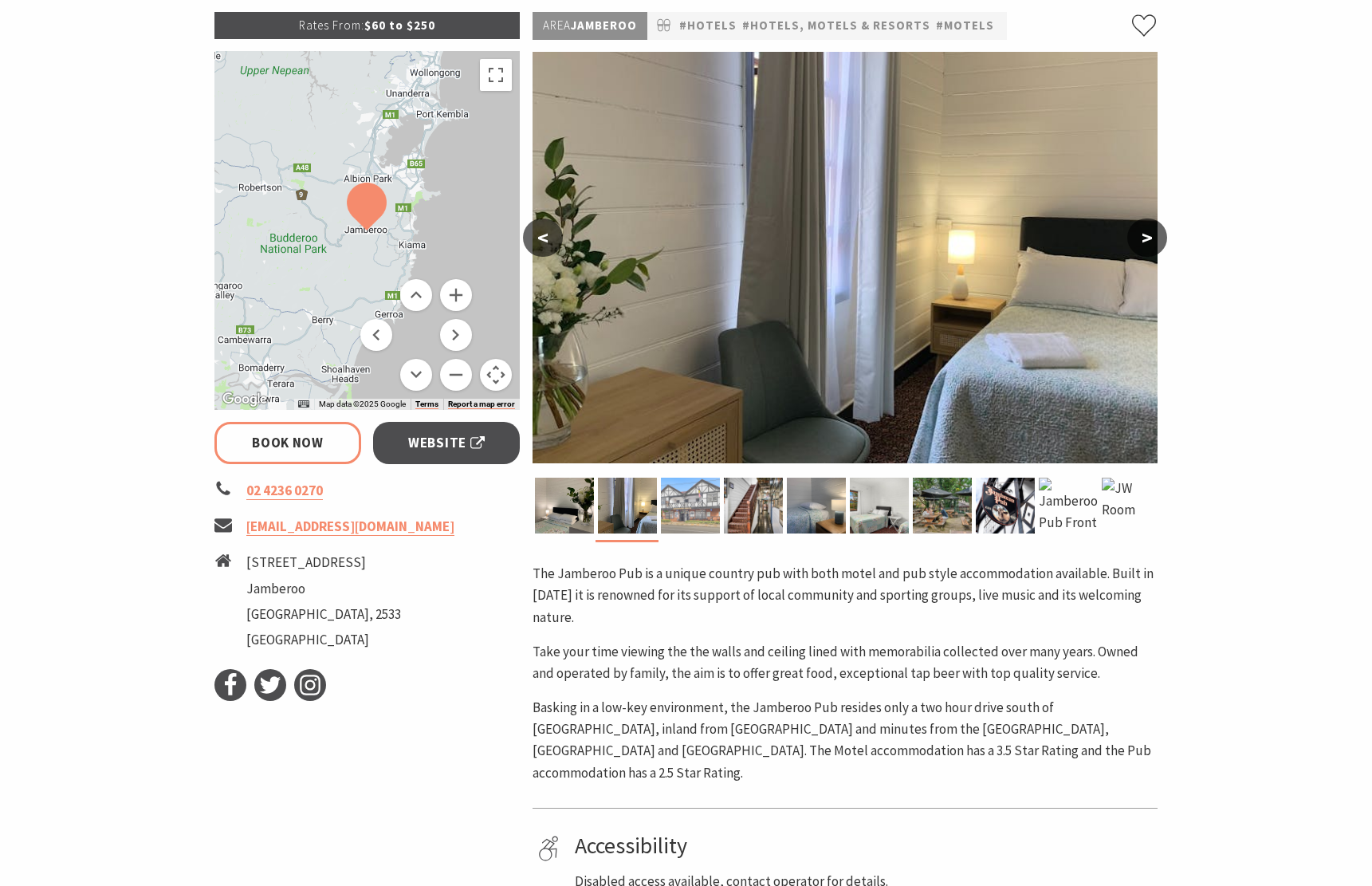
click at [702, 513] on img at bounding box center [690, 505] width 59 height 56
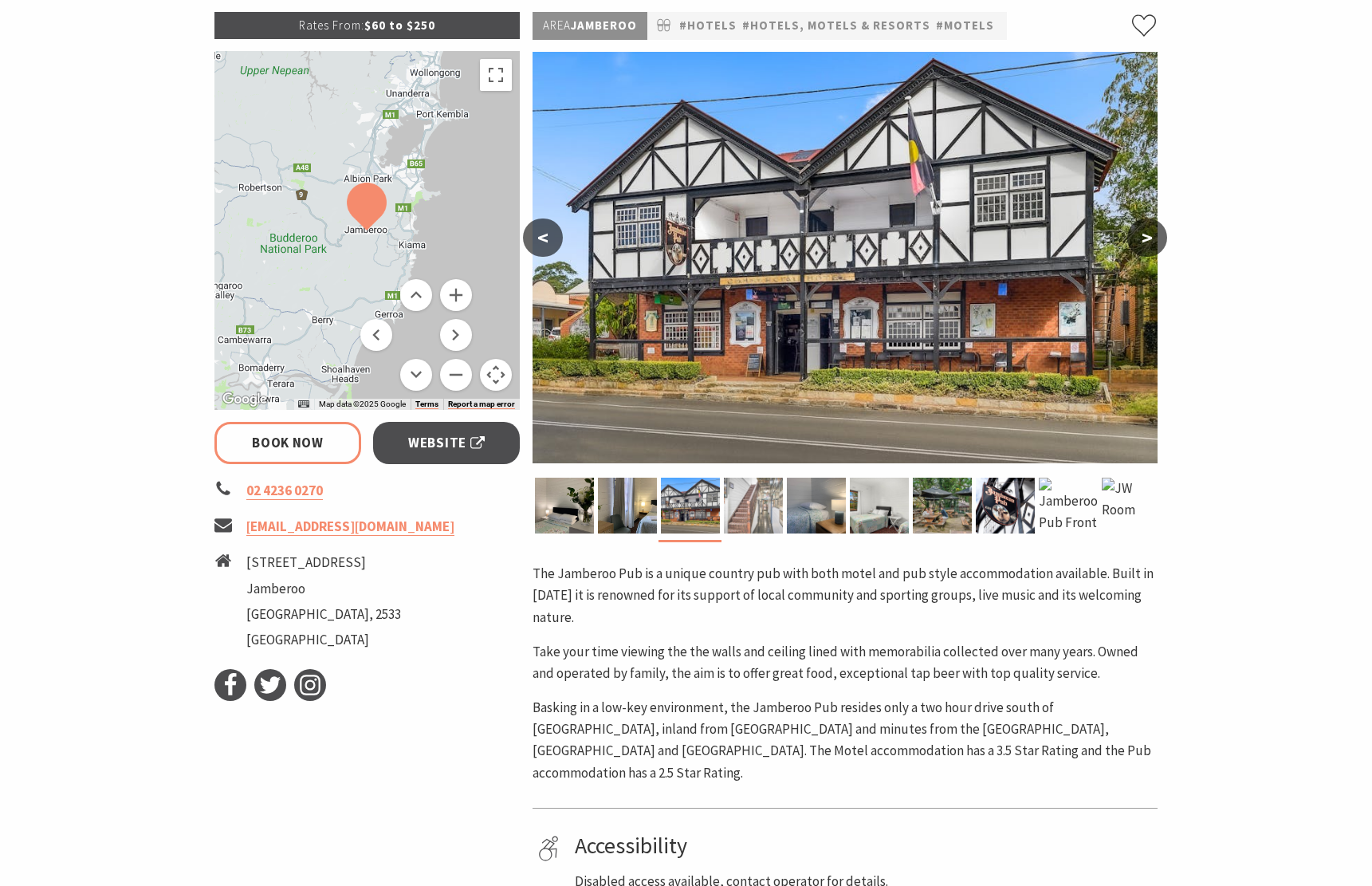
click at [761, 511] on img at bounding box center [753, 505] width 59 height 56
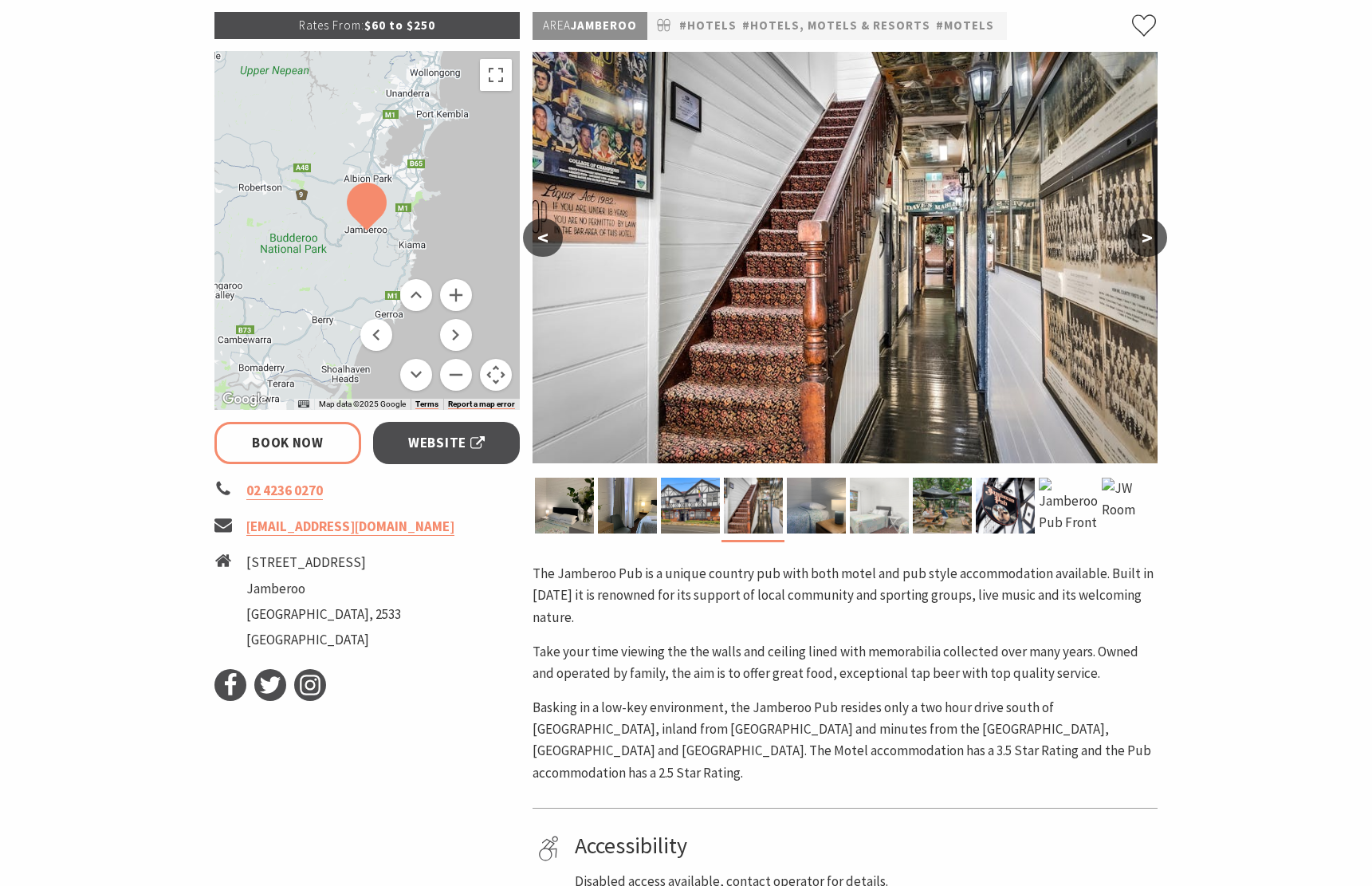
click at [867, 510] on img at bounding box center [879, 505] width 59 height 56
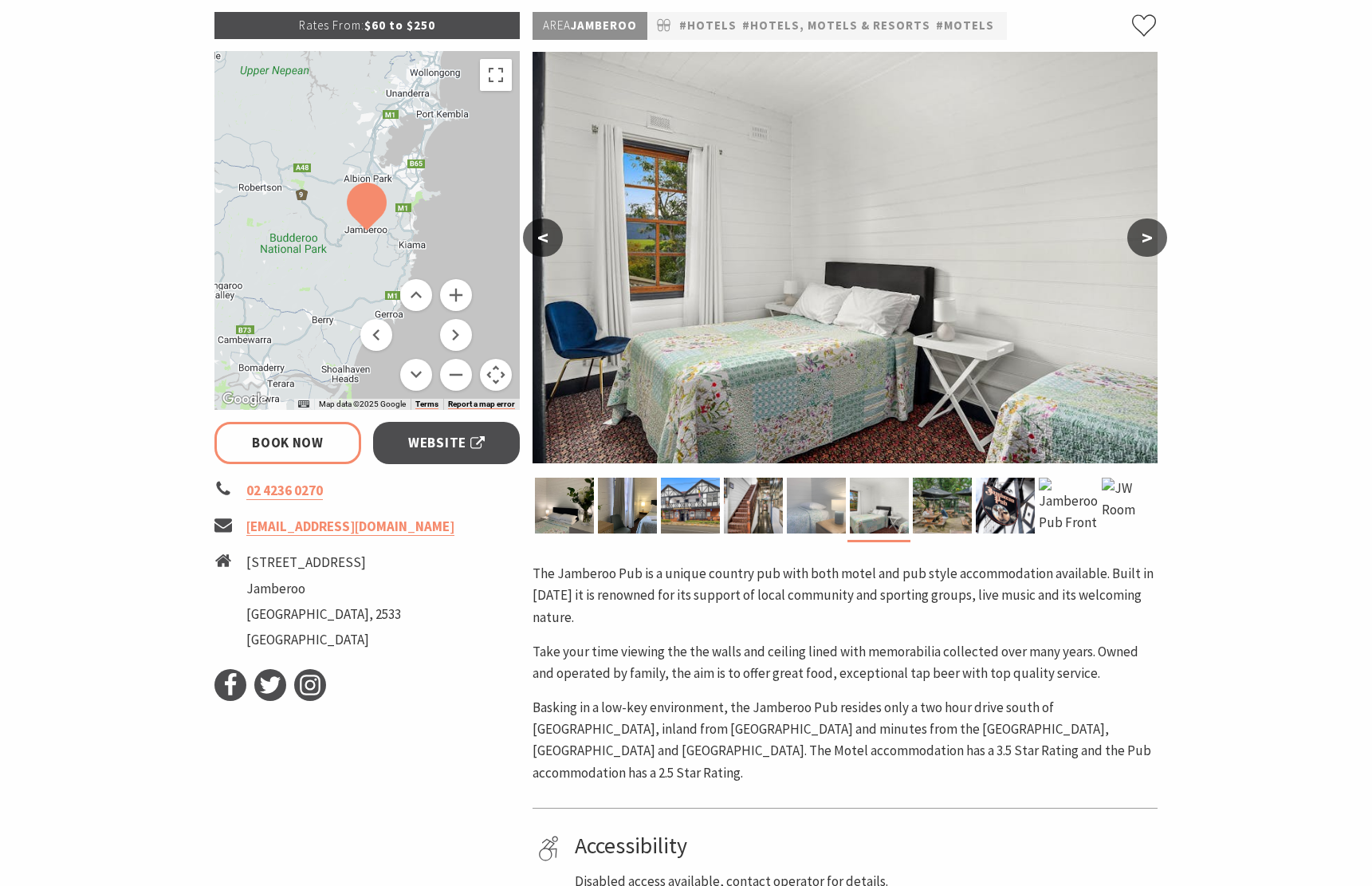
click at [821, 506] on img at bounding box center [816, 505] width 59 height 56
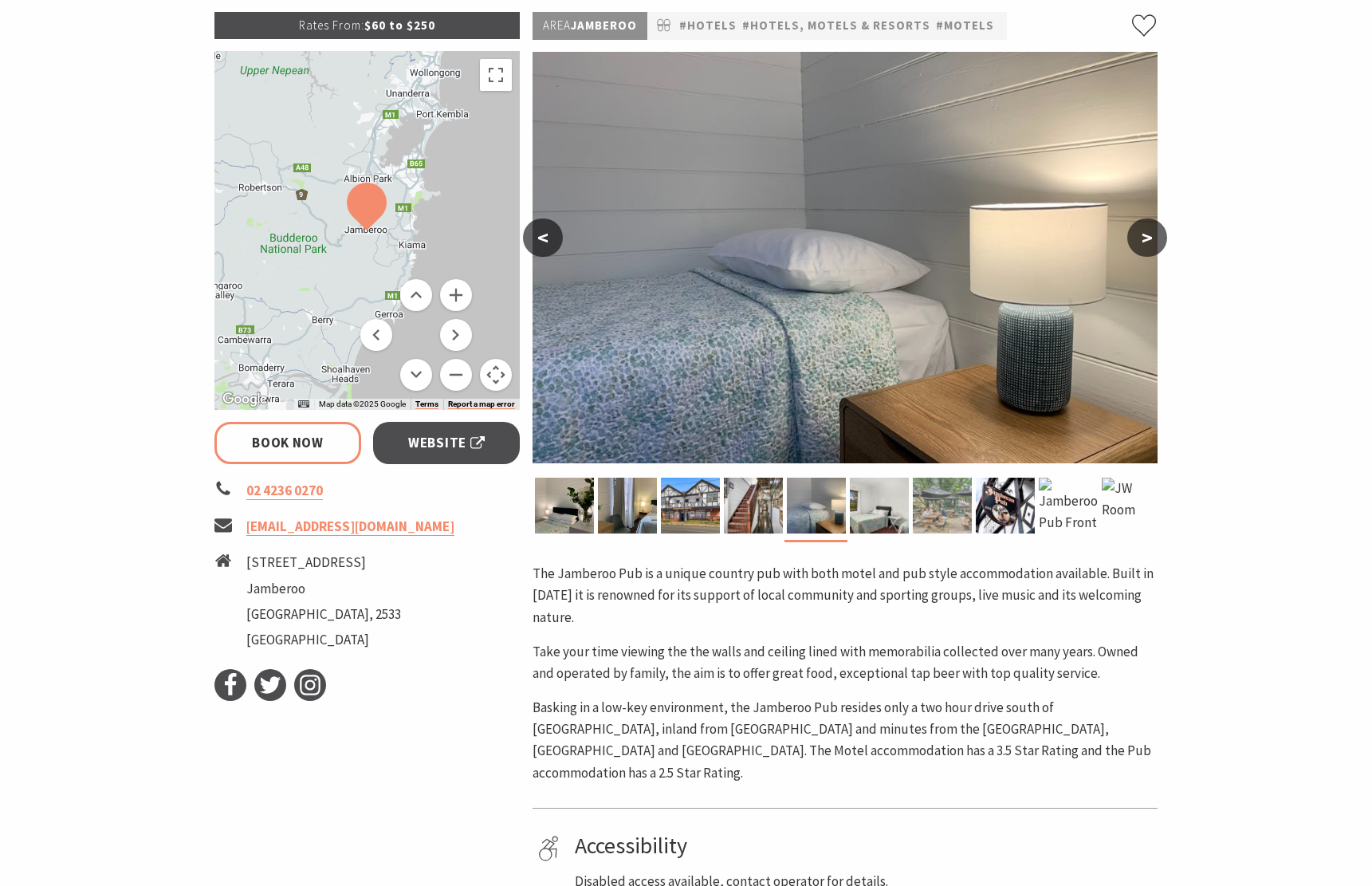
click at [964, 506] on img at bounding box center [942, 505] width 59 height 56
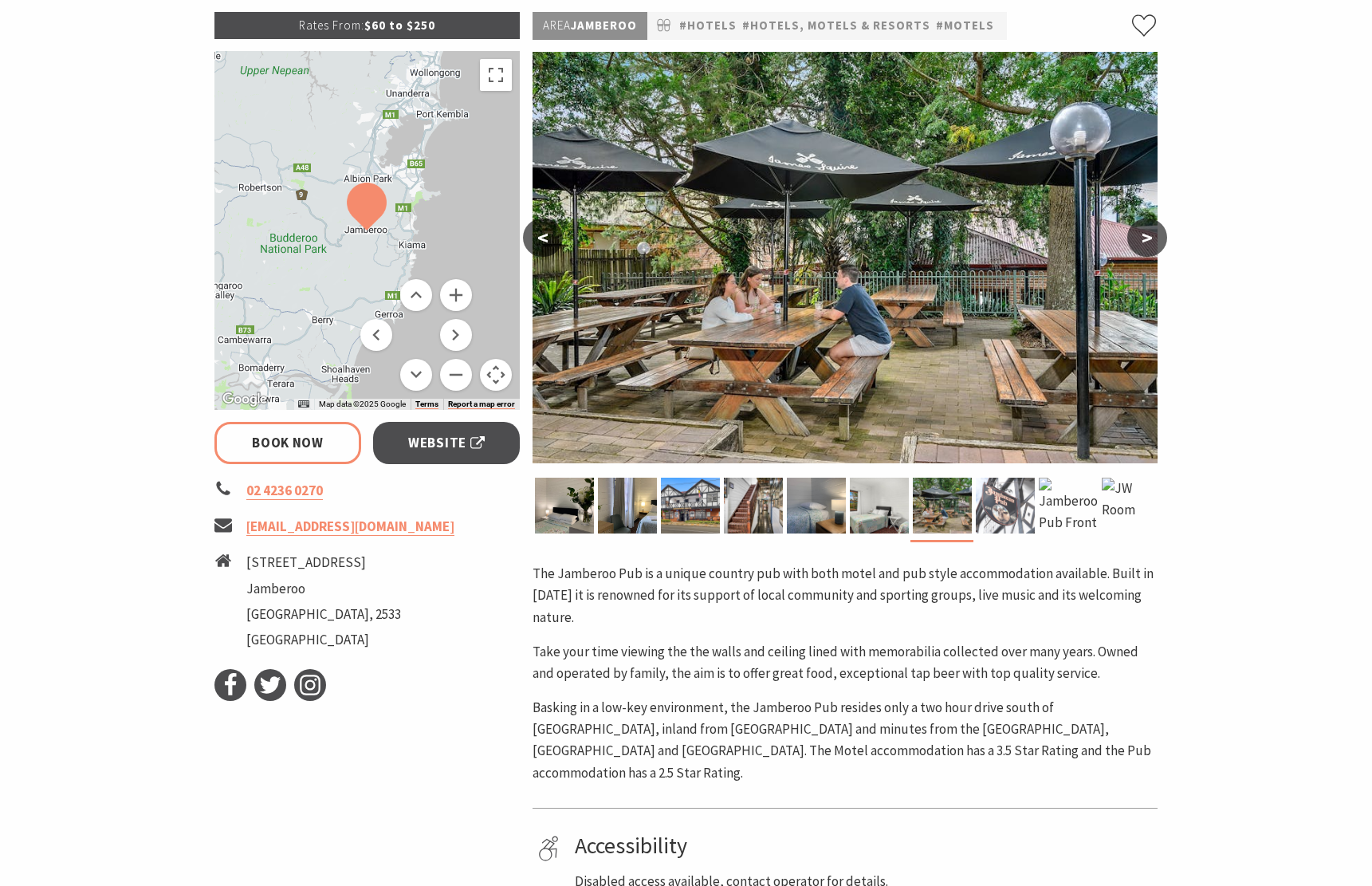
click at [998, 510] on img at bounding box center [1005, 505] width 59 height 56
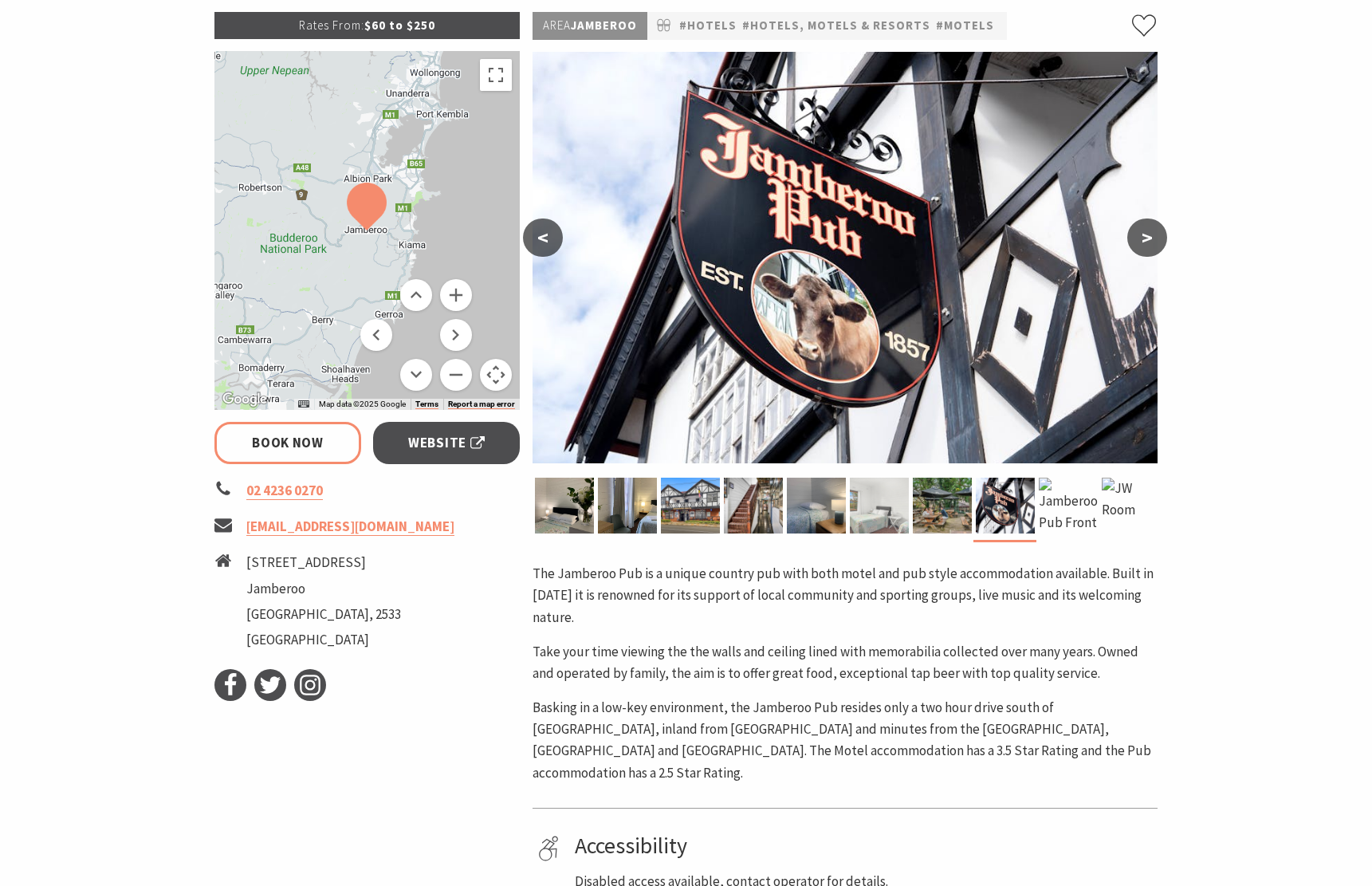
click at [859, 513] on img at bounding box center [879, 505] width 59 height 56
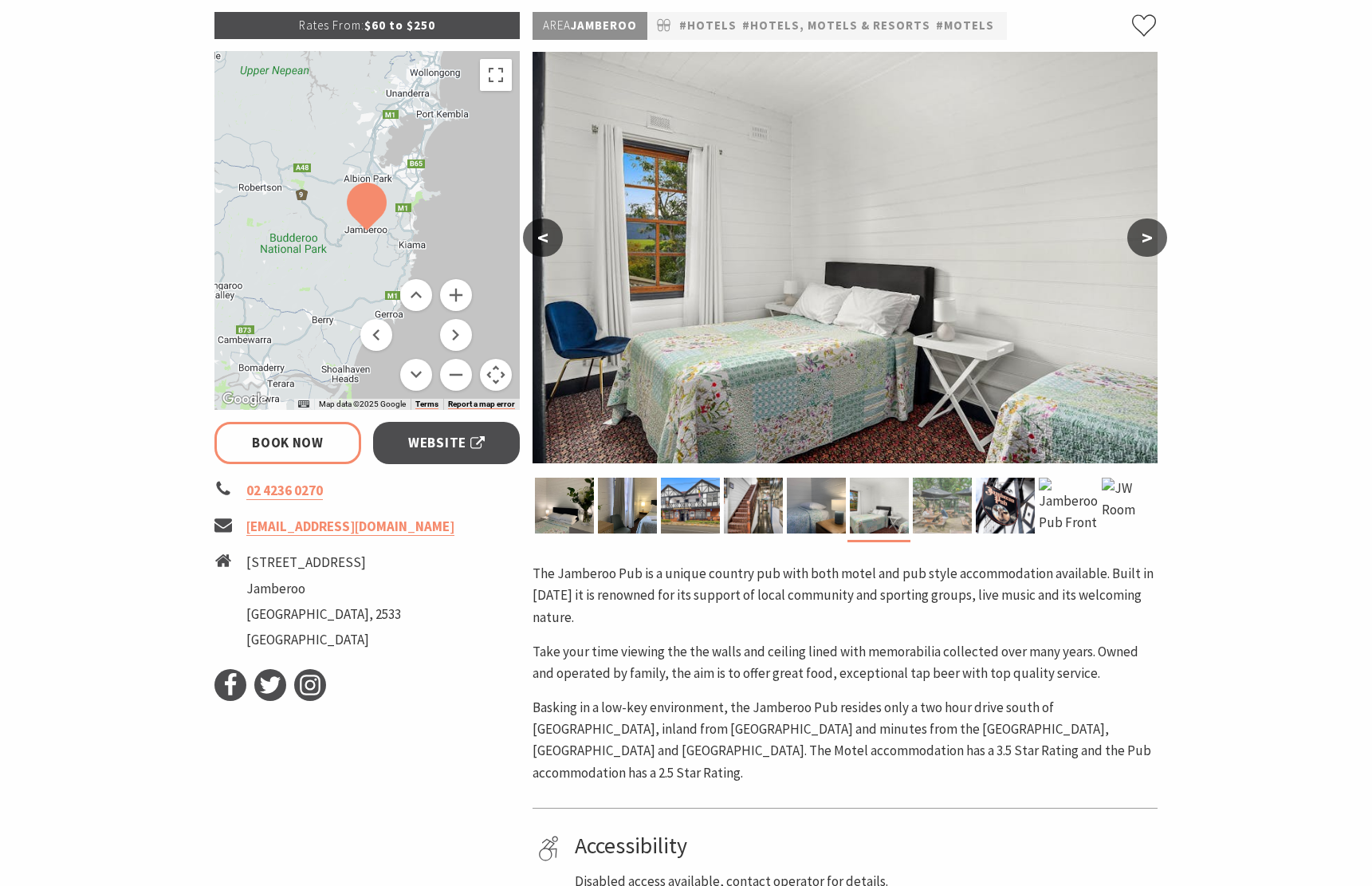
click at [922, 513] on img at bounding box center [942, 505] width 59 height 56
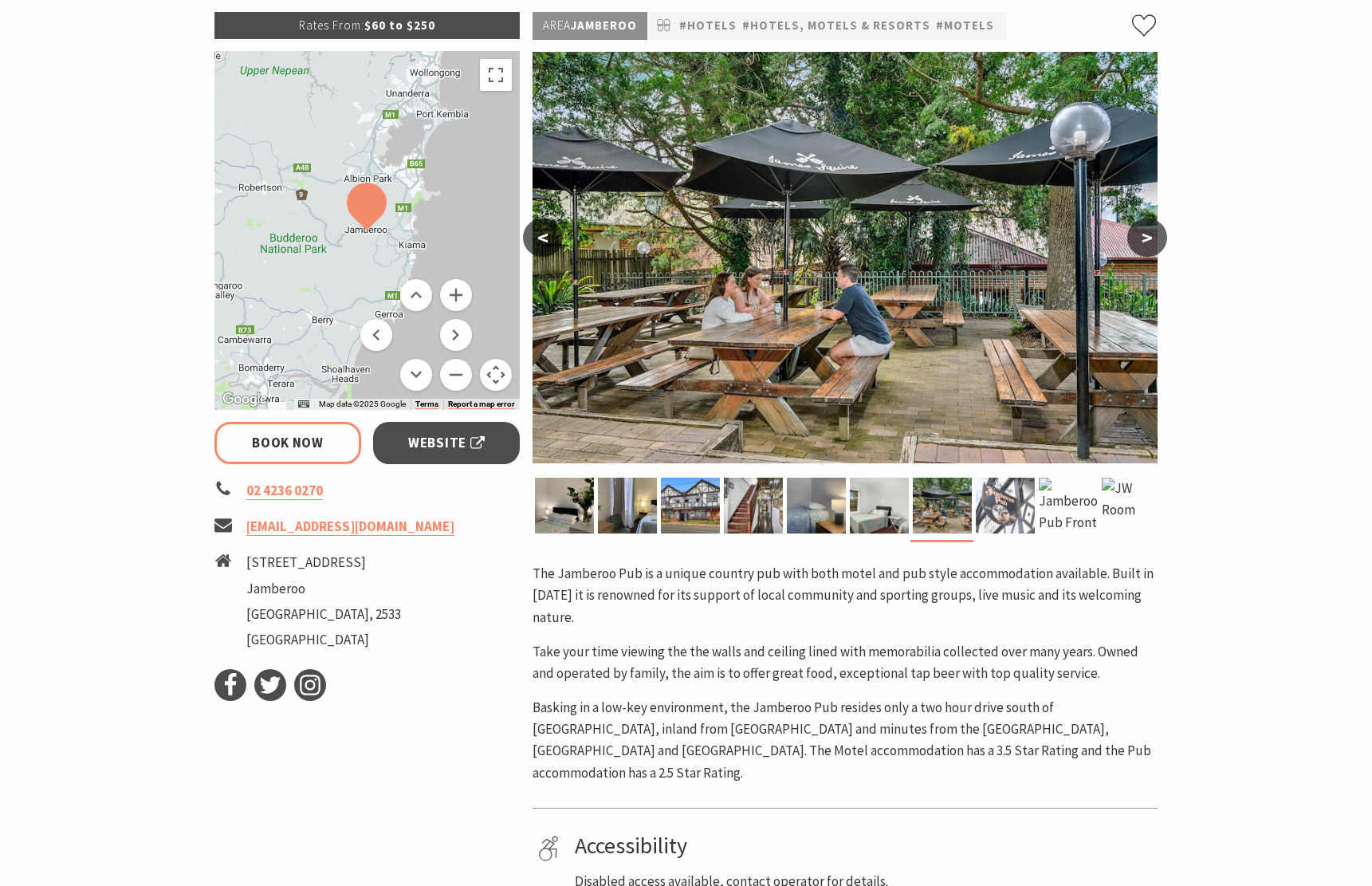
click at [1011, 517] on img at bounding box center [1005, 505] width 59 height 56
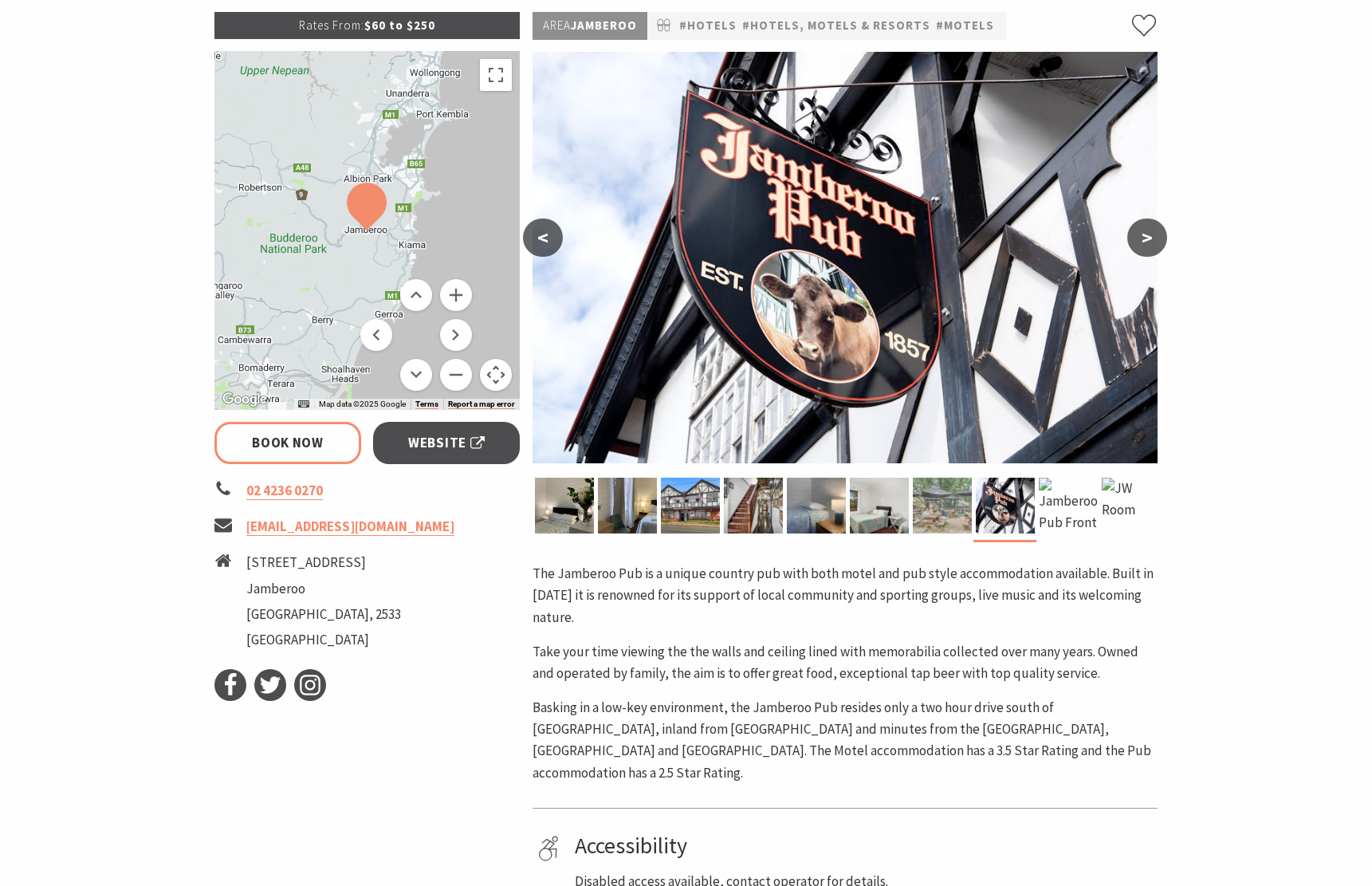
click at [965, 518] on img at bounding box center [942, 505] width 59 height 56
